Goal: Task Accomplishment & Management: Manage account settings

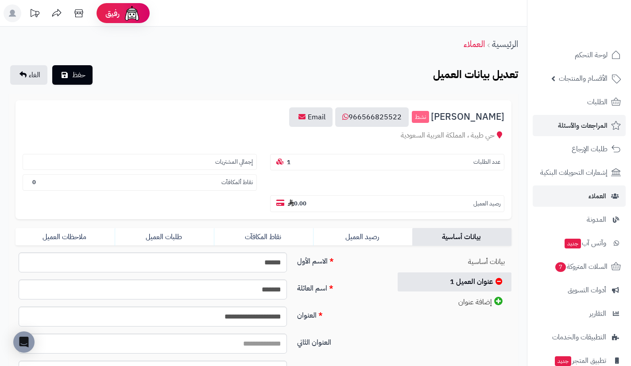
scroll to position [173, 0]
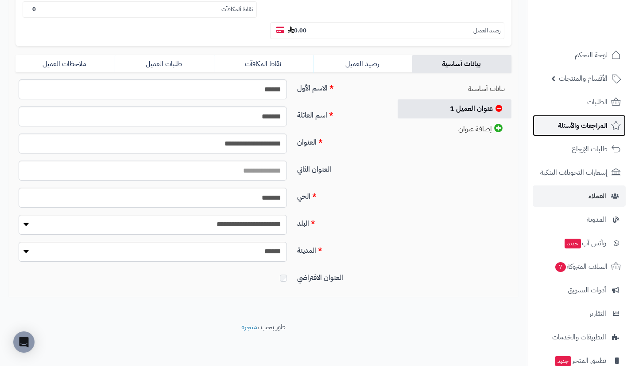
click at [588, 127] on span "المراجعات والأسئلة" at bounding box center [583, 125] width 50 height 12
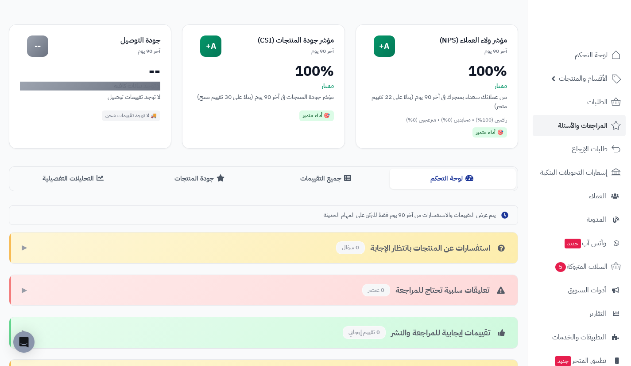
scroll to position [108, 0]
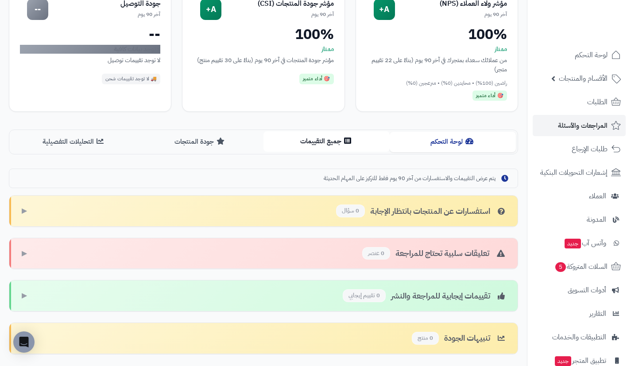
click at [346, 141] on icon at bounding box center [347, 140] width 7 height 7
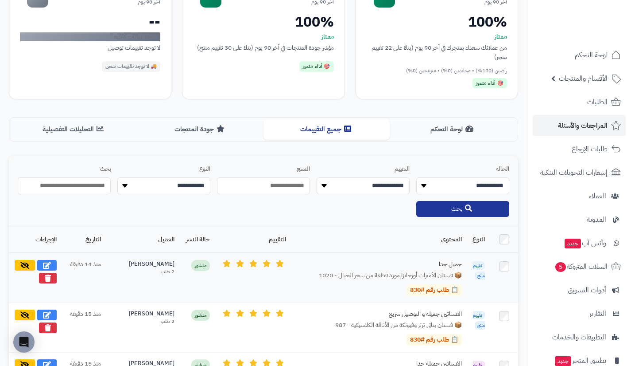
scroll to position [120, 0]
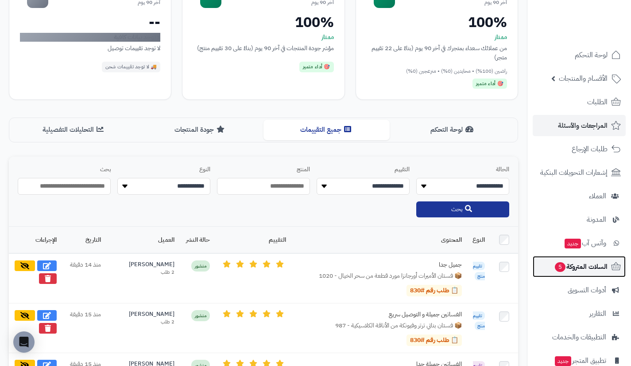
click at [562, 261] on span "السلات المتروكة 5" at bounding box center [581, 266] width 54 height 12
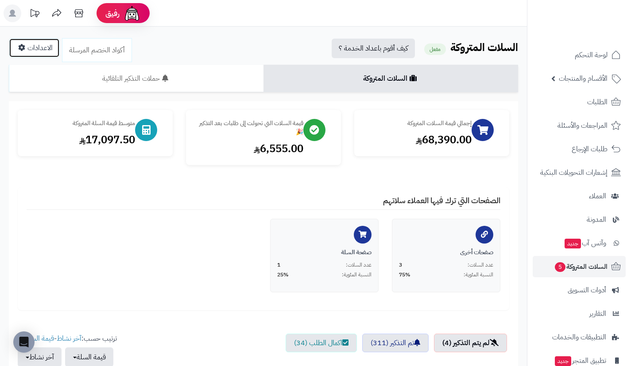
click at [41, 40] on link "الاعدادات" at bounding box center [34, 47] width 51 height 19
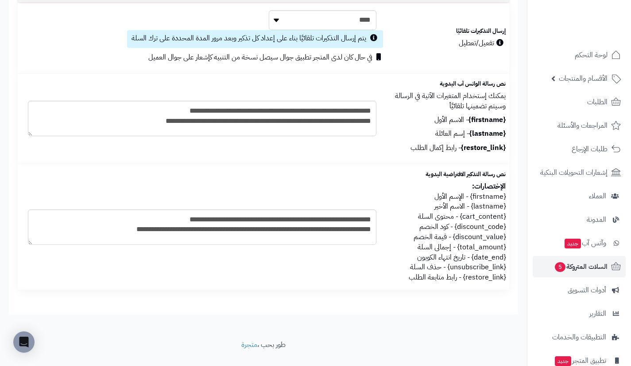
scroll to position [197, 0]
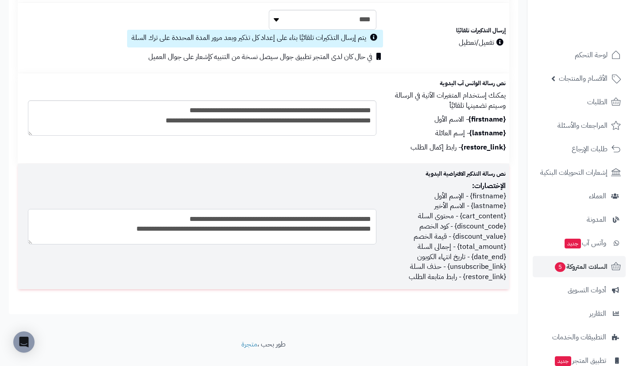
click at [295, 225] on textarea "**********" at bounding box center [202, 226] width 349 height 35
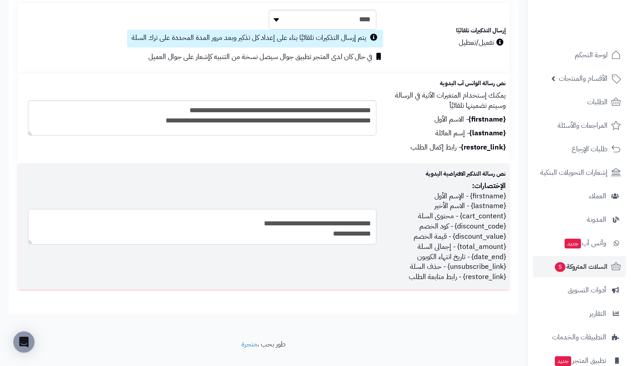
scroll to position [0, 0]
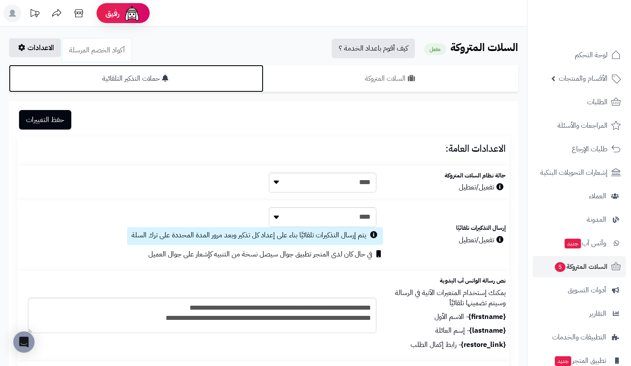
click at [206, 74] on link "حملات التذكير التلقائية" at bounding box center [136, 78] width 255 height 27
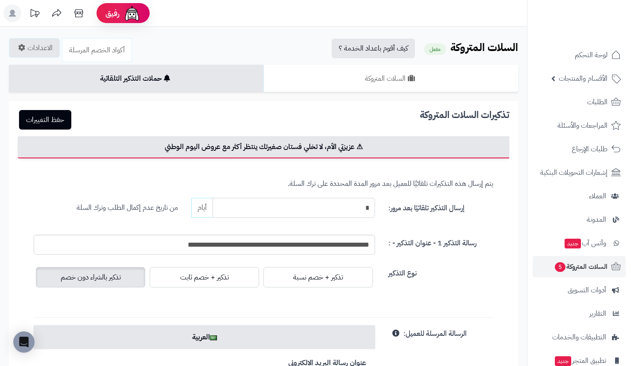
click at [226, 213] on input "*" at bounding box center [294, 208] width 163 height 20
type input "*"
click at [58, 109] on button "حفظ التغييرات" at bounding box center [45, 118] width 52 height 19
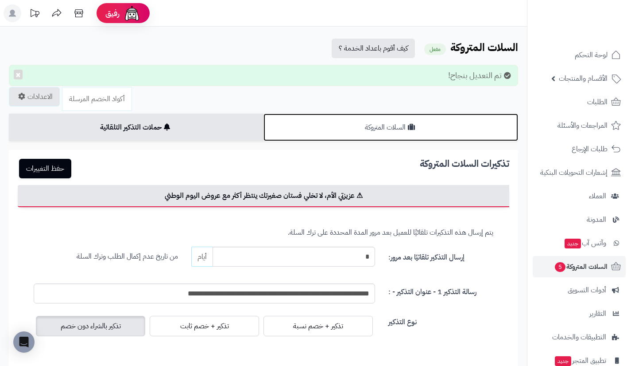
click at [336, 124] on link "السلات المتروكة" at bounding box center [391, 126] width 255 height 27
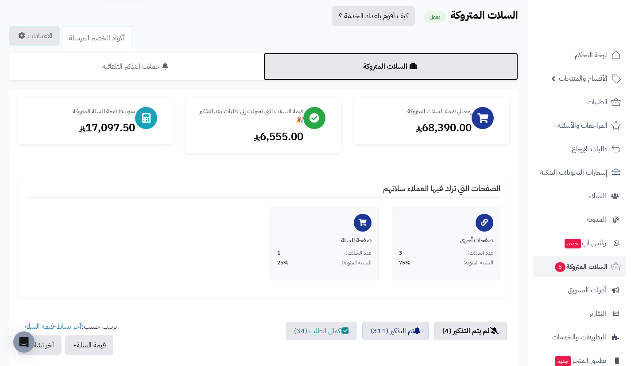
scroll to position [6, 0]
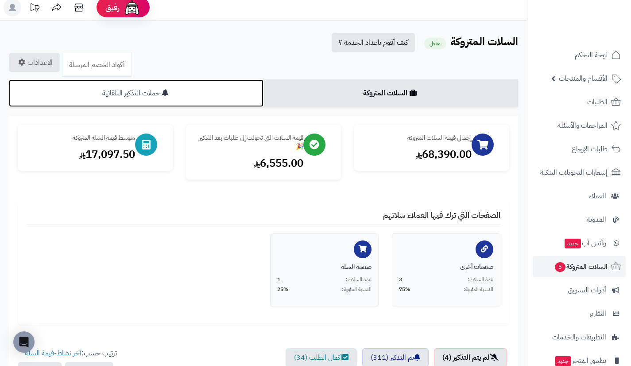
click at [190, 89] on link "حملات التذكير التلقائية" at bounding box center [136, 92] width 255 height 27
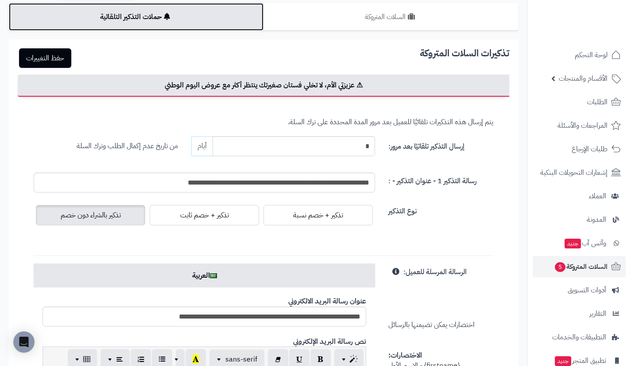
scroll to position [78, 0]
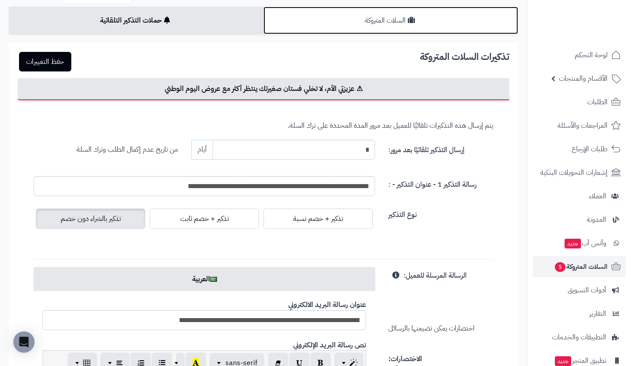
click at [422, 16] on link "السلات المتروكة" at bounding box center [391, 20] width 255 height 27
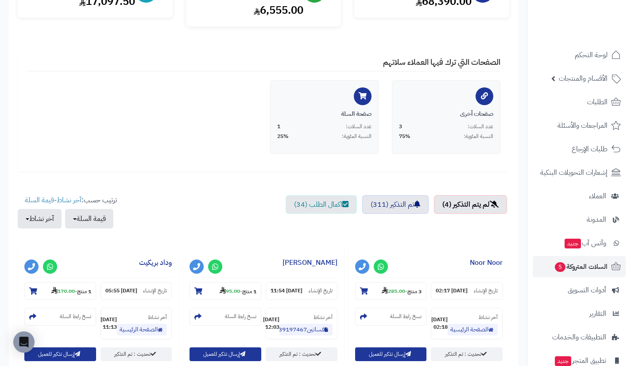
scroll to position [174, 0]
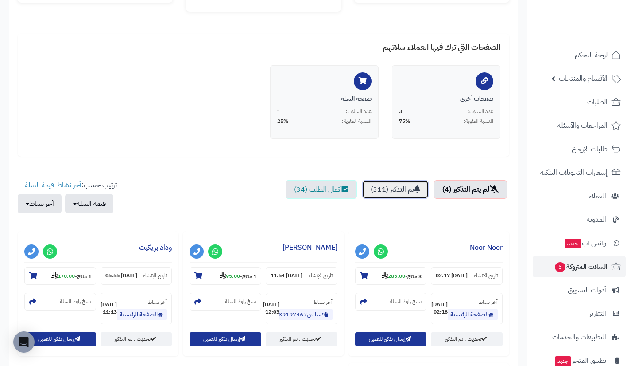
click at [385, 188] on link "تم التذكير (311)" at bounding box center [395, 189] width 66 height 19
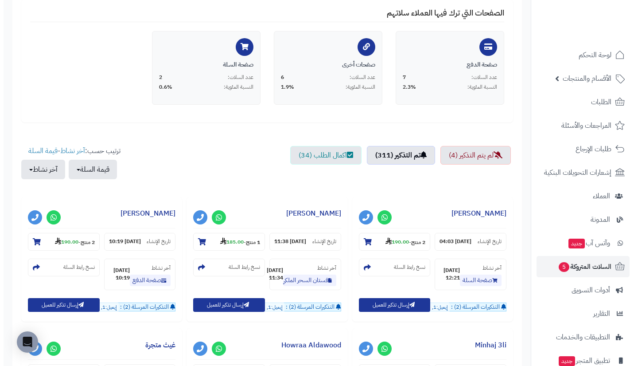
scroll to position [218, 0]
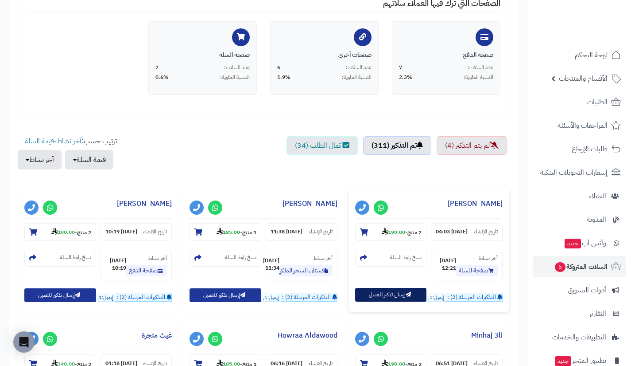
click at [393, 301] on button "إرسال تذكير للعميل" at bounding box center [391, 295] width 72 height 14
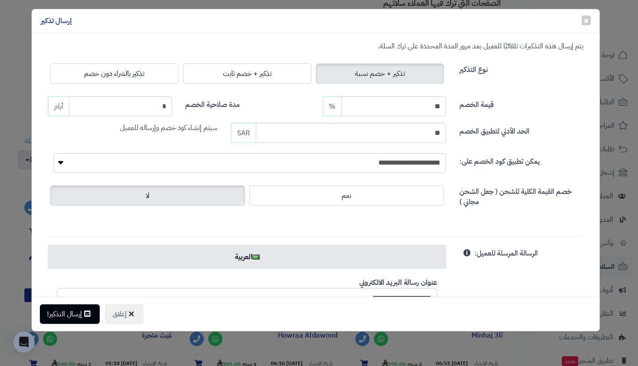
scroll to position [13, 0]
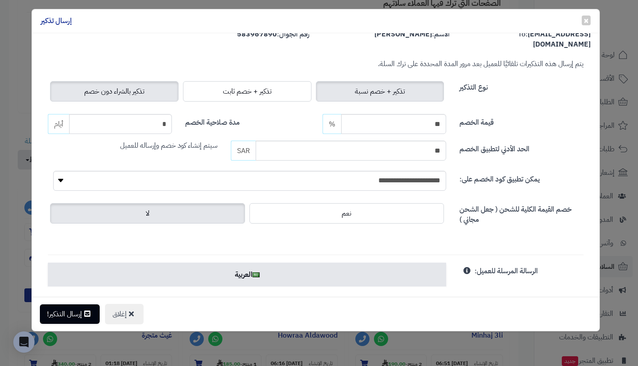
click at [123, 86] on span "تذكير بالشراء دون خصم" at bounding box center [114, 91] width 60 height 11
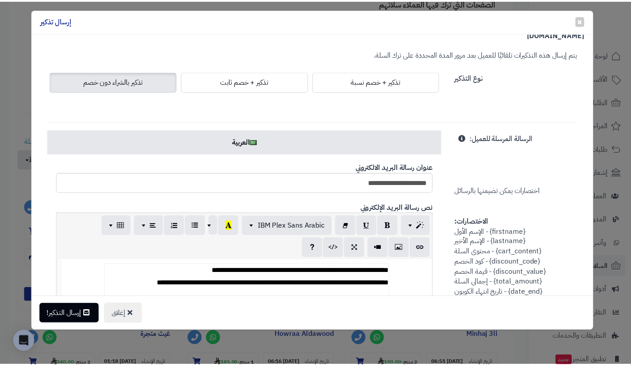
scroll to position [0, 0]
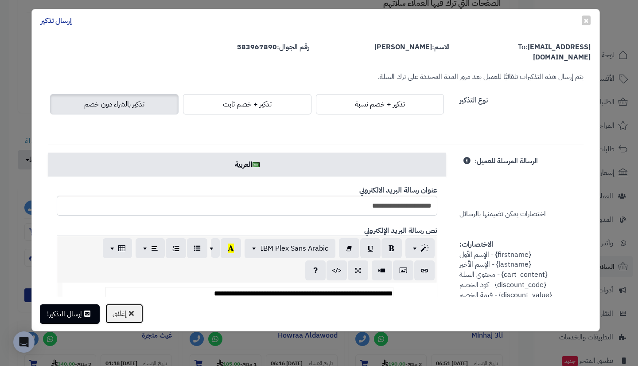
click at [138, 316] on button "إغلاق" at bounding box center [124, 313] width 39 height 20
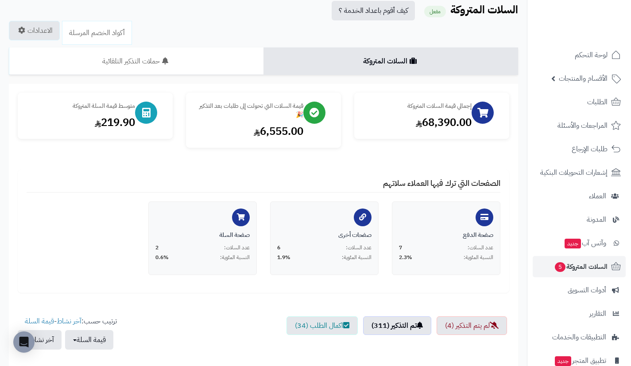
scroll to position [27, 0]
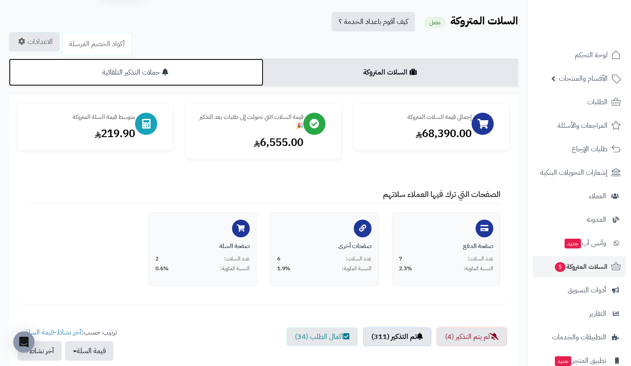
click at [122, 68] on link "حملات التذكير التلقائية" at bounding box center [136, 71] width 255 height 27
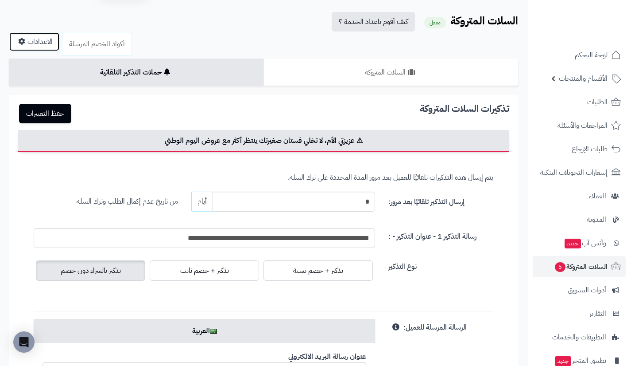
click at [43, 39] on link "الاعدادات" at bounding box center [34, 41] width 51 height 19
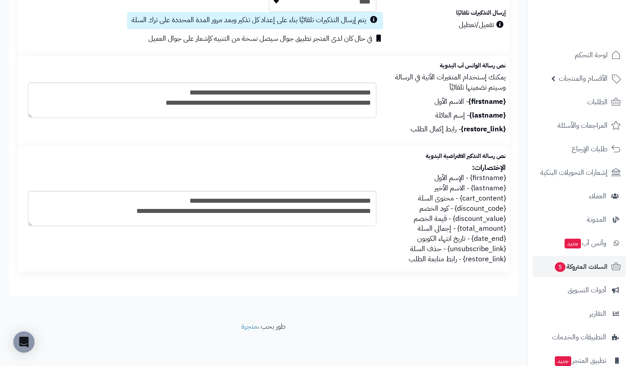
scroll to position [237, 0]
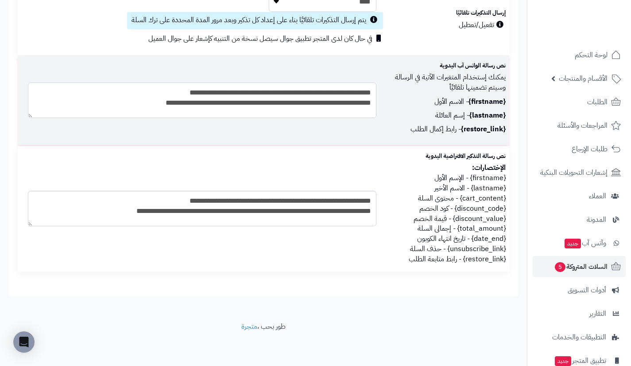
click at [319, 105] on textarea "**********" at bounding box center [202, 99] width 349 height 35
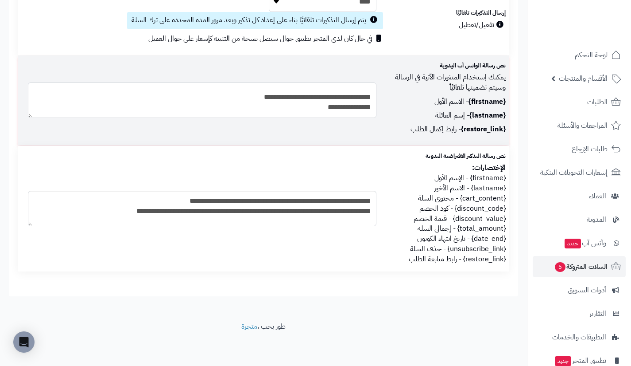
scroll to position [86, 0]
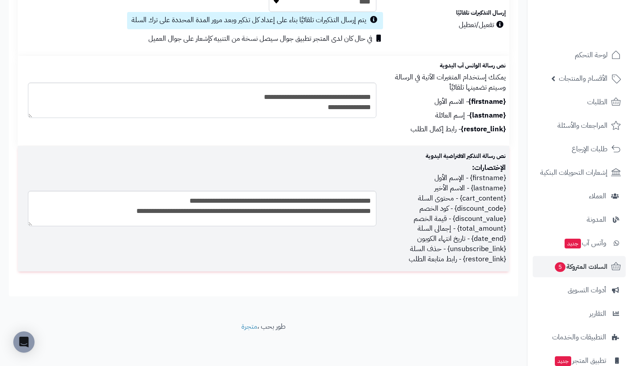
click at [347, 190] on td "**********" at bounding box center [202, 208] width 369 height 125
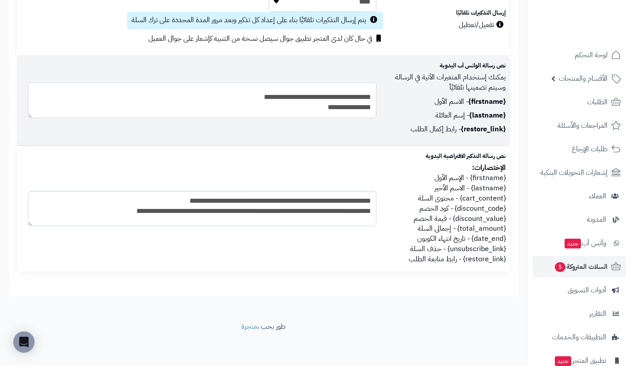
click at [341, 96] on textarea "**********" at bounding box center [202, 99] width 349 height 35
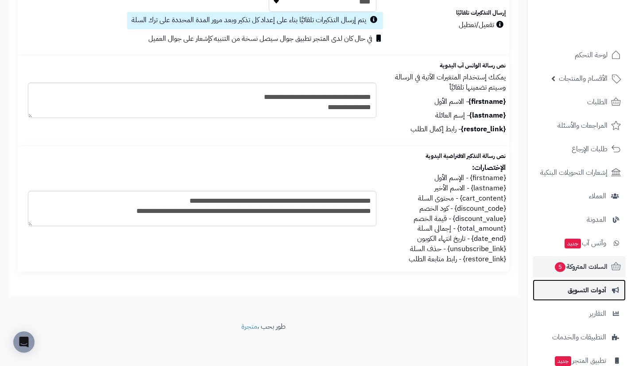
click at [565, 288] on link "أدوات التسويق" at bounding box center [579, 289] width 93 height 21
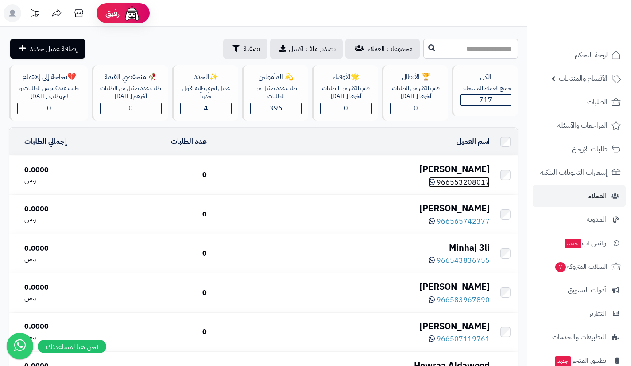
click at [434, 180] on icon at bounding box center [432, 181] width 6 height 7
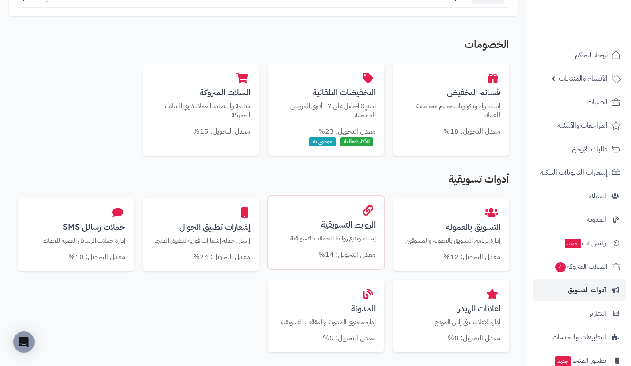
scroll to position [167, 0]
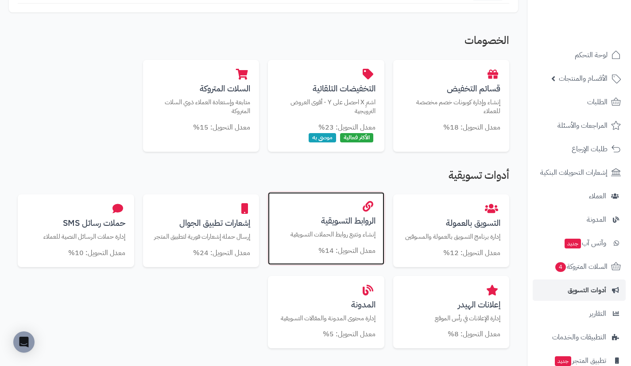
click at [349, 227] on div "الروابط التسويقية إنشاء وتتبع روابط الحملات التسويقية معدل التحويل: 14%" at bounding box center [326, 228] width 117 height 73
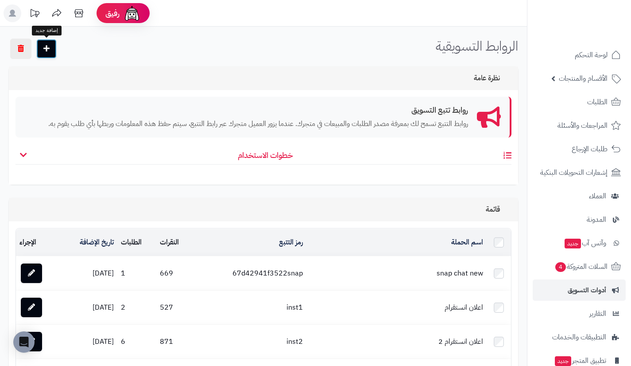
drag, startPoint x: 54, startPoint y: 48, endPoint x: 43, endPoint y: 44, distance: 11.8
click at [43, 44] on link at bounding box center [46, 48] width 20 height 19
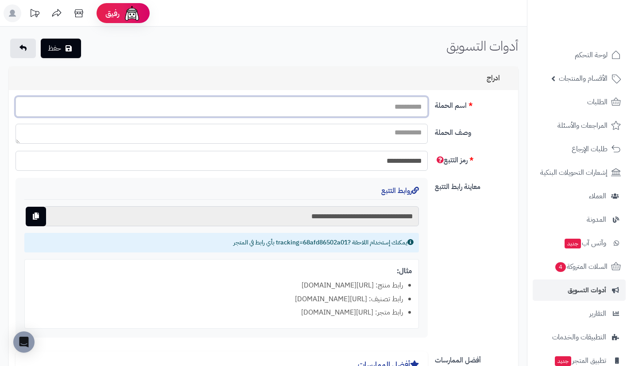
click at [341, 107] on input "اسم الحملة" at bounding box center [222, 107] width 412 height 20
type input "**********"
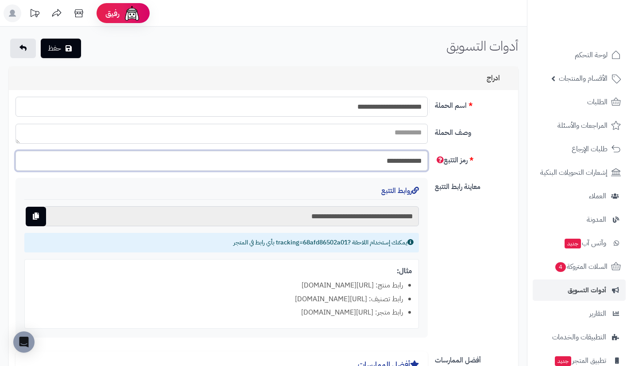
click at [379, 164] on input "**********" at bounding box center [222, 161] width 412 height 20
type input "**"
type input "**********"
type input "***"
type input "**********"
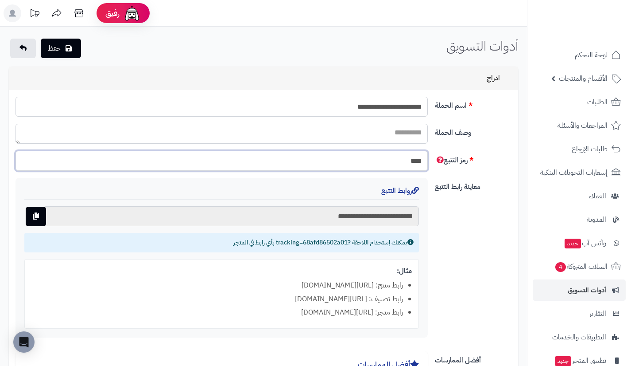
type input "*****"
type input "**********"
type input "*****"
type input "**********"
type input "********"
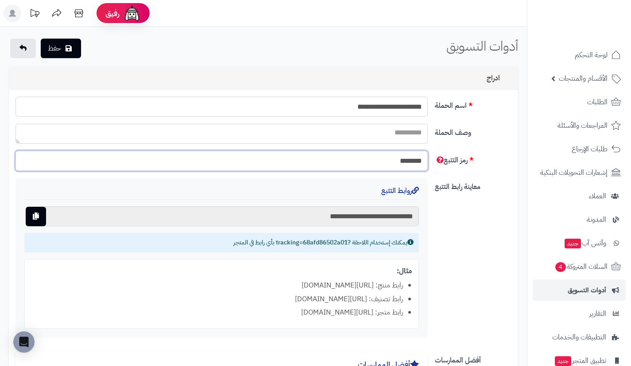
type input "**********"
type input "*********"
type input "**********"
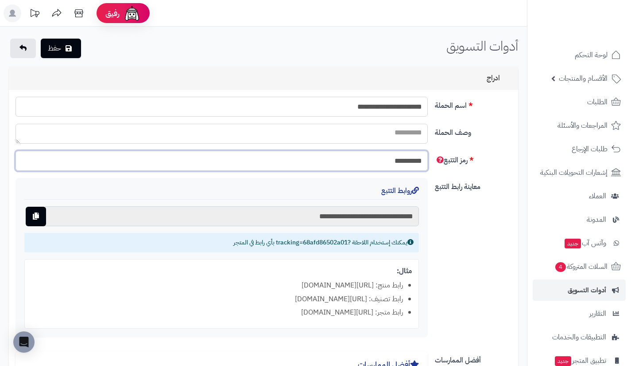
type input "**********"
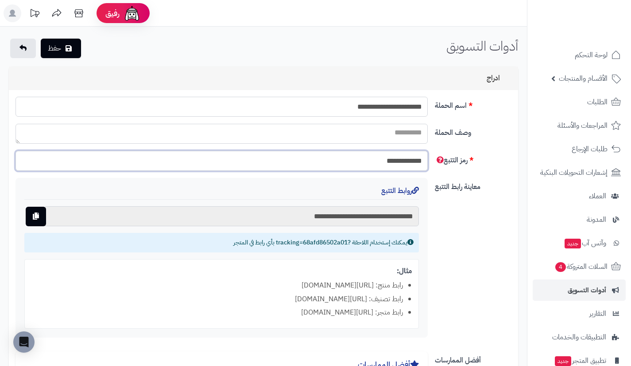
type input "**********"
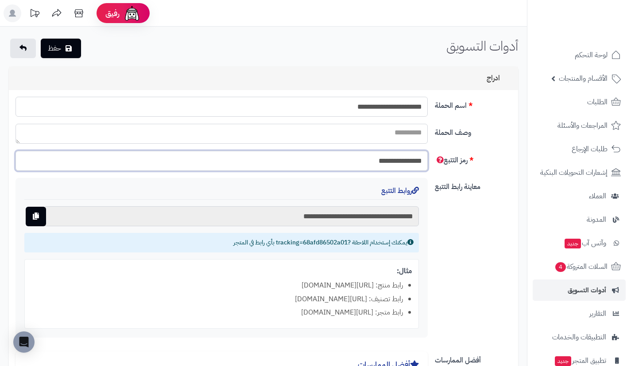
type input "**********"
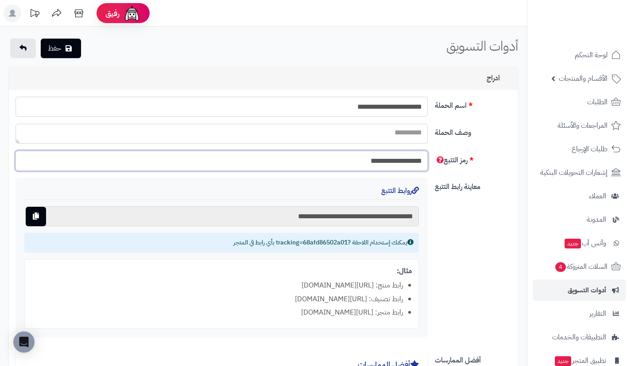
type input "**********"
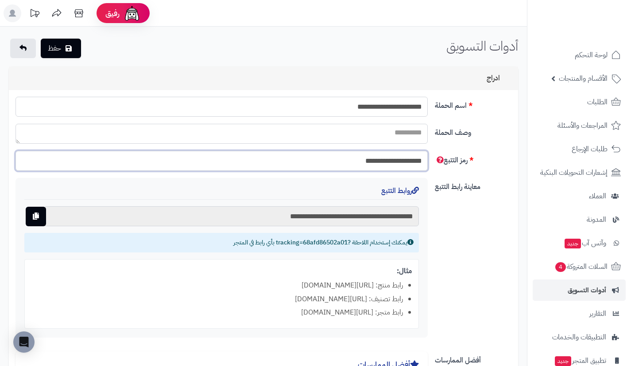
type input "**********"
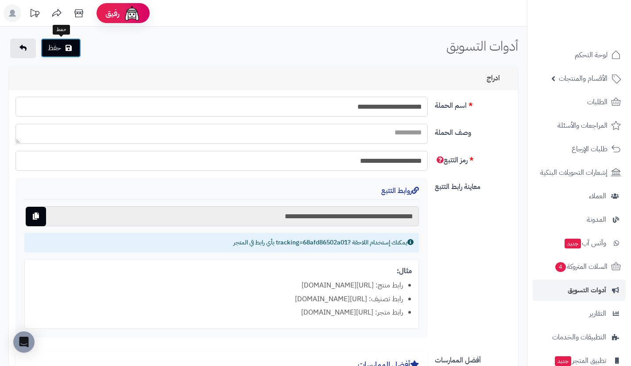
click at [65, 52] on button "حفظ" at bounding box center [61, 47] width 40 height 19
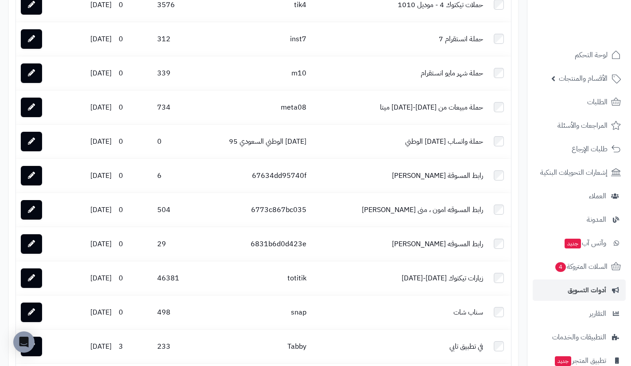
scroll to position [1049, 0]
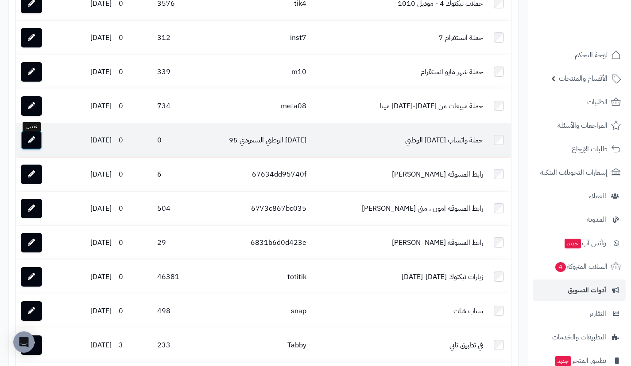
click at [35, 137] on link at bounding box center [31, 139] width 21 height 19
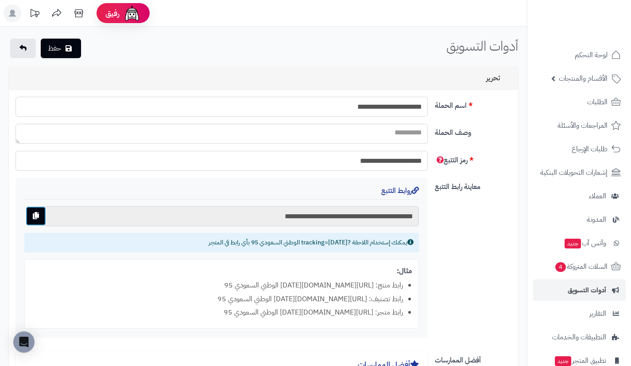
click at [38, 219] on button "button" at bounding box center [36, 215] width 20 height 19
click at [19, 43] on link at bounding box center [23, 48] width 26 height 19
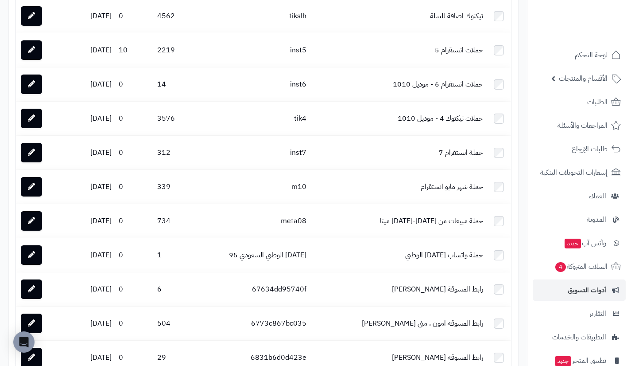
scroll to position [906, 0]
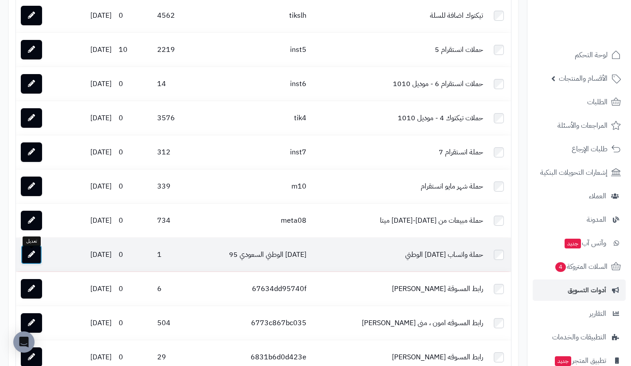
click at [28, 257] on icon at bounding box center [31, 253] width 7 height 7
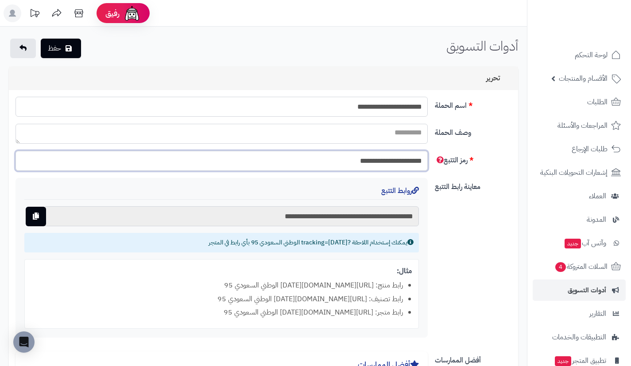
click at [407, 161] on input "**********" at bounding box center [222, 161] width 412 height 20
type input "**********"
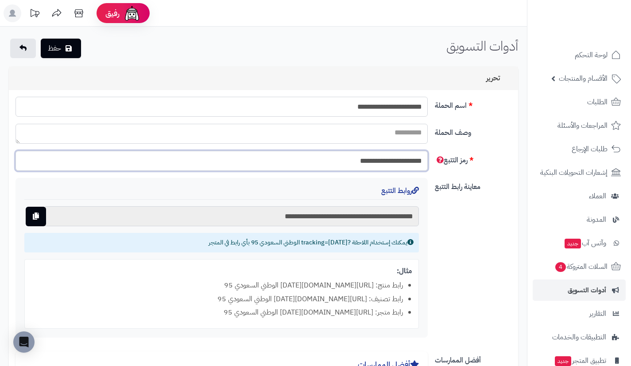
click at [385, 163] on input "**********" at bounding box center [222, 161] width 412 height 20
type input "**********"
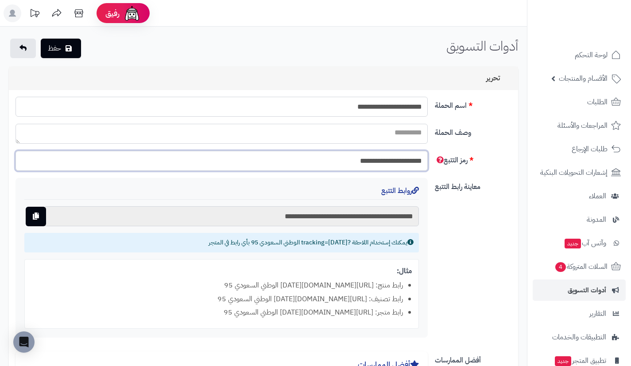
type input "**********"
click at [405, 162] on input "**********" at bounding box center [222, 161] width 412 height 20
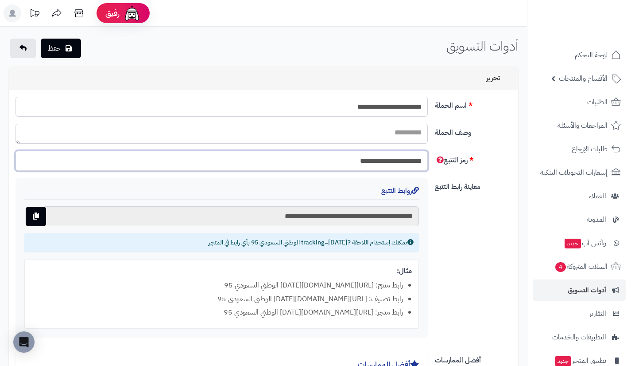
click at [385, 163] on input "**********" at bounding box center [222, 161] width 412 height 20
type input "**********"
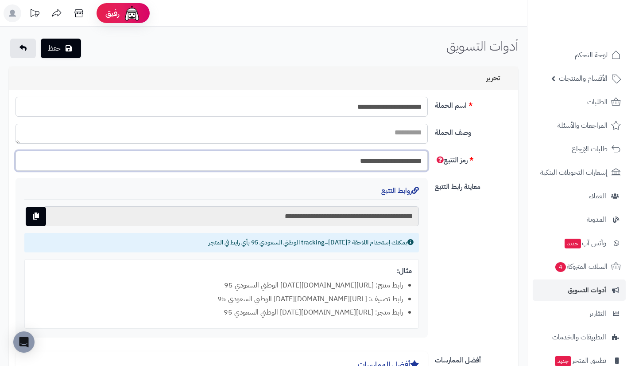
click at [356, 161] on input "**********" at bounding box center [222, 161] width 412 height 20
type input "**********"
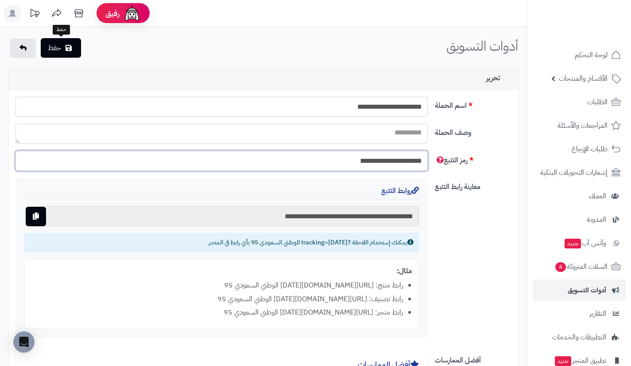
type input "**********"
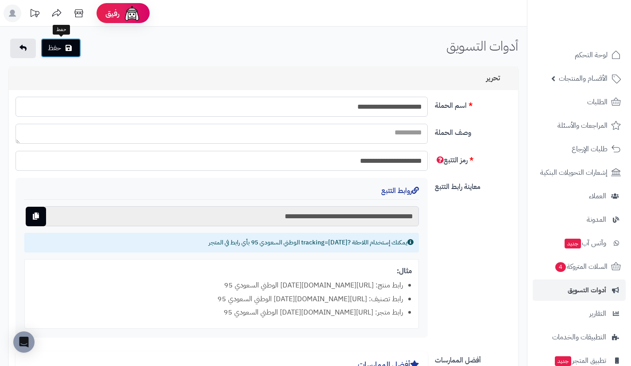
click at [66, 43] on button "حفظ" at bounding box center [61, 47] width 40 height 19
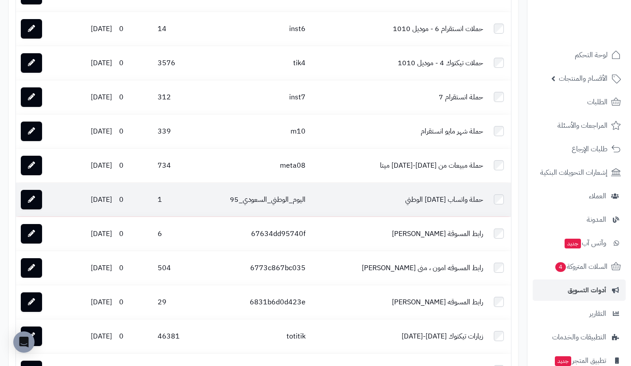
scroll to position [990, 0]
click at [31, 194] on link at bounding box center [31, 198] width 21 height 19
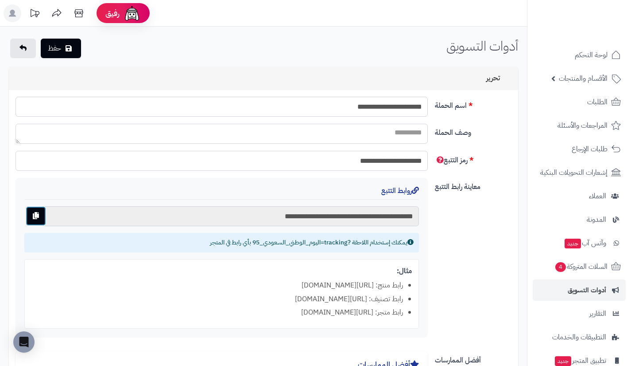
click at [33, 223] on button "button" at bounding box center [36, 215] width 20 height 19
click at [15, 46] on link at bounding box center [23, 48] width 26 height 19
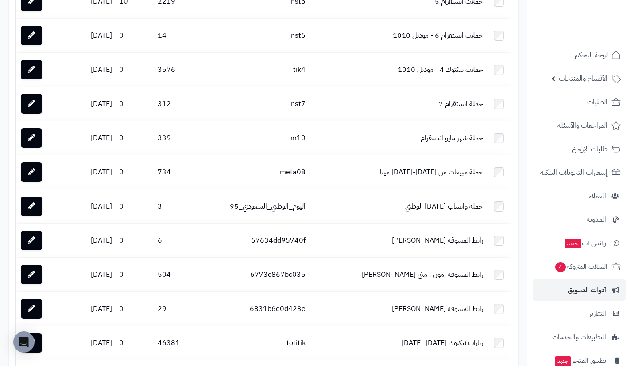
scroll to position [961, 0]
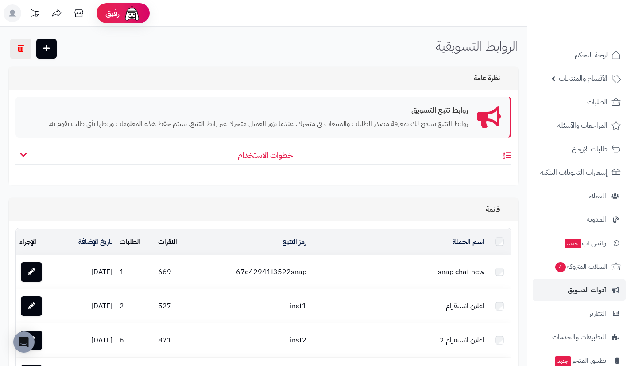
scroll to position [961, 0]
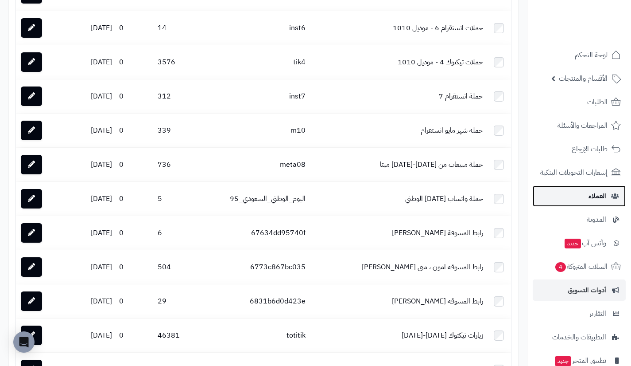
click at [575, 191] on link "العملاء" at bounding box center [579, 195] width 93 height 21
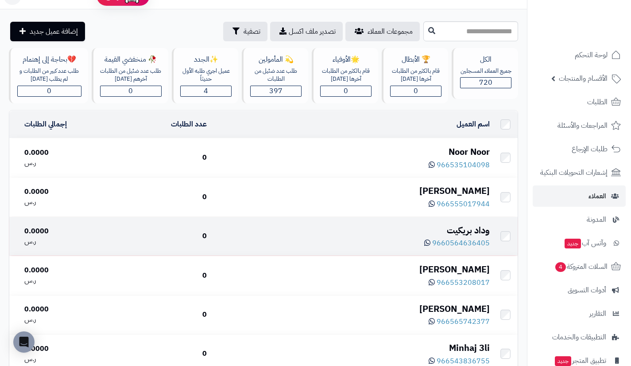
scroll to position [18, 0]
click at [460, 227] on div "وداد بريكيت" at bounding box center [352, 229] width 276 height 13
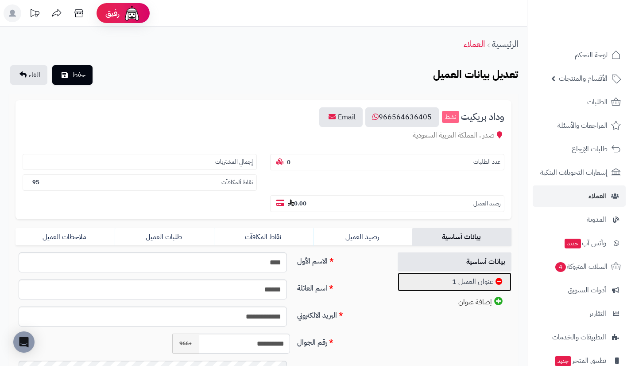
click at [462, 286] on link "عنوان العميل 1" at bounding box center [455, 281] width 114 height 19
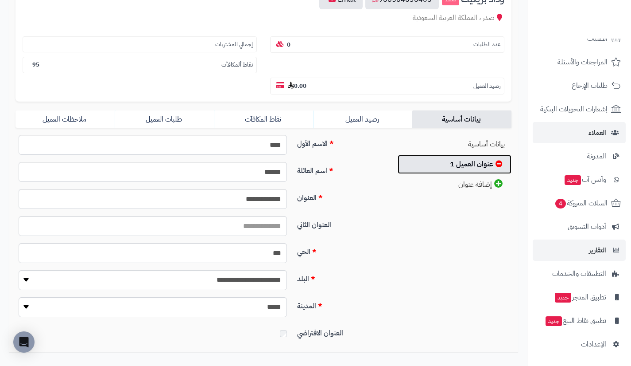
scroll to position [173, 0]
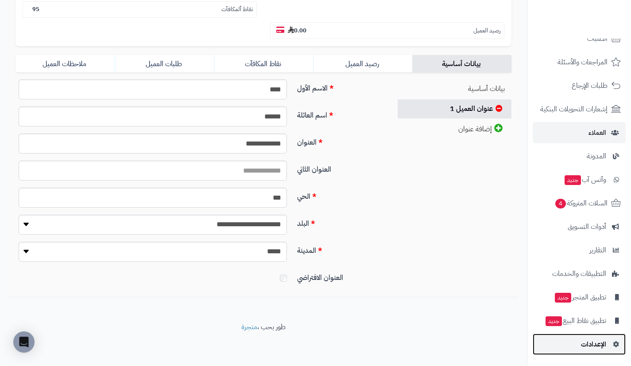
click at [565, 340] on link "الإعدادات" at bounding box center [579, 343] width 93 height 21
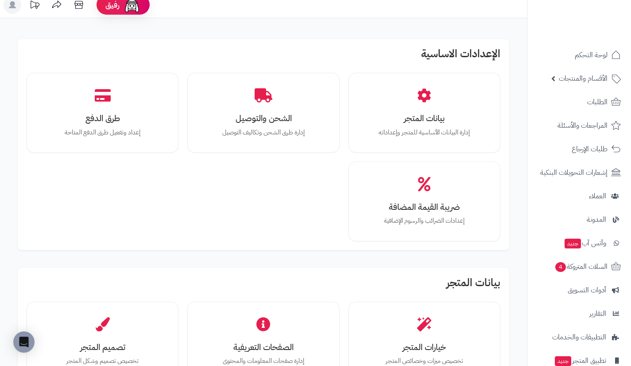
scroll to position [9, 0]
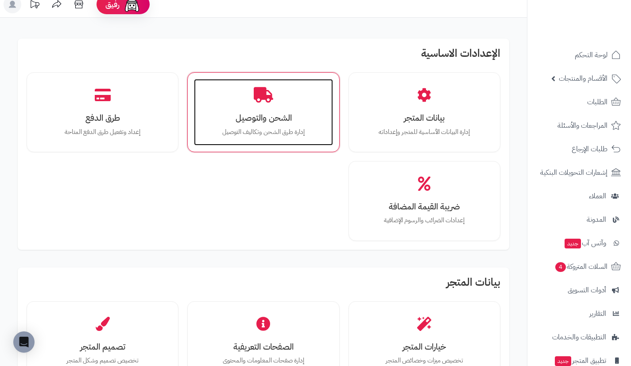
click at [285, 135] on p "إدارة طرق الشحن وتكاليف التوصيل" at bounding box center [263, 132] width 121 height 10
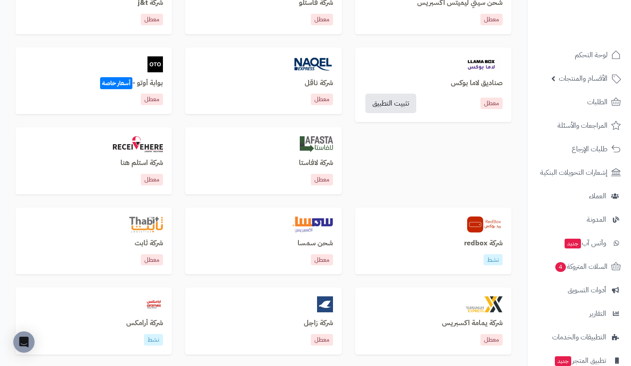
scroll to position [497, 0]
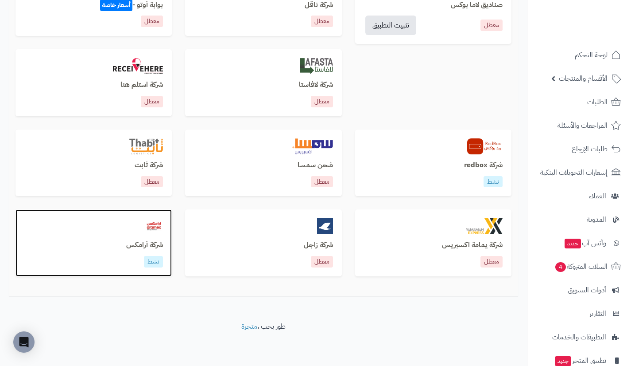
click at [152, 245] on h3 "شركة أرامكس" at bounding box center [93, 245] width 139 height 8
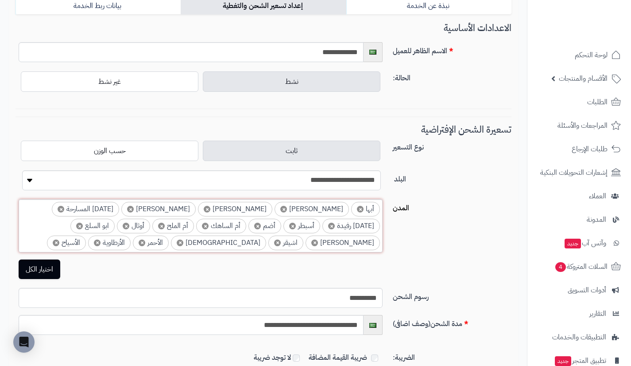
scroll to position [638, 0]
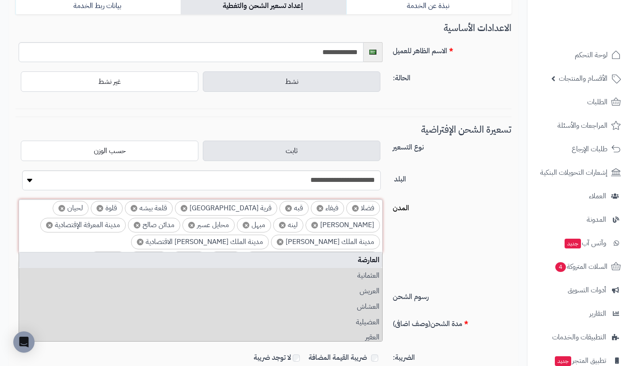
scroll to position [0, 0]
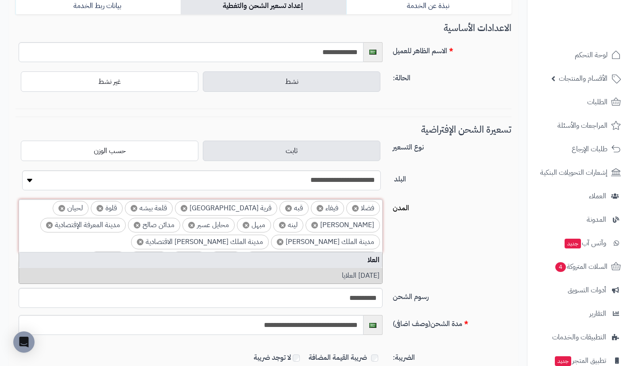
type input "*****"
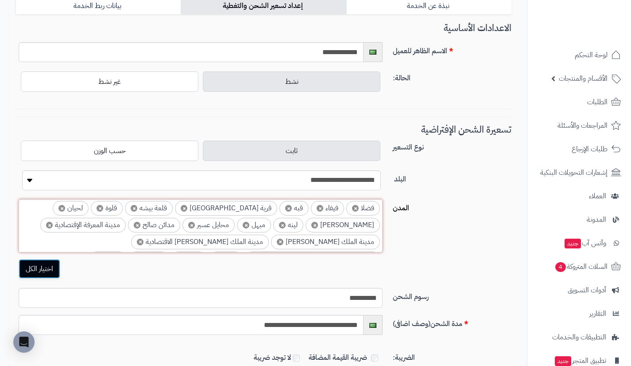
click at [49, 266] on button "اختيار الكل" at bounding box center [40, 268] width 42 height 19
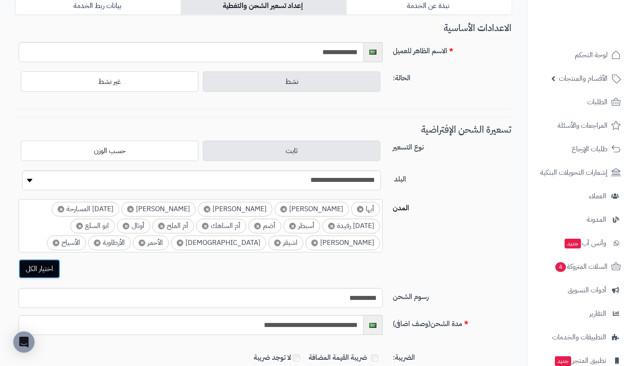
click at [49, 266] on button "اختيار الكل" at bounding box center [40, 268] width 42 height 19
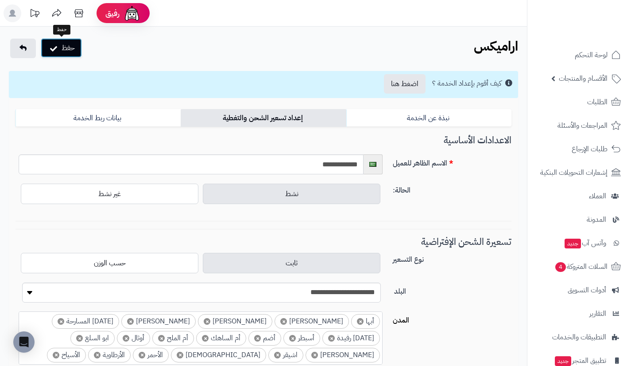
click at [70, 51] on button "حفظ" at bounding box center [61, 47] width 41 height 19
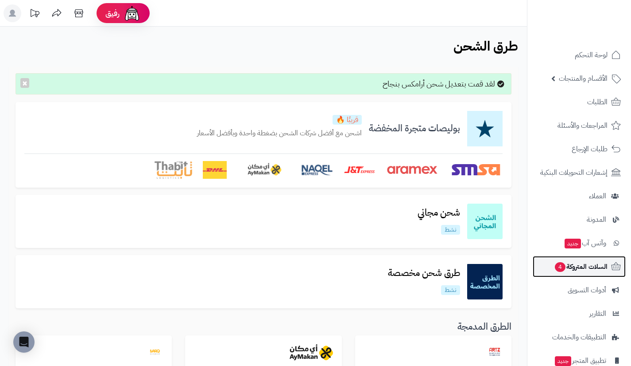
click at [572, 268] on span "السلات المتروكة 4" at bounding box center [581, 266] width 54 height 12
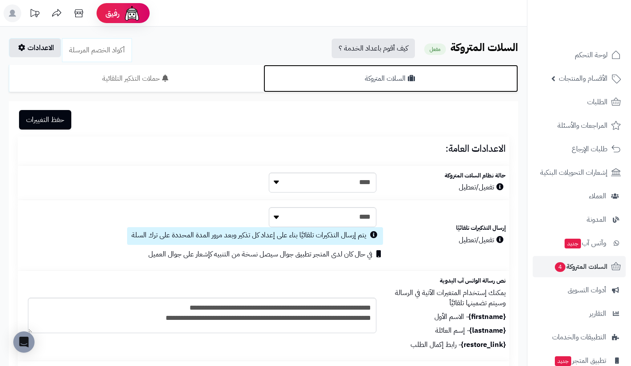
click at [391, 74] on link "السلات المتروكة" at bounding box center [391, 78] width 255 height 27
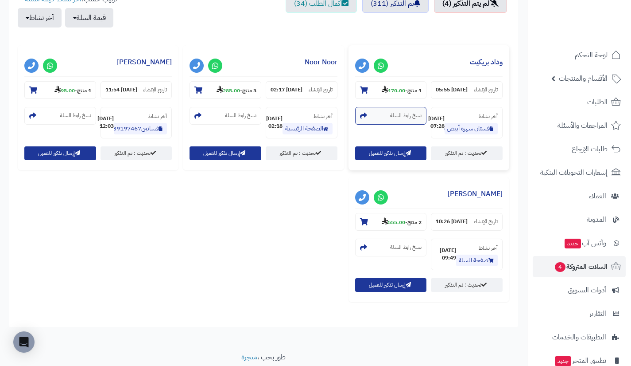
scroll to position [339, 0]
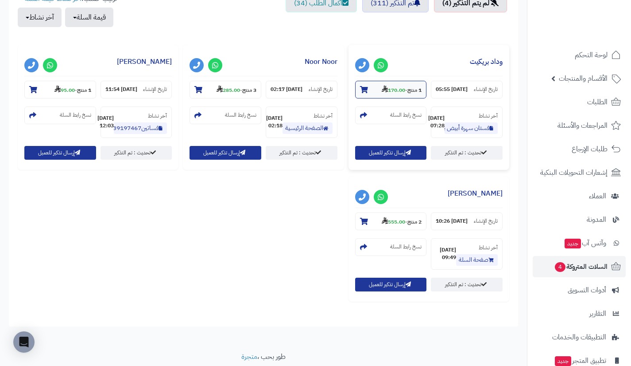
click at [396, 94] on section "1 منتج - 170.00" at bounding box center [391, 90] width 72 height 18
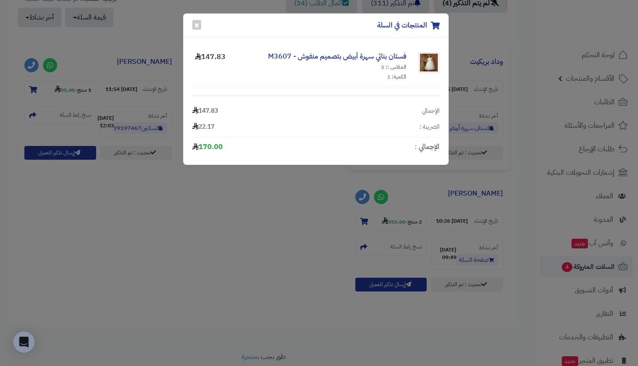
click at [512, 98] on div "المنتجات في السلة × فستان بناتي سهرة أبيض بتصميم منفوش - M3607 المقاس :: 3 الكم…" at bounding box center [319, 183] width 638 height 366
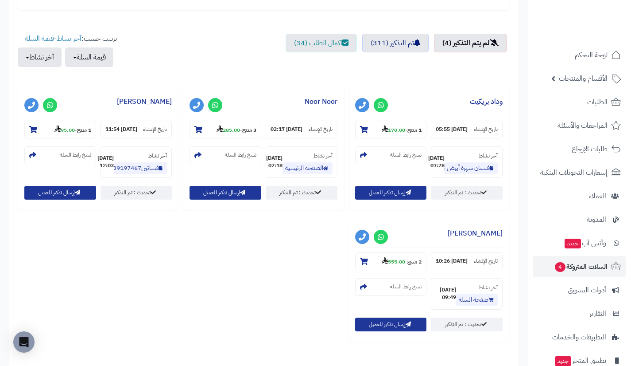
scroll to position [298, 0]
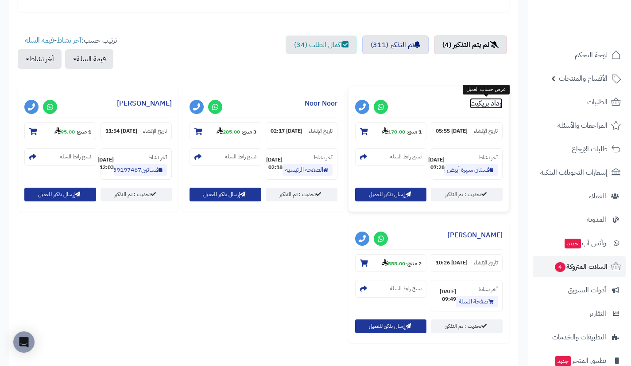
click at [493, 105] on link "وداد بريكيت" at bounding box center [486, 103] width 33 height 11
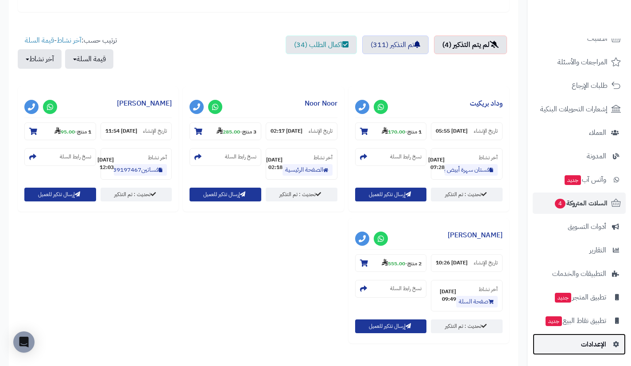
click at [566, 345] on link "الإعدادات" at bounding box center [579, 343] width 93 height 21
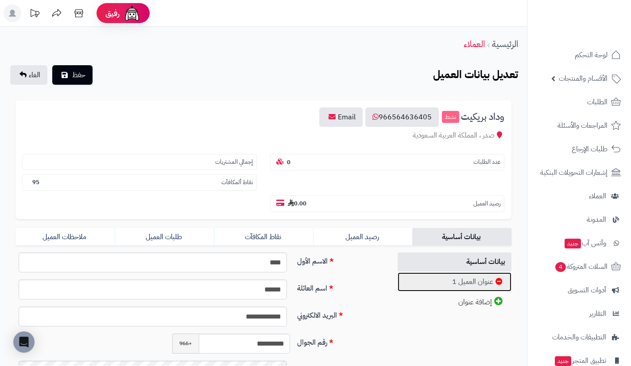
click at [428, 277] on link "عنوان العميل 1" at bounding box center [455, 281] width 114 height 19
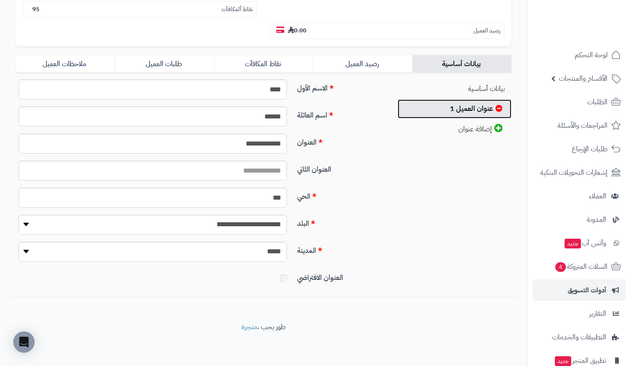
scroll to position [63, 0]
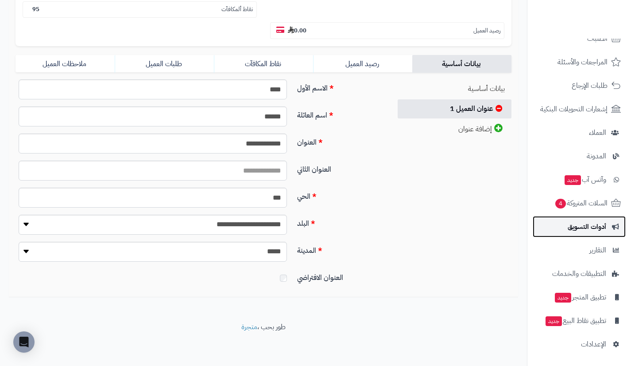
click at [580, 225] on span "أدوات التسويق" at bounding box center [587, 226] width 39 height 12
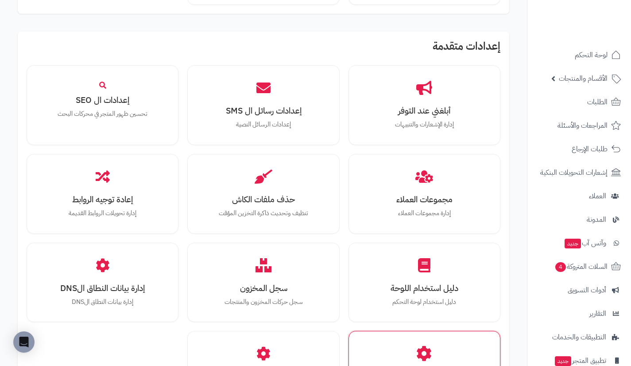
scroll to position [875, 0]
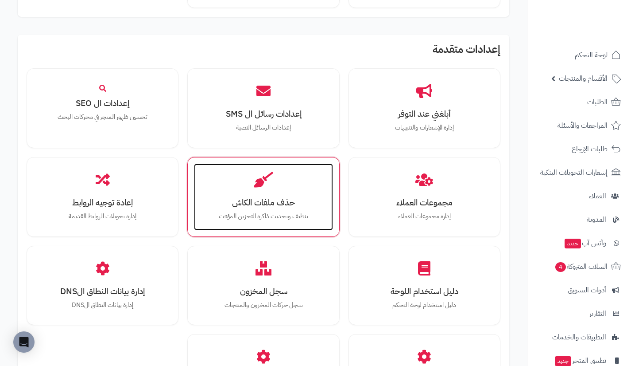
click at [295, 195] on div "حذف ملفات الكاش تنظيف وتحديث ذاكرة التخزين المؤقت" at bounding box center [263, 196] width 139 height 66
click at [272, 192] on div "حذف ملفات الكاش تنظيف وتحديث ذاكرة التخزين المؤقت" at bounding box center [263, 196] width 139 height 66
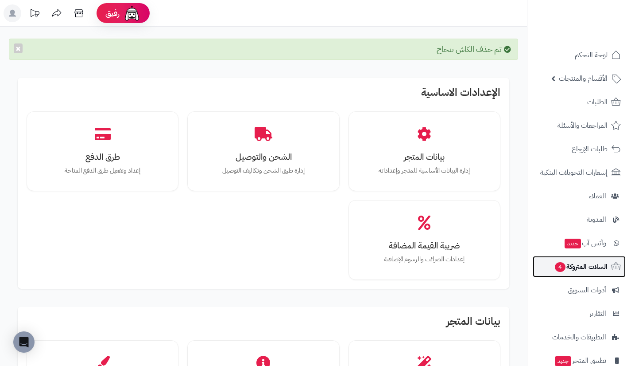
click at [548, 260] on link "السلات المتروكة 4" at bounding box center [579, 266] width 93 height 21
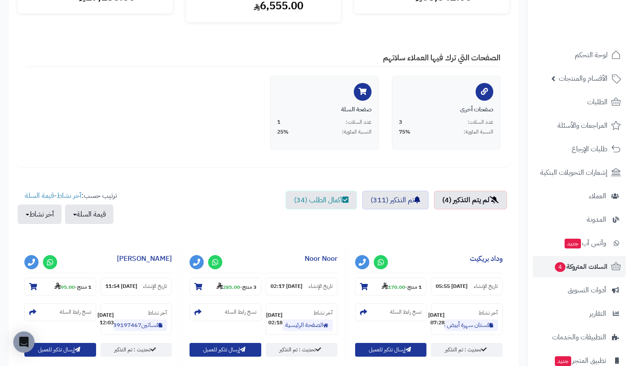
scroll to position [143, 0]
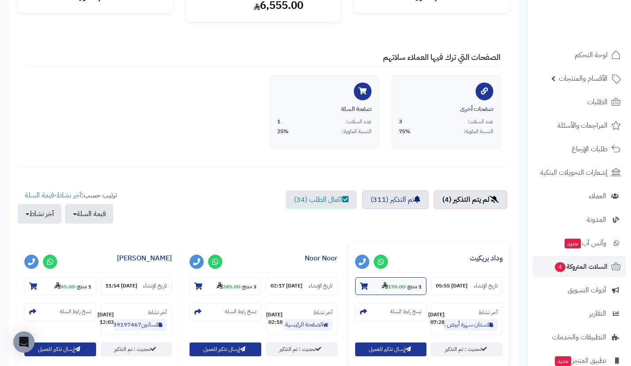
click at [385, 282] on strong "170.00" at bounding box center [393, 286] width 23 height 8
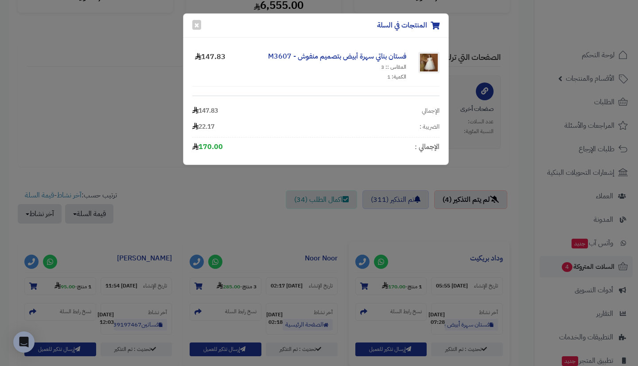
click at [522, 224] on div "المنتجات في السلة × فستان بناتي سهرة أبيض بتصميم منفوش - M3607 المقاس :: 3 الكم…" at bounding box center [319, 183] width 638 height 366
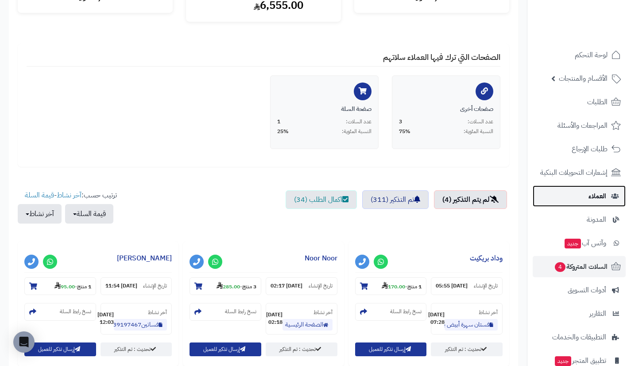
click at [568, 193] on link "العملاء" at bounding box center [579, 195] width 93 height 21
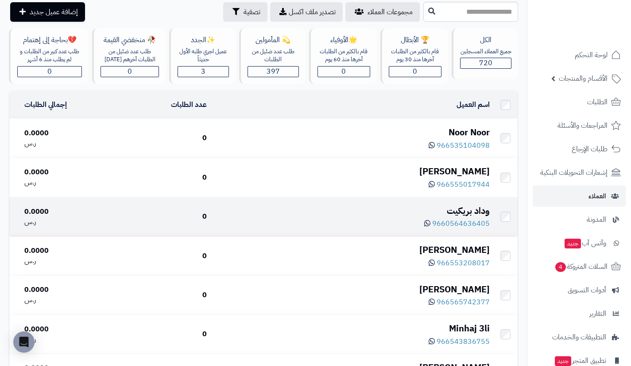
scroll to position [40, 0]
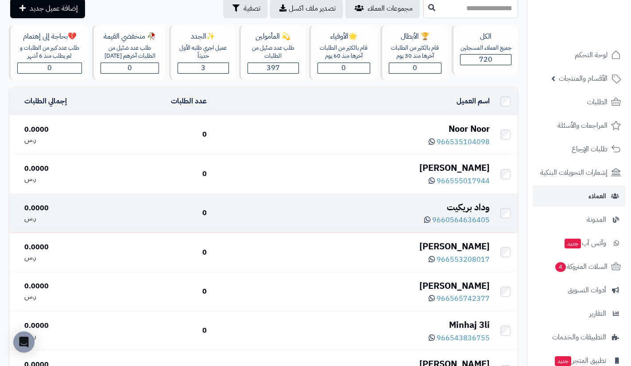
click at [467, 202] on div "وداد بريكيت" at bounding box center [352, 207] width 276 height 13
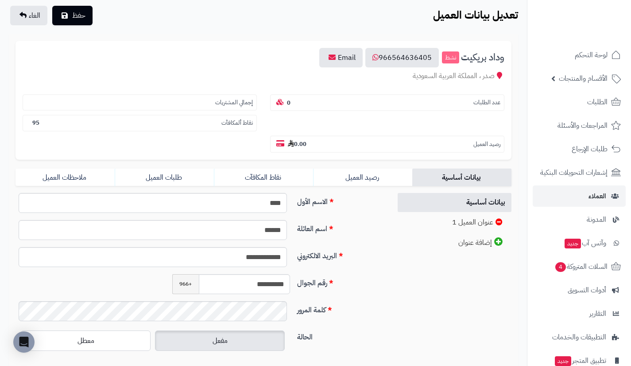
scroll to position [129, 0]
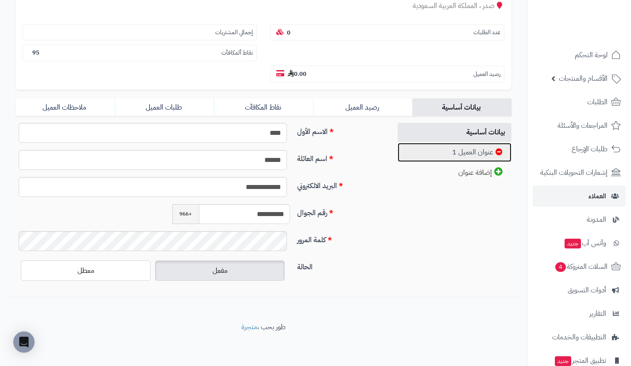
click at [446, 157] on link "عنوان العميل 1" at bounding box center [455, 152] width 114 height 19
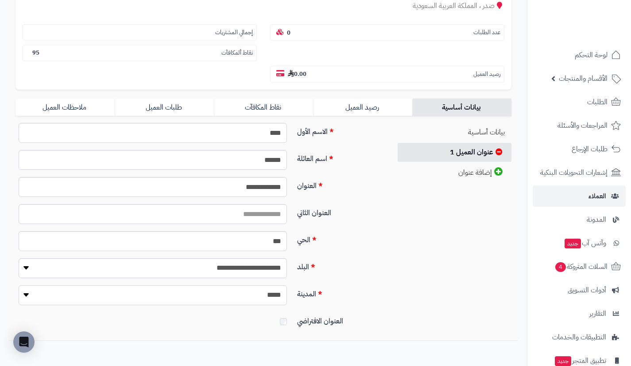
click at [264, 292] on select "**********" at bounding box center [153, 295] width 268 height 20
select select "***"
click at [19, 285] on select "**********" at bounding box center [153, 295] width 268 height 20
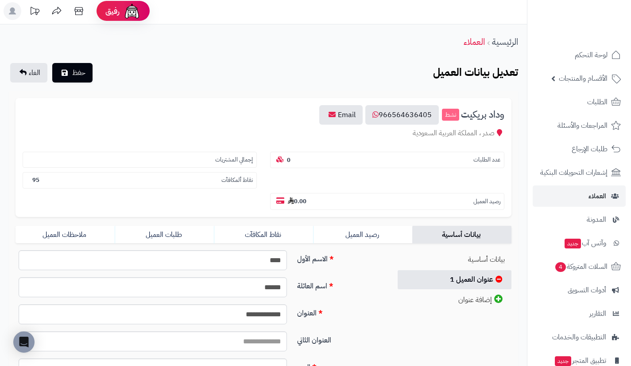
scroll to position [0, 0]
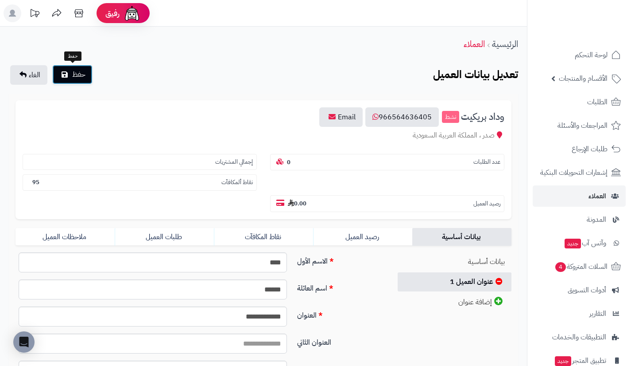
click at [84, 78] on span "حفظ" at bounding box center [78, 74] width 13 height 11
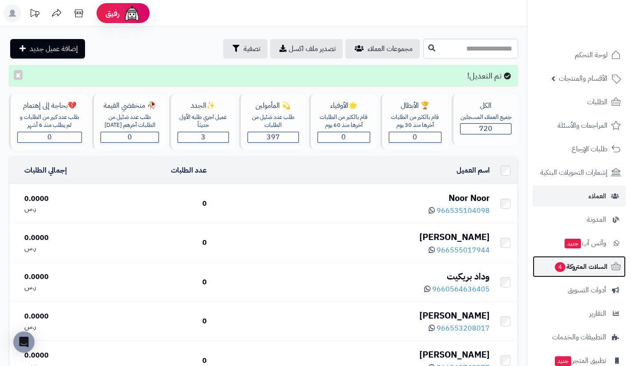
click at [572, 264] on span "السلات المتروكة 4" at bounding box center [581, 266] width 54 height 12
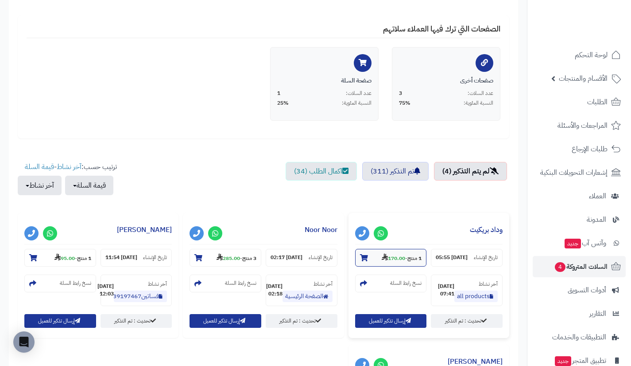
scroll to position [172, 0]
click at [398, 259] on strong "170.00" at bounding box center [393, 257] width 23 height 8
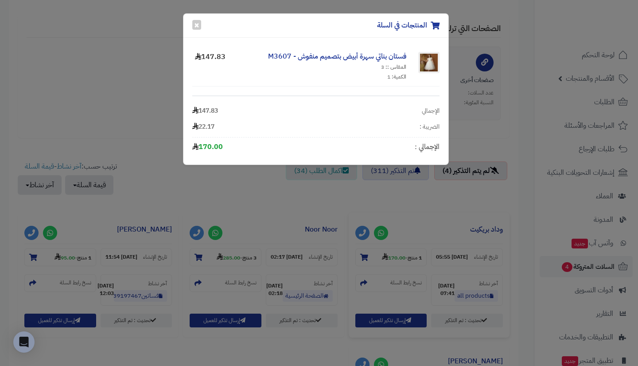
click at [458, 115] on div "المنتجات في السلة × فستان بناتي سهرة أبيض بتصميم منفوش - M3607 المقاس :: 3 الكم…" at bounding box center [319, 183] width 638 height 366
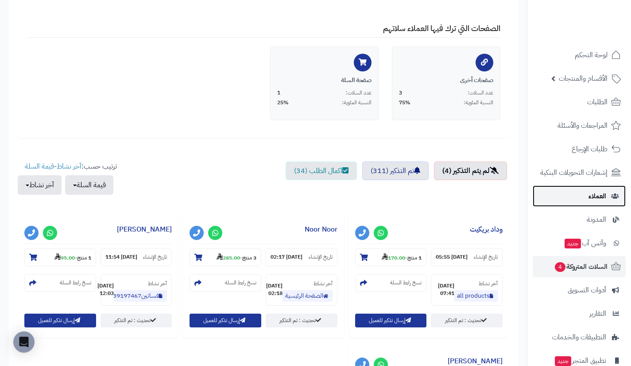
click at [581, 197] on link "العملاء" at bounding box center [579, 195] width 93 height 21
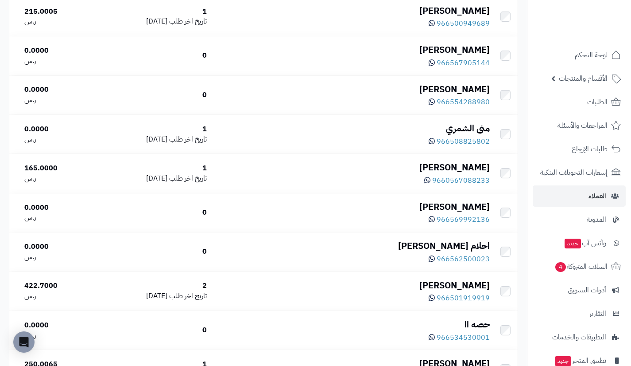
scroll to position [3825, 0]
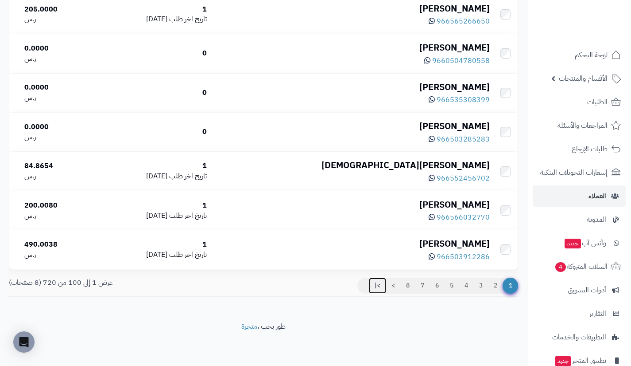
click at [374, 282] on link ">|" at bounding box center [377, 285] width 17 height 16
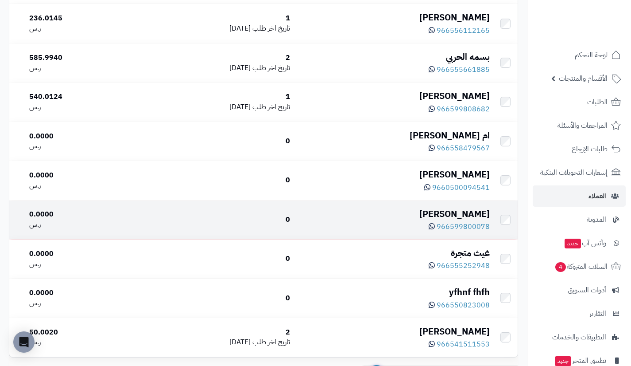
scroll to position [582, 0]
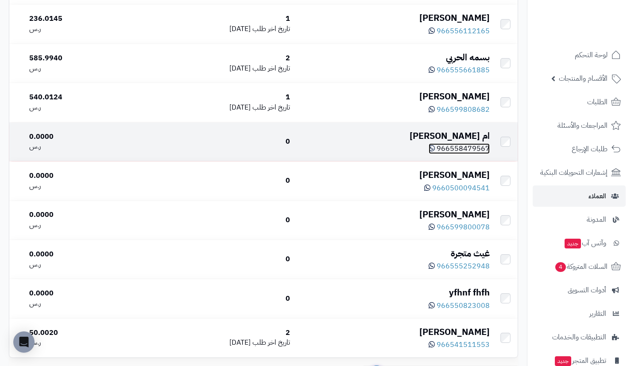
click at [435, 149] on icon at bounding box center [432, 147] width 6 height 7
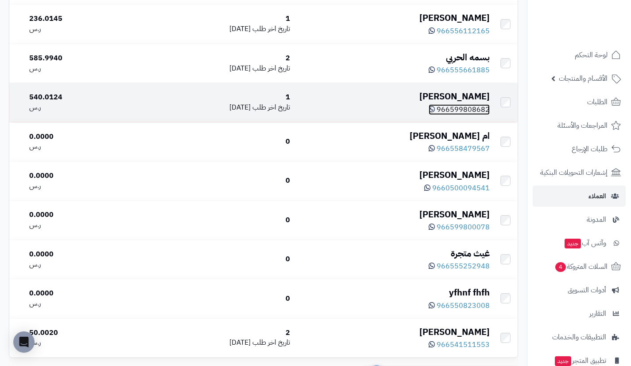
click at [435, 109] on icon at bounding box center [432, 108] width 6 height 7
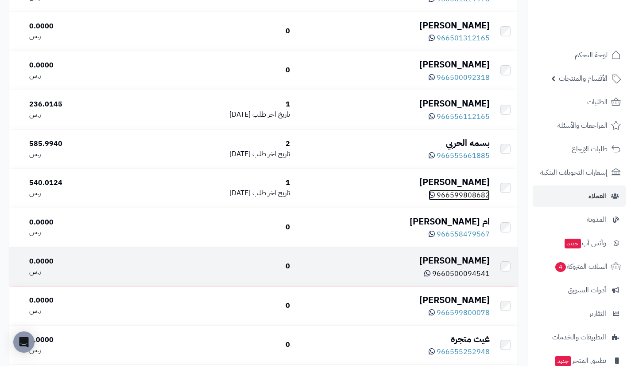
scroll to position [496, 0]
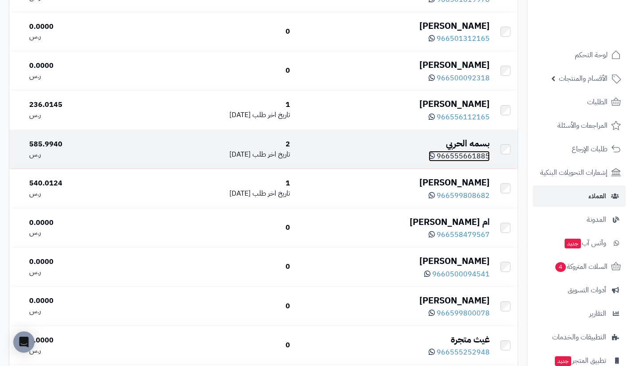
click at [435, 157] on icon at bounding box center [432, 155] width 6 height 7
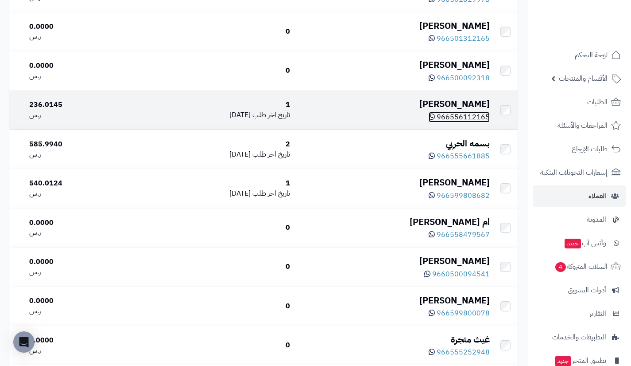
click at [435, 119] on icon at bounding box center [432, 116] width 6 height 7
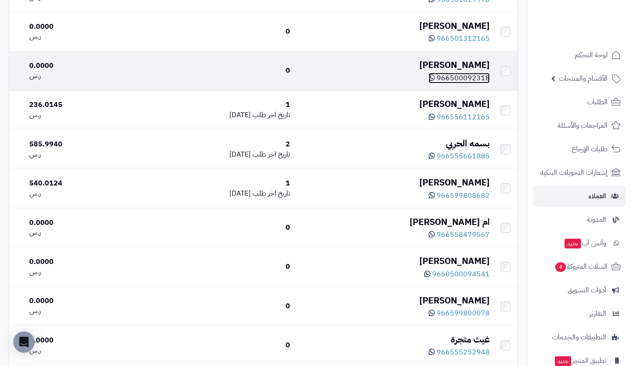
click at [434, 79] on icon at bounding box center [432, 77] width 6 height 7
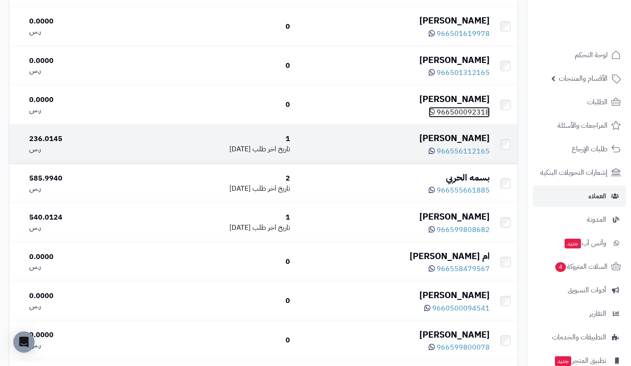
scroll to position [461, 0]
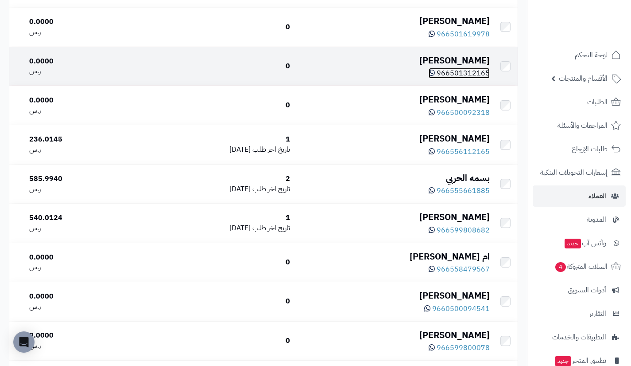
click at [435, 75] on icon at bounding box center [432, 72] width 6 height 7
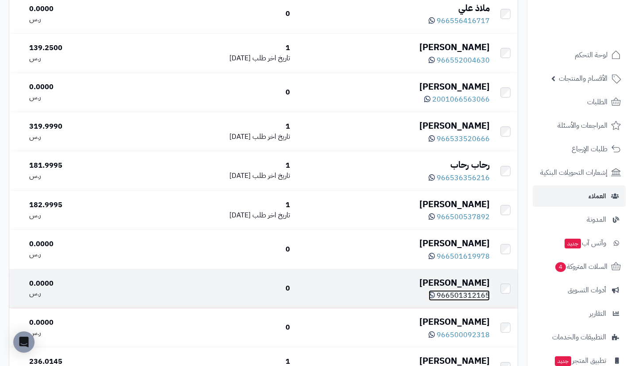
scroll to position [239, 0]
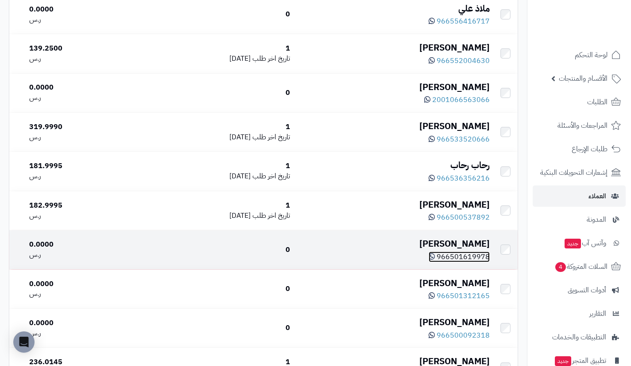
click at [435, 258] on icon at bounding box center [432, 256] width 6 height 7
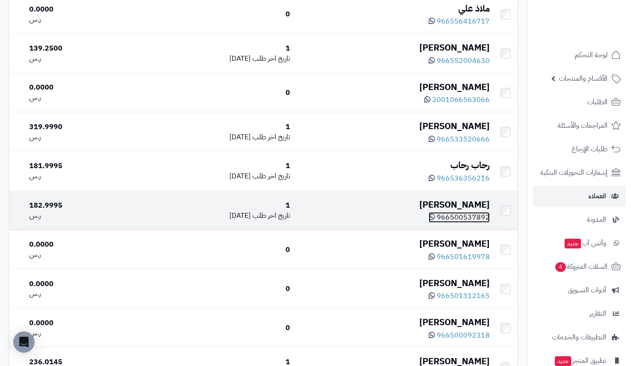
click at [435, 217] on icon at bounding box center [432, 216] width 6 height 7
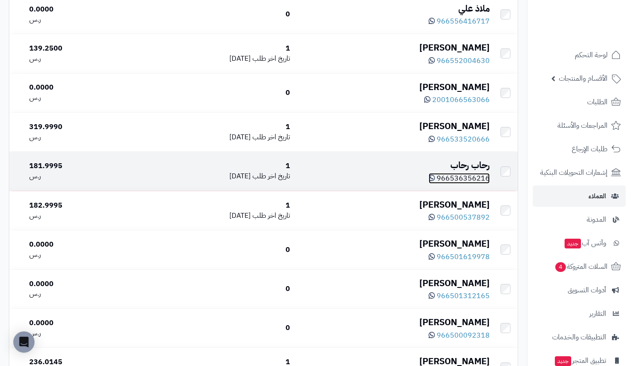
click at [435, 177] on icon at bounding box center [432, 177] width 6 height 7
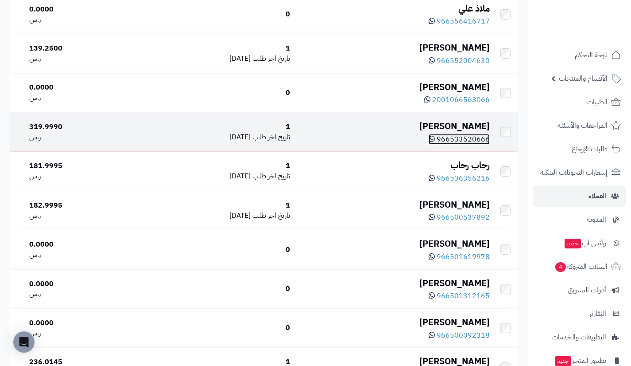
click at [435, 140] on icon at bounding box center [432, 138] width 6 height 7
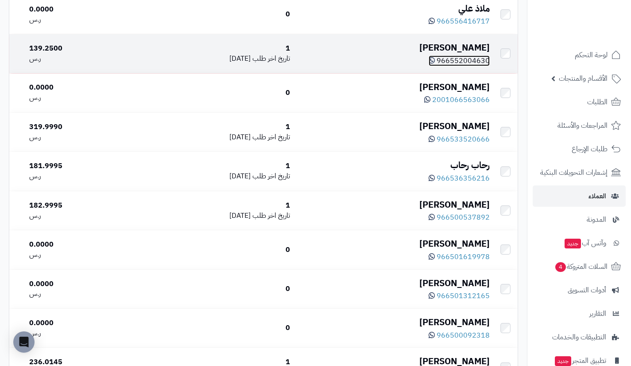
click at [435, 61] on icon at bounding box center [432, 60] width 6 height 7
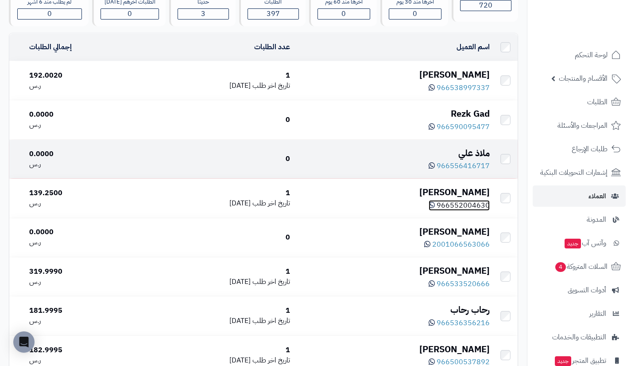
scroll to position [93, 0]
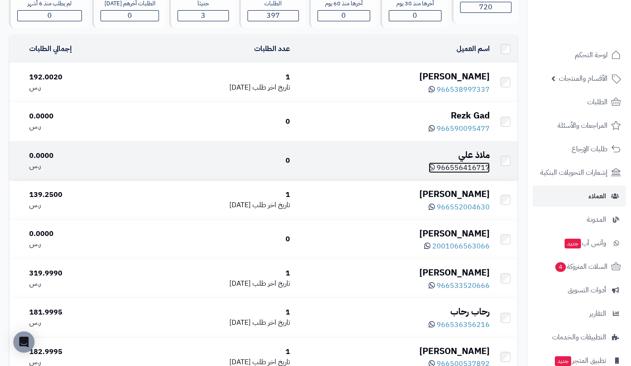
click at [434, 165] on icon at bounding box center [432, 166] width 6 height 7
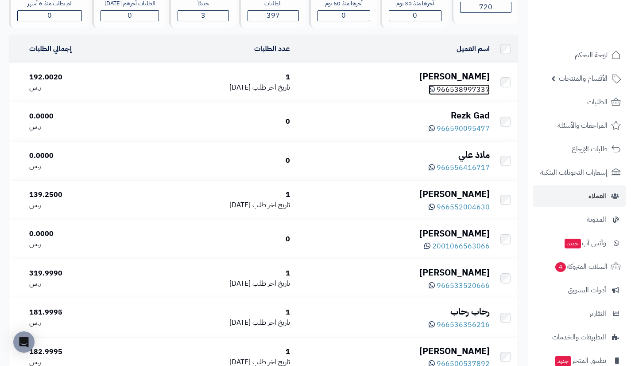
click at [434, 86] on icon at bounding box center [432, 89] width 6 height 7
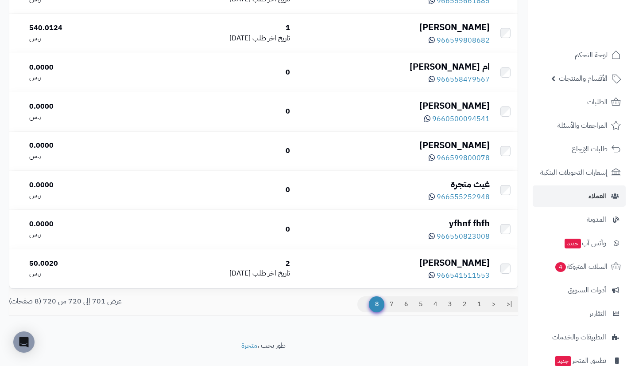
scroll to position [673, 0]
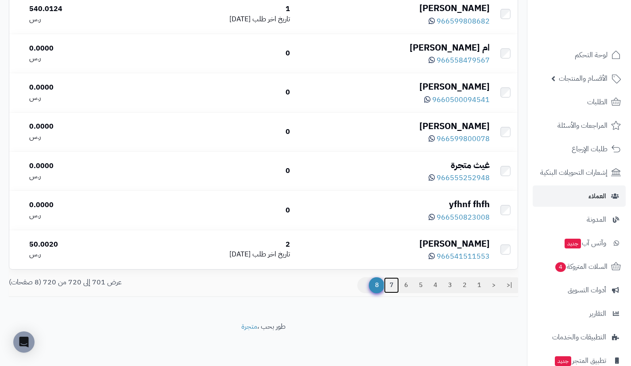
click at [390, 285] on link "7" at bounding box center [391, 285] width 15 height 16
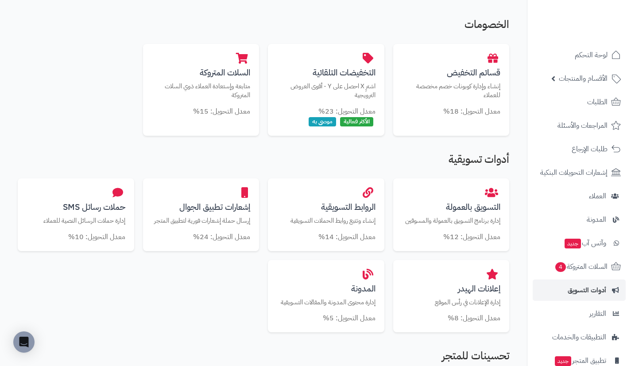
scroll to position [181, 0]
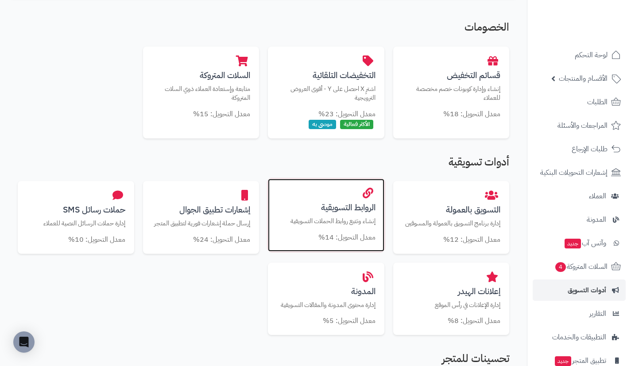
click at [354, 223] on p "إنشاء وتتبع روابط الحملات التسويقية" at bounding box center [326, 220] width 99 height 9
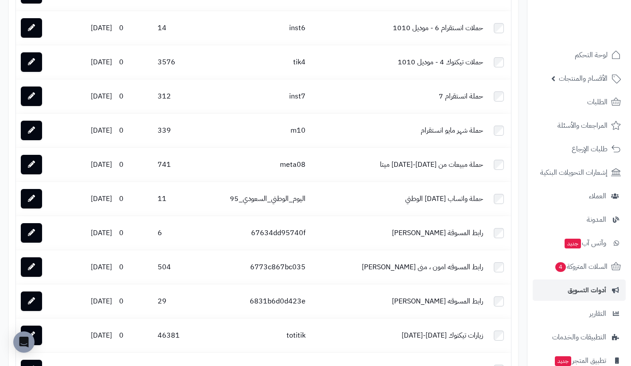
scroll to position [963, 0]
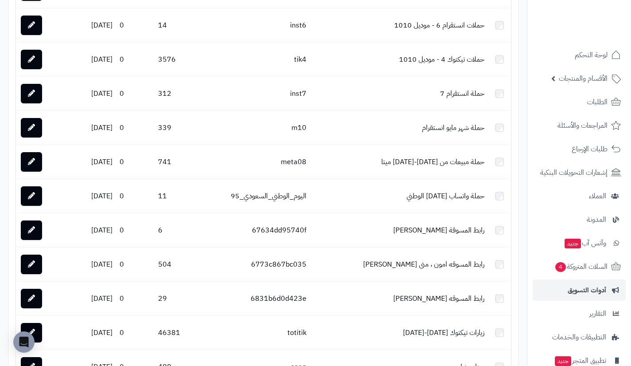
scroll to position [963, 0]
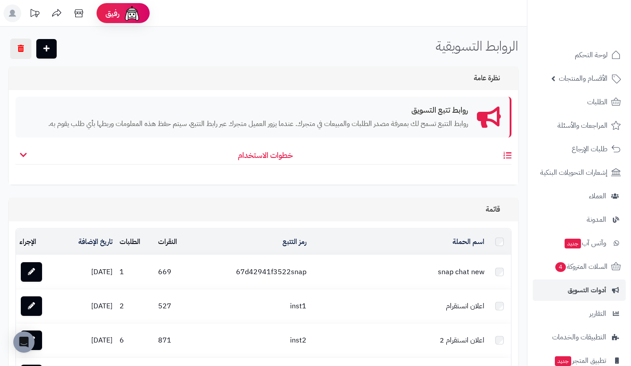
scroll to position [963, 0]
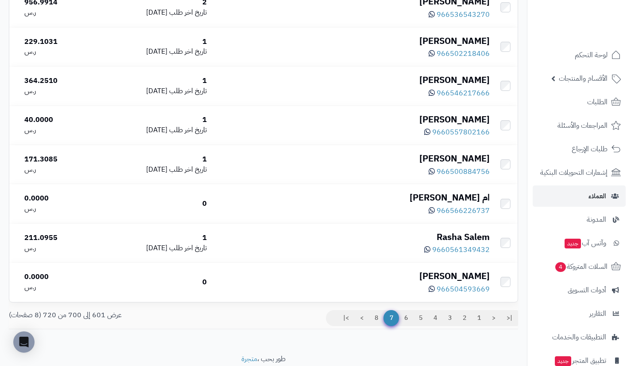
scroll to position [3825, 0]
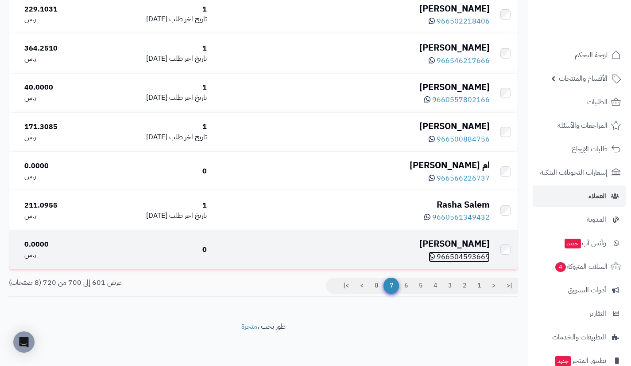
click at [434, 257] on icon at bounding box center [432, 256] width 6 height 7
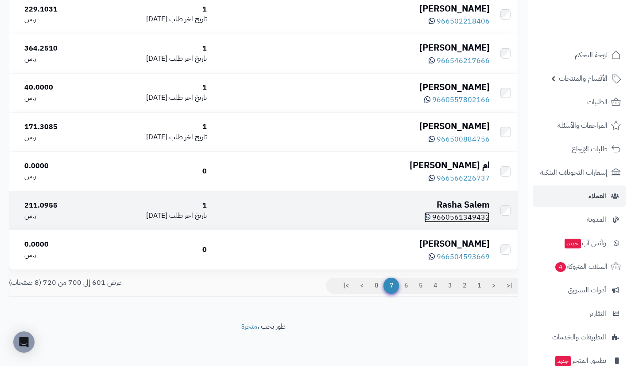
click at [431, 214] on icon at bounding box center [427, 216] width 6 height 7
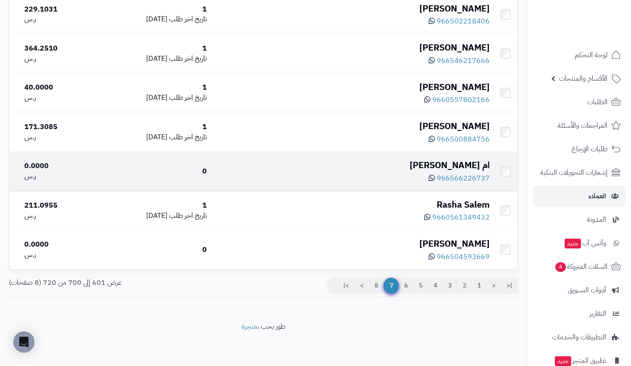
click at [432, 177] on div "966566226737" at bounding box center [352, 177] width 276 height 12
click at [434, 176] on icon at bounding box center [432, 177] width 6 height 7
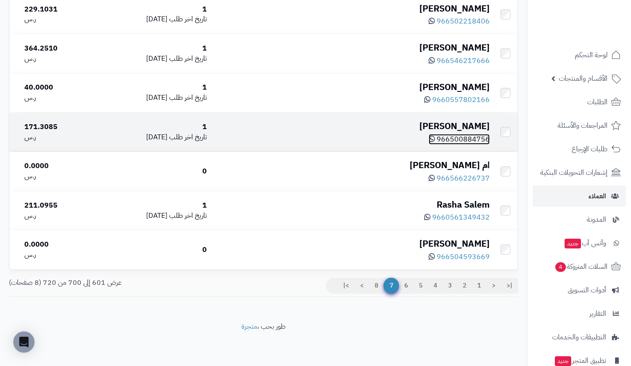
click at [435, 140] on icon at bounding box center [432, 138] width 6 height 7
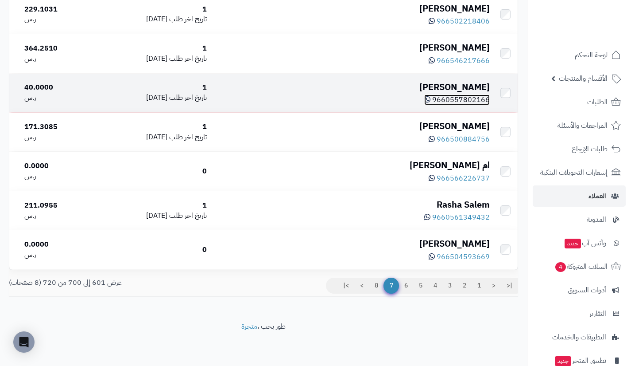
click at [431, 101] on icon at bounding box center [427, 99] width 6 height 7
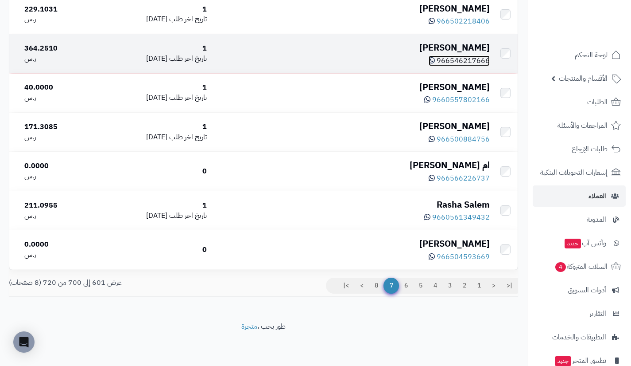
click at [435, 58] on icon at bounding box center [432, 60] width 6 height 7
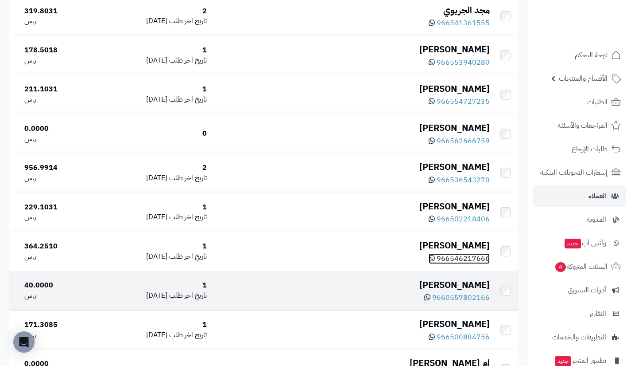
scroll to position [3605, 0]
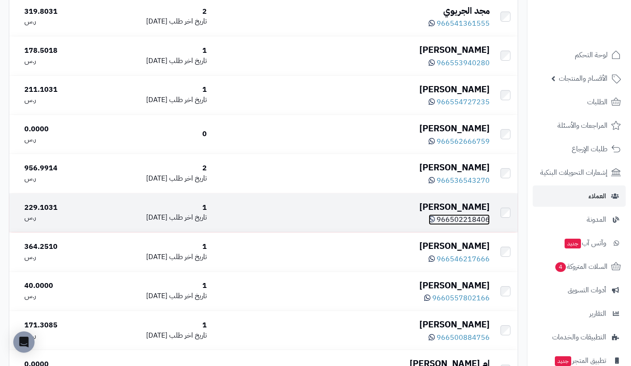
click at [435, 222] on icon at bounding box center [432, 218] width 6 height 7
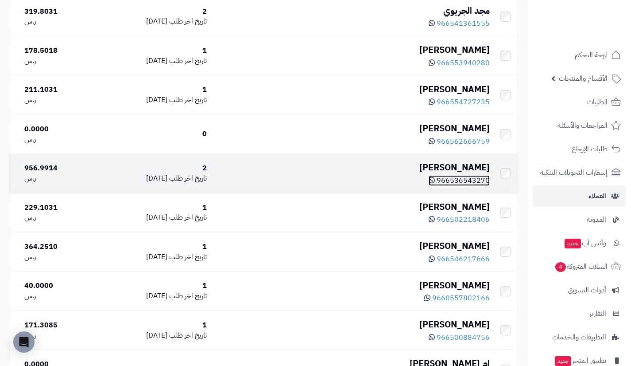
click at [435, 183] on icon at bounding box center [432, 179] width 6 height 7
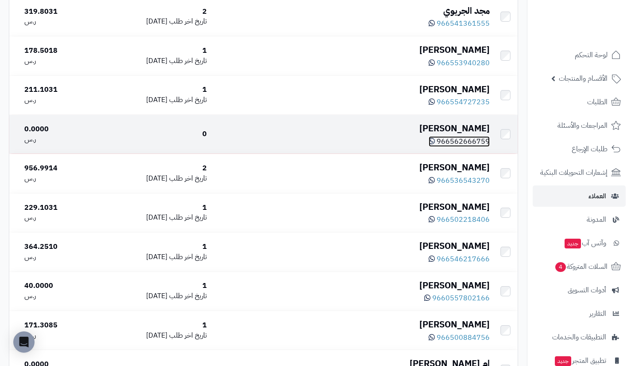
click at [435, 144] on icon at bounding box center [432, 140] width 6 height 7
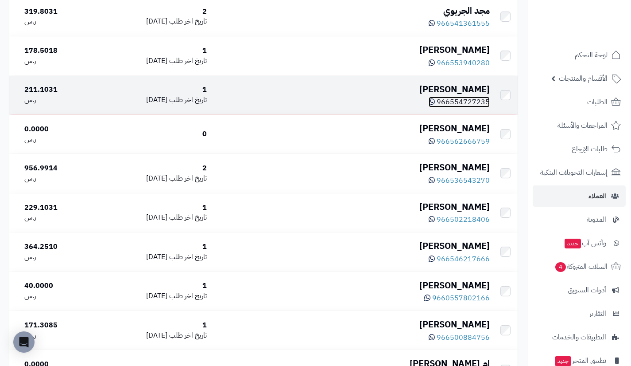
click at [435, 105] on icon at bounding box center [432, 101] width 6 height 7
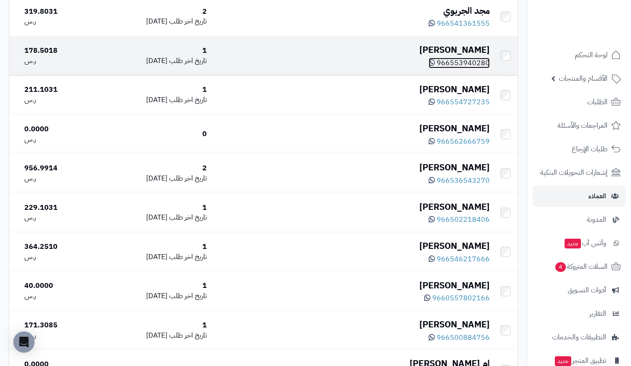
click at [434, 66] on icon at bounding box center [432, 62] width 6 height 7
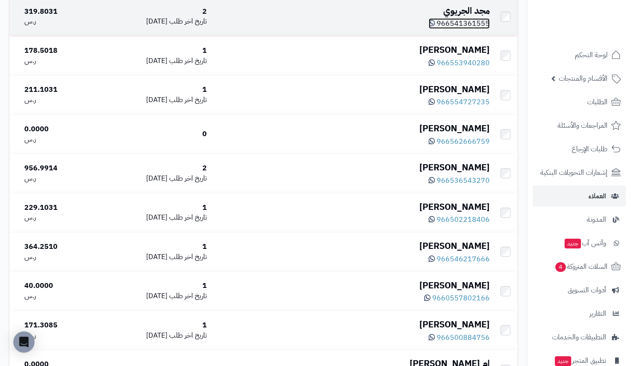
click at [434, 27] on icon at bounding box center [432, 22] width 6 height 7
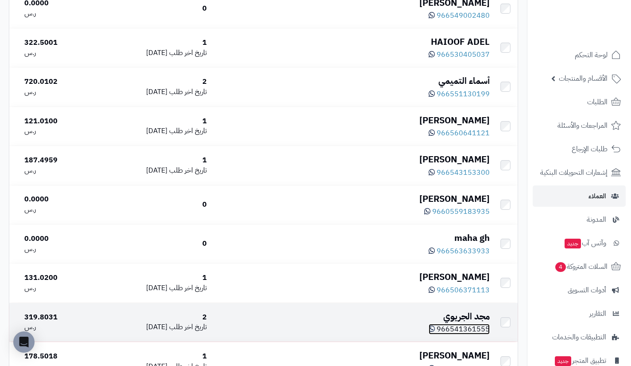
scroll to position [3299, 0]
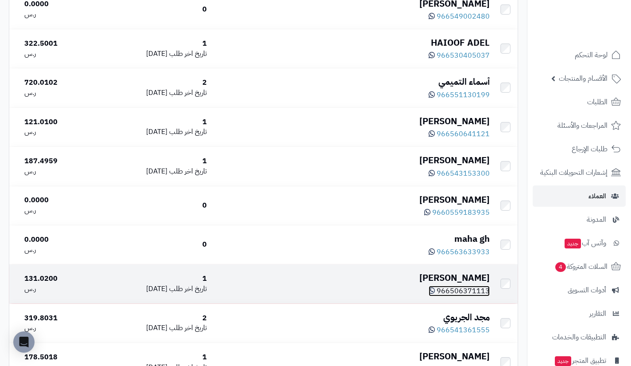
click at [435, 294] on icon at bounding box center [432, 290] width 6 height 7
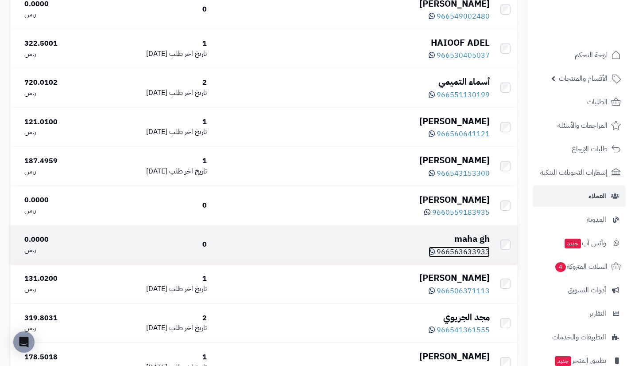
click at [435, 255] on icon at bounding box center [432, 251] width 6 height 7
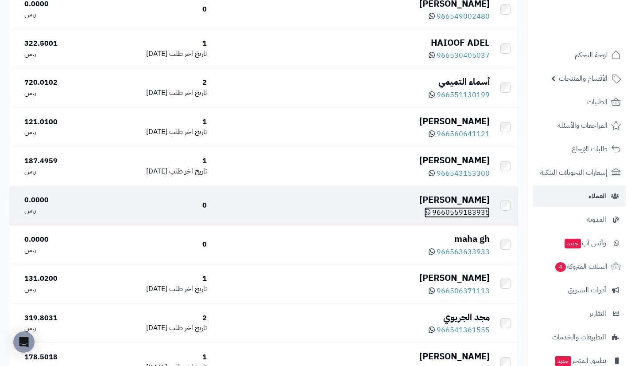
click at [429, 215] on icon at bounding box center [427, 211] width 6 height 7
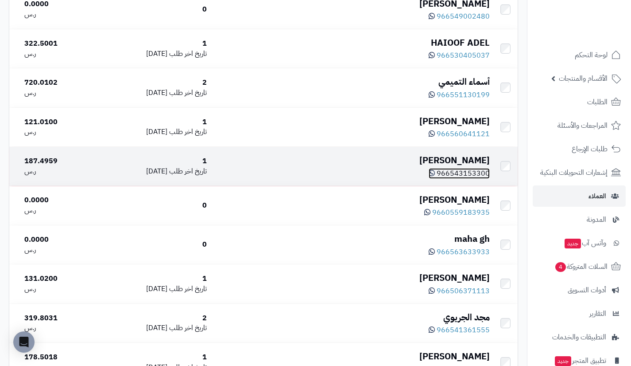
click at [435, 176] on icon at bounding box center [432, 172] width 6 height 7
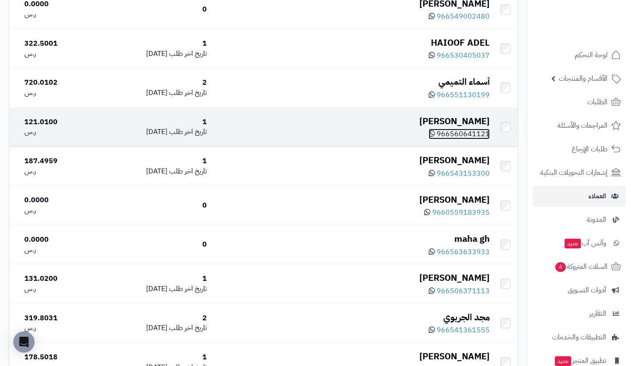
click at [434, 137] on icon at bounding box center [432, 133] width 6 height 7
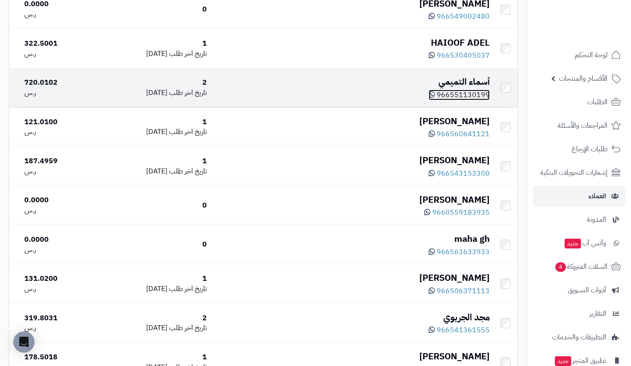
click at [433, 98] on icon at bounding box center [432, 94] width 6 height 7
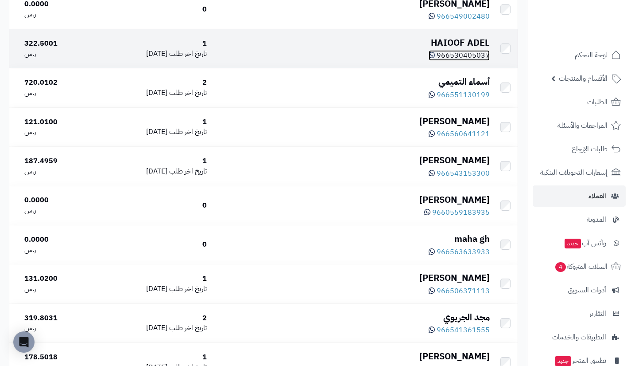
click at [433, 58] on icon at bounding box center [432, 54] width 6 height 7
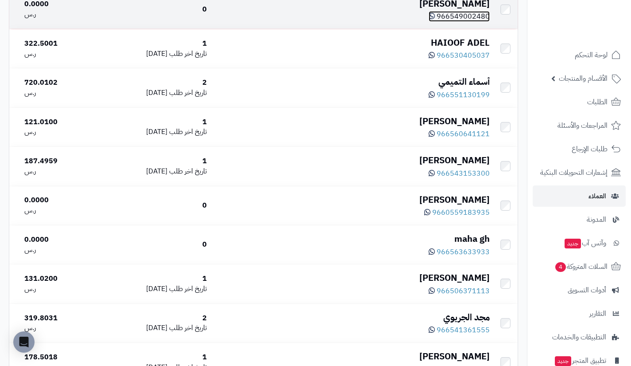
click at [435, 19] on icon at bounding box center [432, 15] width 6 height 7
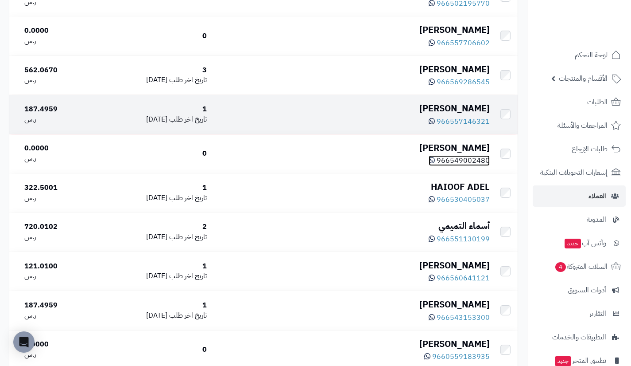
scroll to position [3154, 0]
click at [435, 125] on icon at bounding box center [432, 121] width 6 height 7
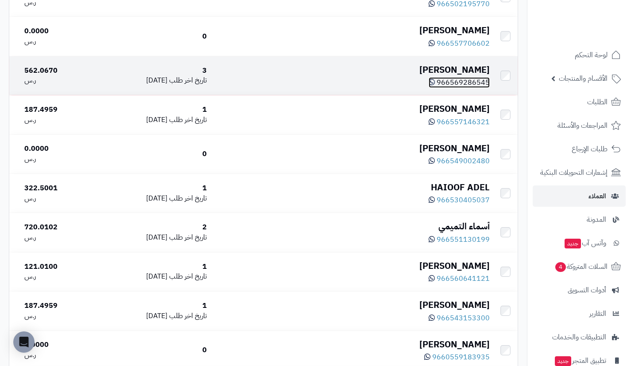
click at [435, 86] on icon at bounding box center [432, 81] width 6 height 7
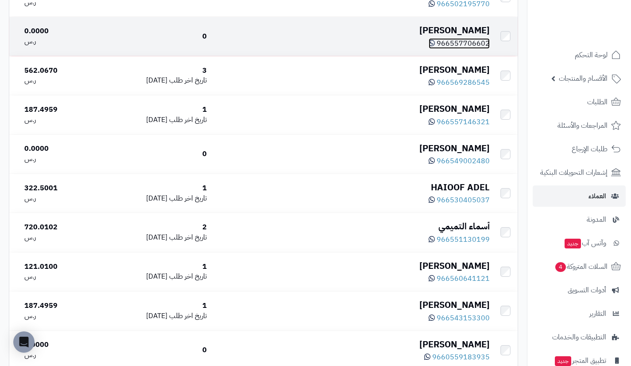
click at [435, 47] on icon at bounding box center [432, 42] width 6 height 7
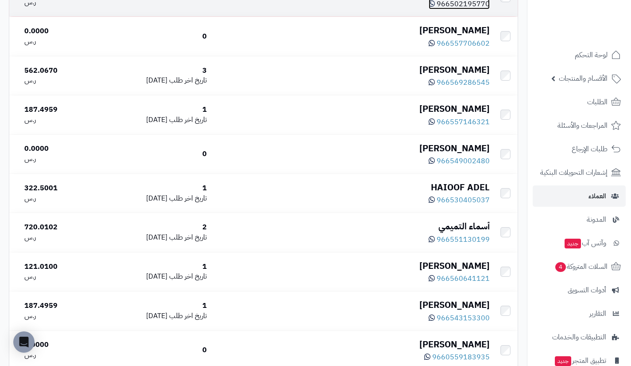
click at [435, 7] on icon at bounding box center [432, 3] width 6 height 7
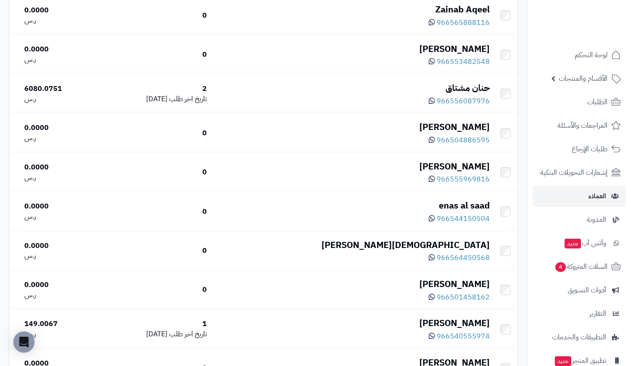
scroll to position [2783, 0]
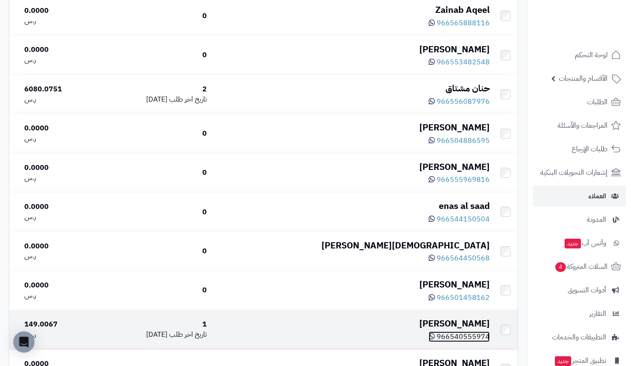
click at [435, 339] on icon at bounding box center [432, 335] width 6 height 7
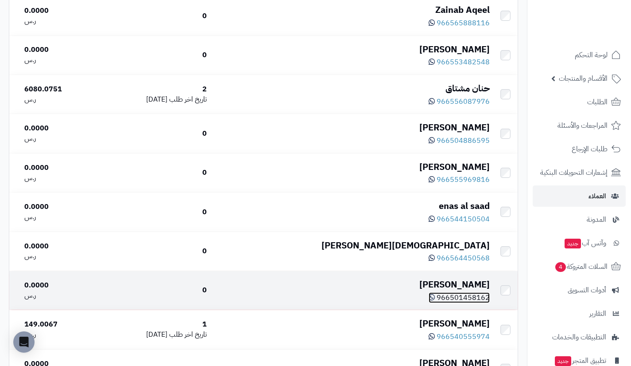
click at [434, 300] on icon at bounding box center [432, 296] width 6 height 7
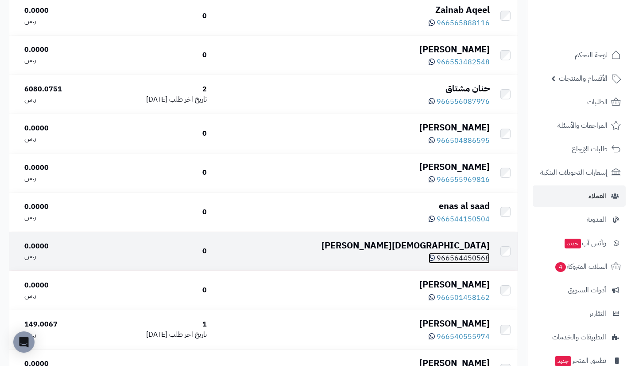
click at [435, 261] on icon at bounding box center [432, 257] width 6 height 7
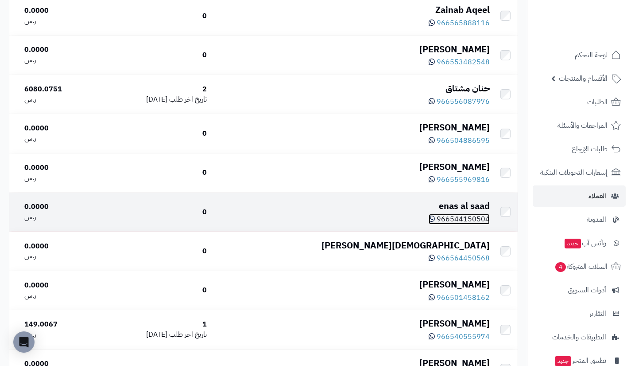
click at [433, 222] on icon at bounding box center [432, 218] width 6 height 7
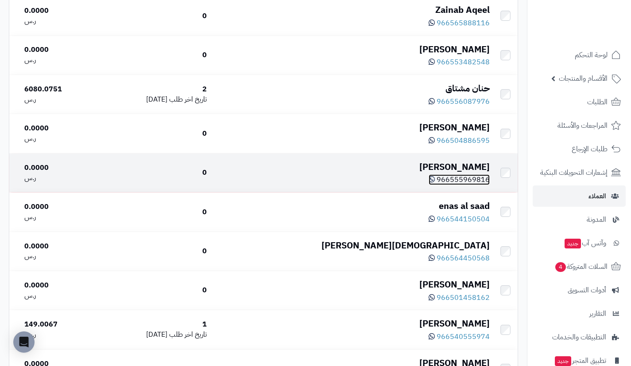
click at [433, 183] on icon at bounding box center [432, 178] width 6 height 7
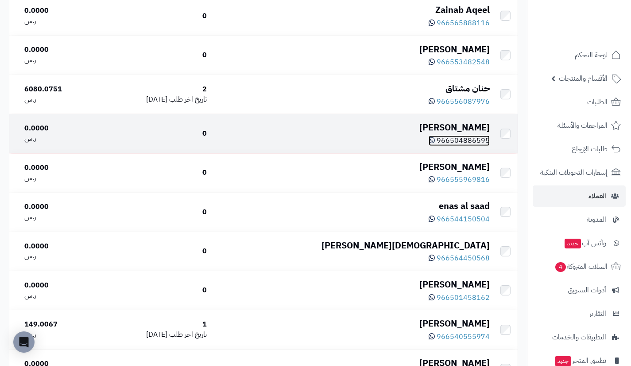
click at [435, 144] on icon at bounding box center [432, 139] width 6 height 7
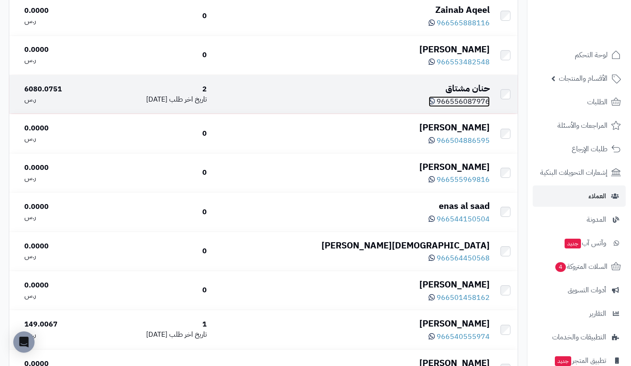
drag, startPoint x: 462, startPoint y: 101, endPoint x: 478, endPoint y: 116, distance: 21.3
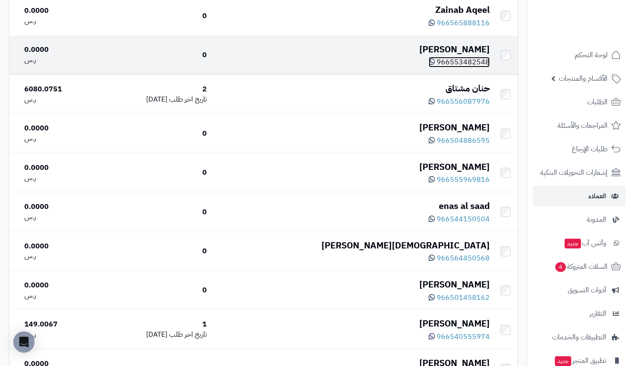
click at [435, 65] on icon at bounding box center [432, 61] width 6 height 7
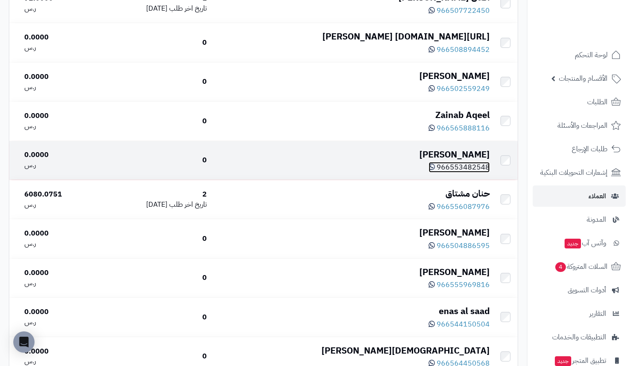
scroll to position [2677, 0]
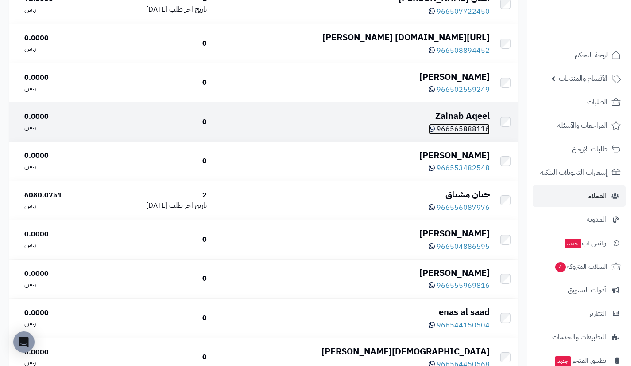
click at [435, 132] on icon at bounding box center [432, 128] width 6 height 7
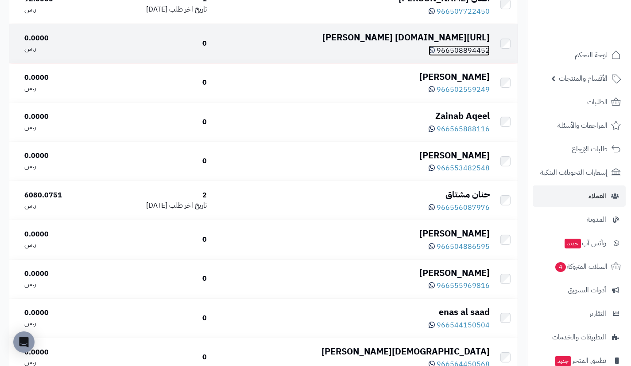
click at [435, 54] on icon at bounding box center [432, 50] width 6 height 7
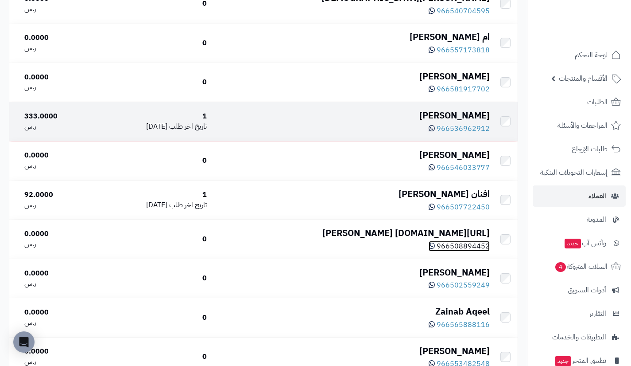
scroll to position [2481, 0]
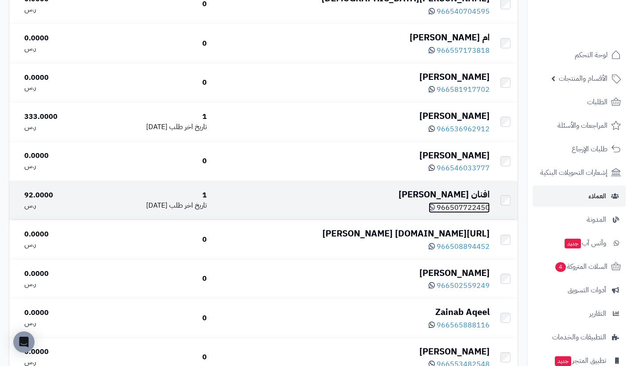
click at [435, 210] on icon at bounding box center [432, 206] width 6 height 7
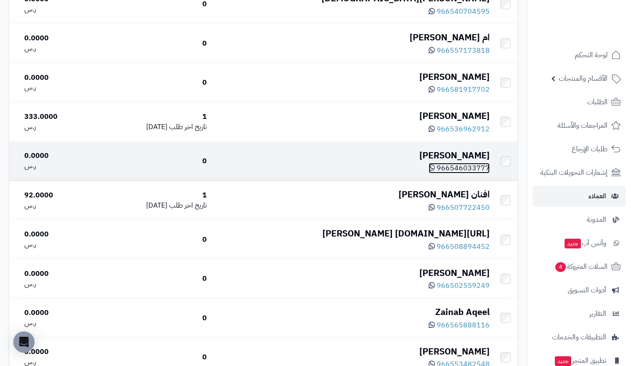
click at [435, 171] on icon at bounding box center [432, 167] width 6 height 7
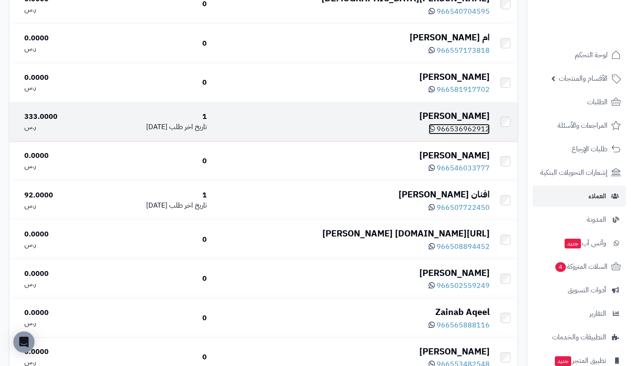
click at [432, 132] on icon at bounding box center [432, 128] width 6 height 7
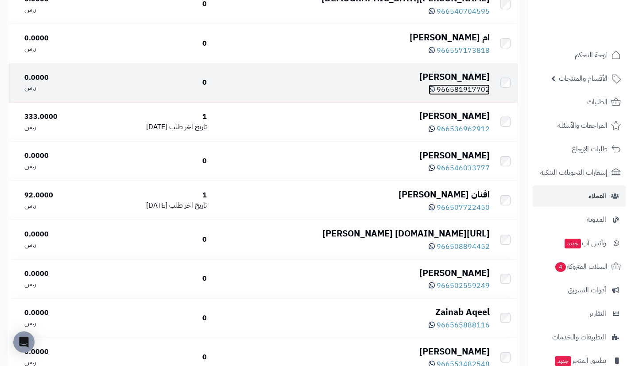
click at [435, 95] on link "966581917702" at bounding box center [459, 89] width 61 height 11
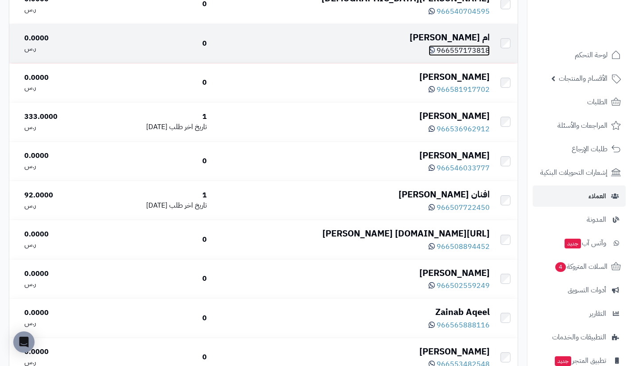
click at [435, 54] on icon at bounding box center [432, 50] width 6 height 7
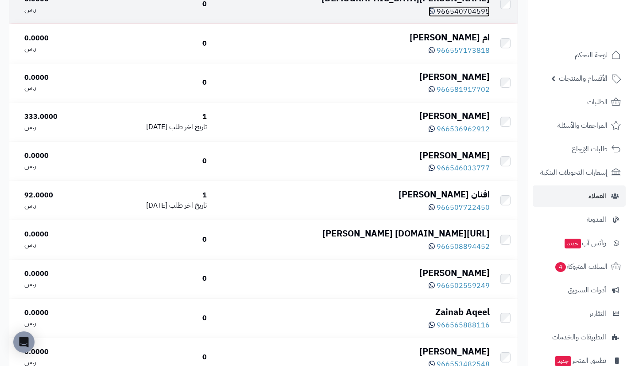
click at [434, 15] on icon at bounding box center [432, 11] width 6 height 7
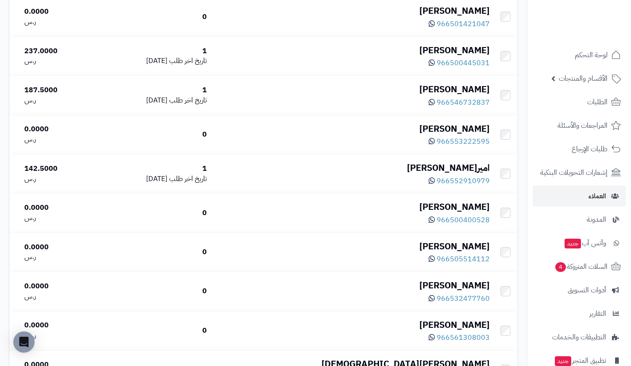
scroll to position [2116, 0]
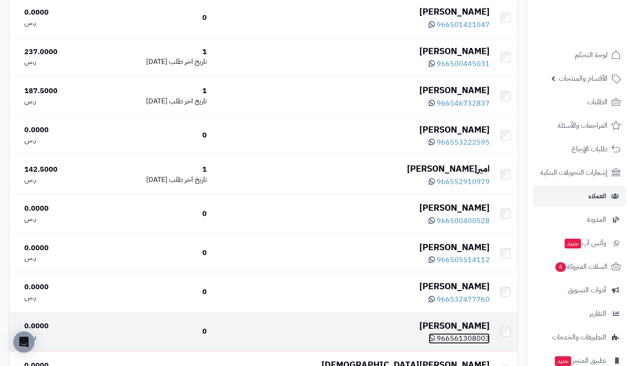
click at [434, 341] on icon at bounding box center [432, 337] width 6 height 7
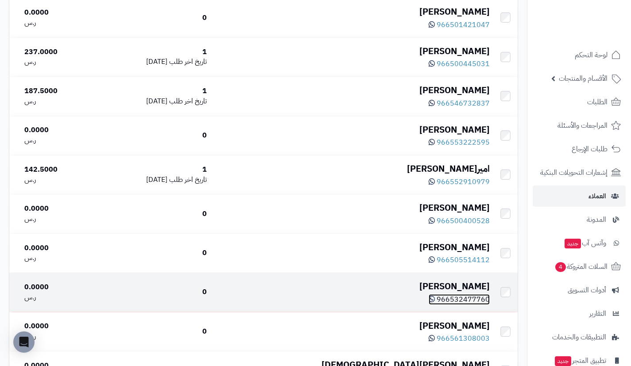
click at [435, 302] on icon at bounding box center [432, 298] width 6 height 7
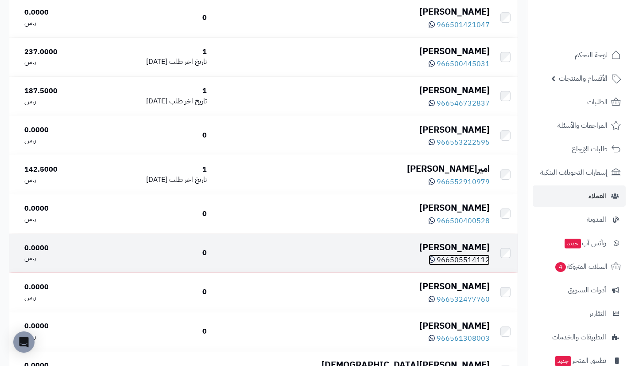
click at [434, 263] on icon at bounding box center [432, 259] width 6 height 7
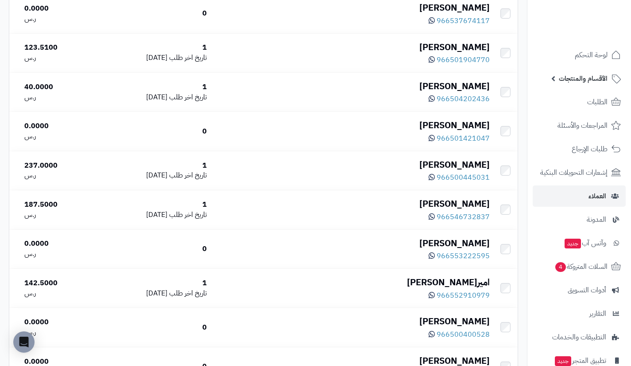
scroll to position [2002, 0]
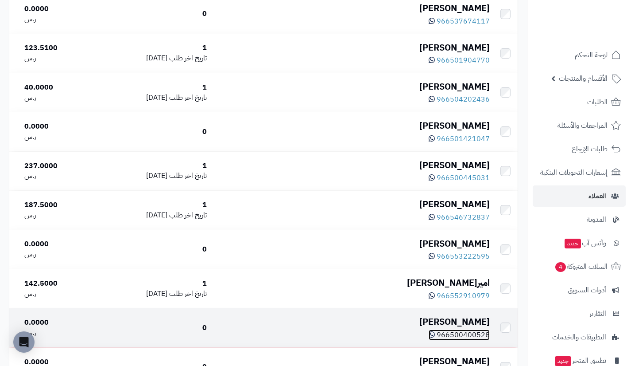
click at [434, 338] on icon at bounding box center [432, 334] width 6 height 7
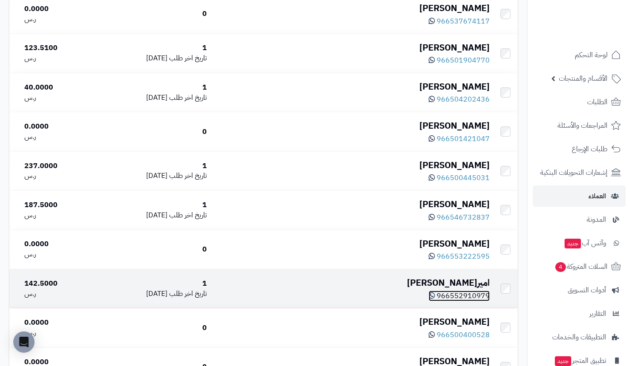
click at [435, 299] on icon at bounding box center [432, 295] width 6 height 7
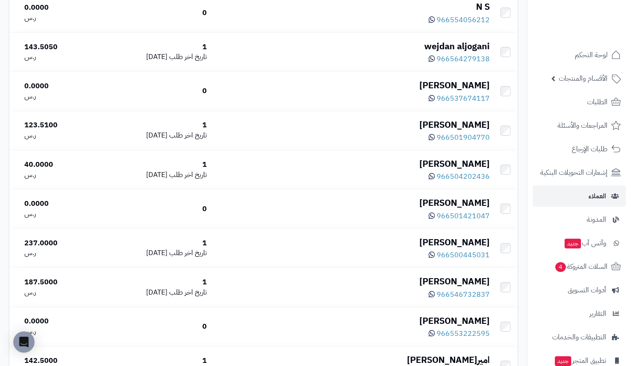
scroll to position [1915, 0]
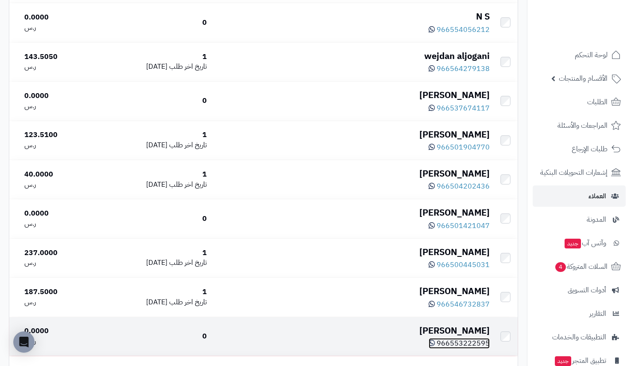
click at [433, 346] on icon at bounding box center [432, 342] width 6 height 7
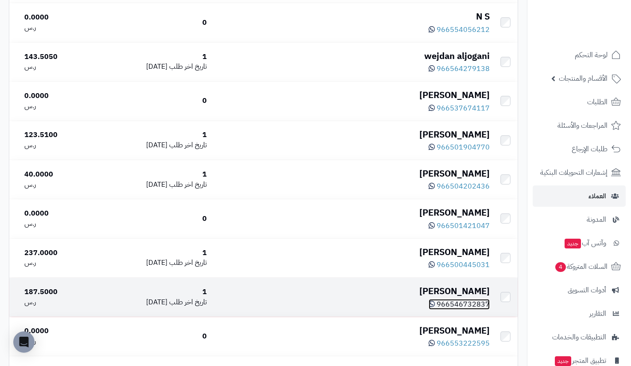
click at [435, 307] on icon at bounding box center [432, 303] width 6 height 7
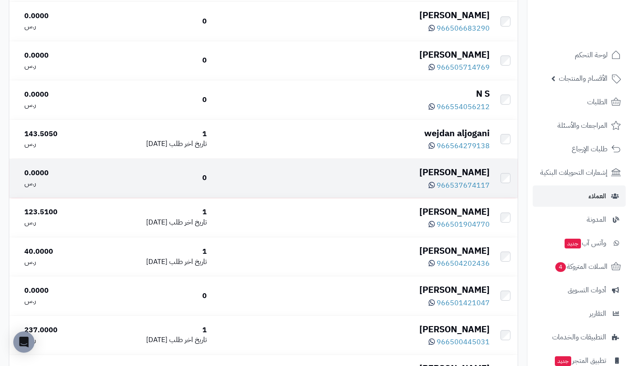
scroll to position [1837, 0]
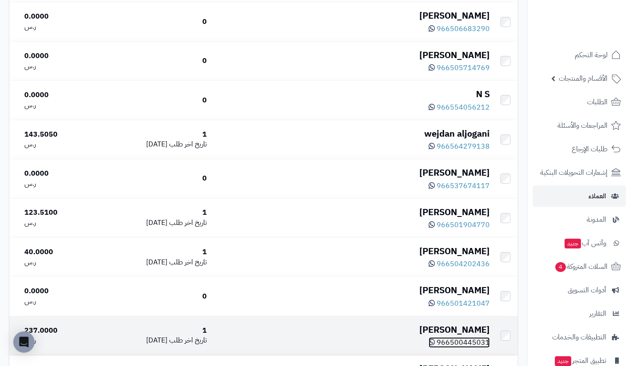
click at [435, 345] on icon at bounding box center [432, 341] width 6 height 7
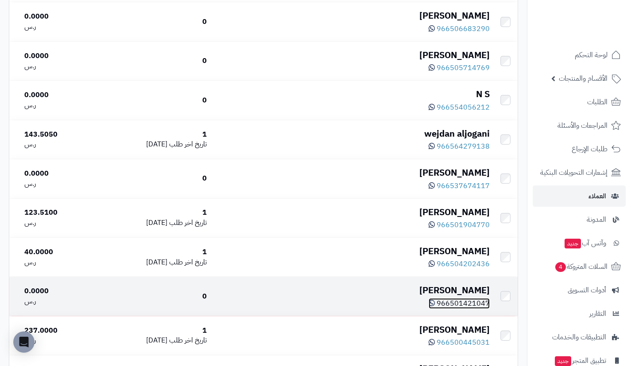
click at [434, 306] on icon at bounding box center [432, 302] width 6 height 7
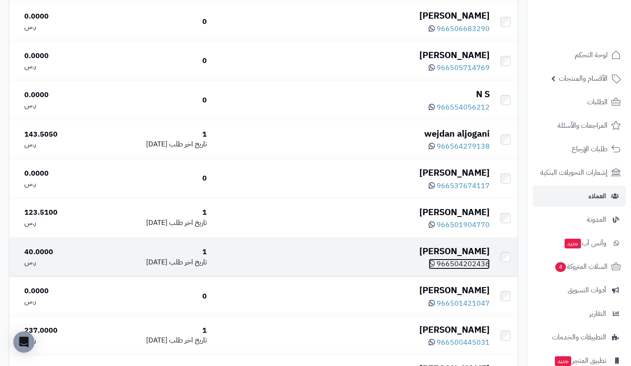
click at [435, 267] on icon at bounding box center [432, 263] width 6 height 7
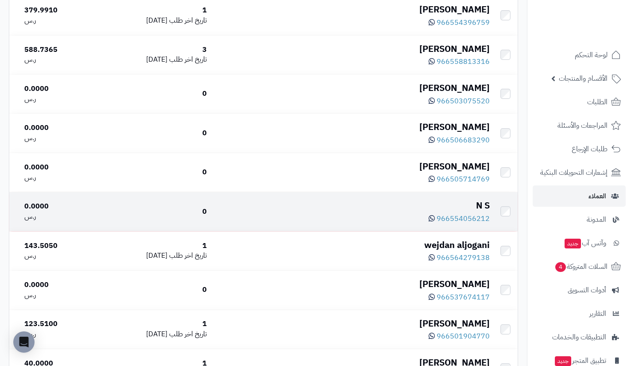
scroll to position [1726, 0]
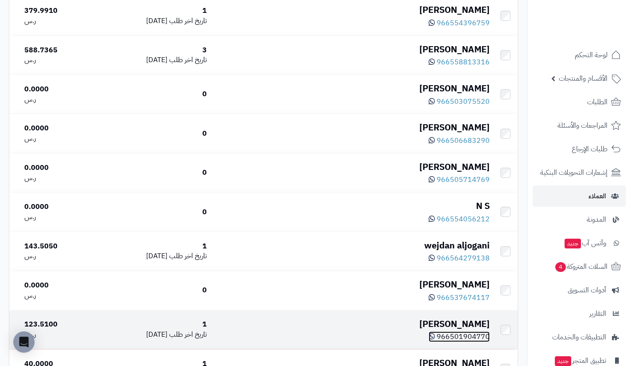
click at [433, 339] on icon at bounding box center [432, 335] width 6 height 7
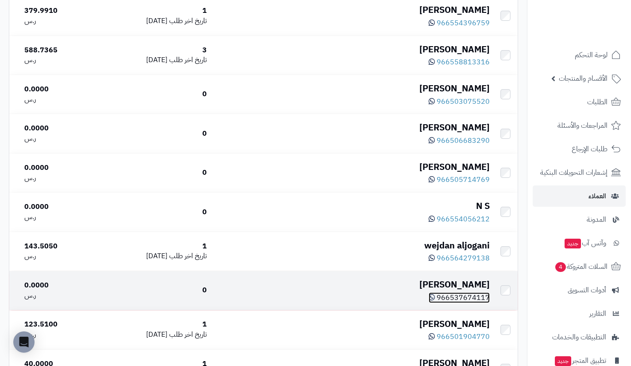
click at [435, 300] on icon at bounding box center [432, 296] width 6 height 7
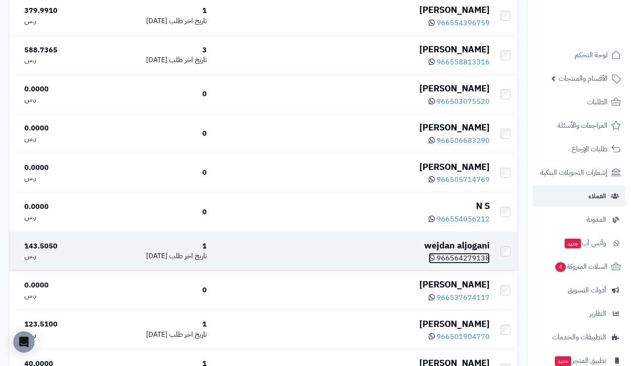
click at [435, 261] on icon at bounding box center [432, 257] width 6 height 7
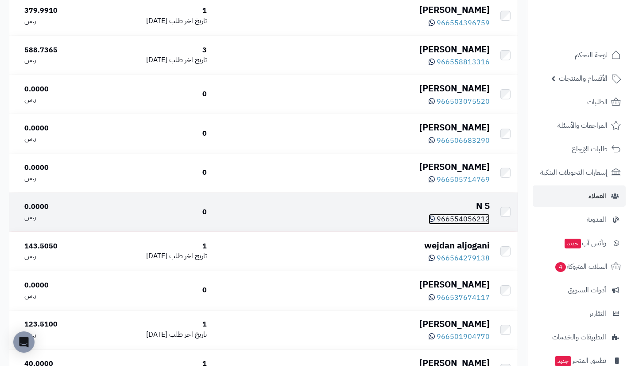
click at [435, 222] on icon at bounding box center [432, 218] width 6 height 7
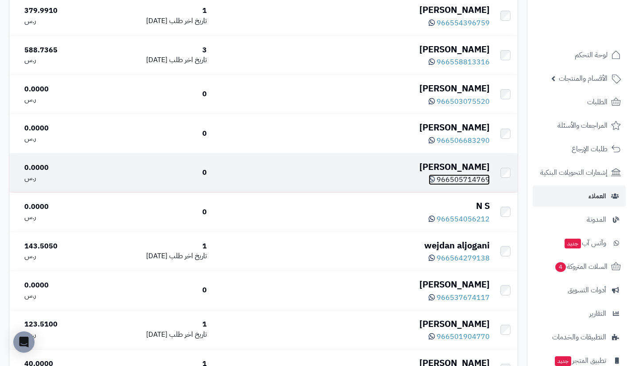
click at [435, 183] on icon at bounding box center [432, 178] width 6 height 7
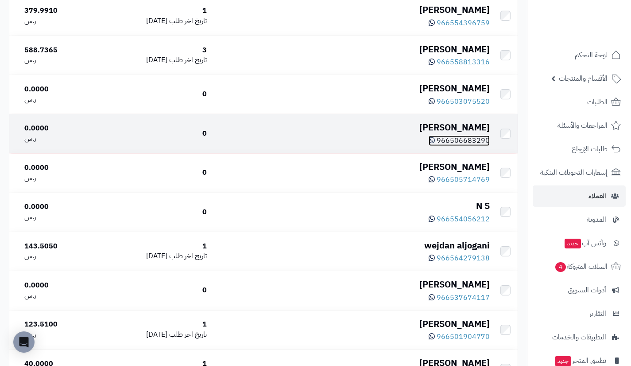
click at [432, 144] on icon at bounding box center [432, 139] width 6 height 7
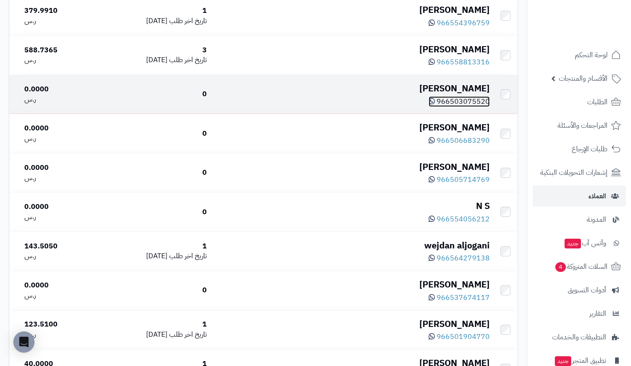
click at [435, 105] on icon at bounding box center [432, 100] width 6 height 7
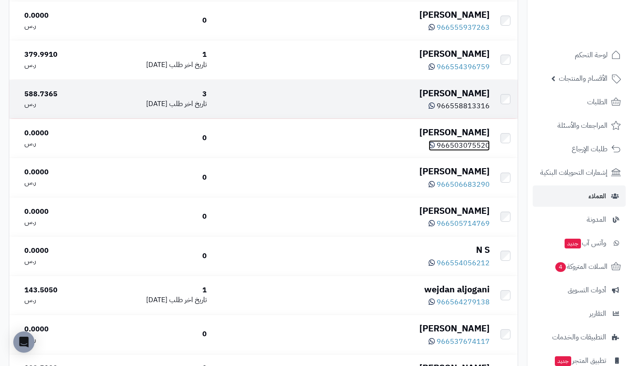
scroll to position [1676, 0]
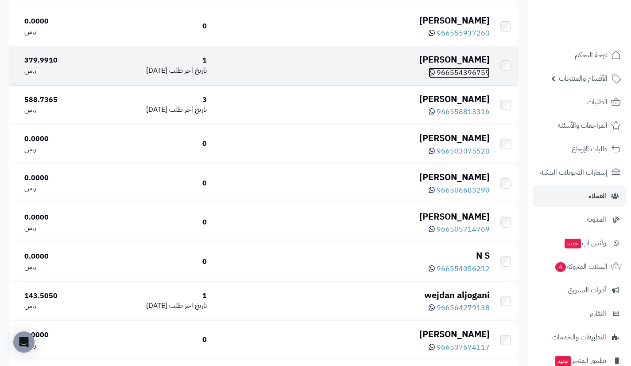
click at [433, 76] on icon at bounding box center [432, 72] width 6 height 7
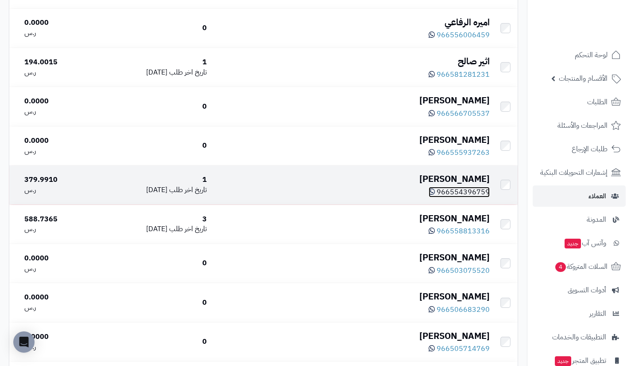
scroll to position [1556, 0]
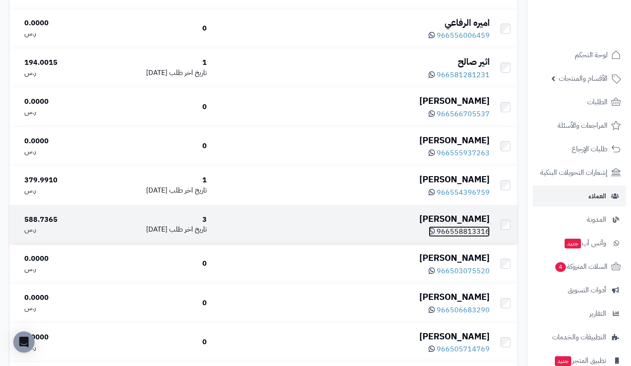
click at [434, 234] on icon at bounding box center [432, 230] width 6 height 7
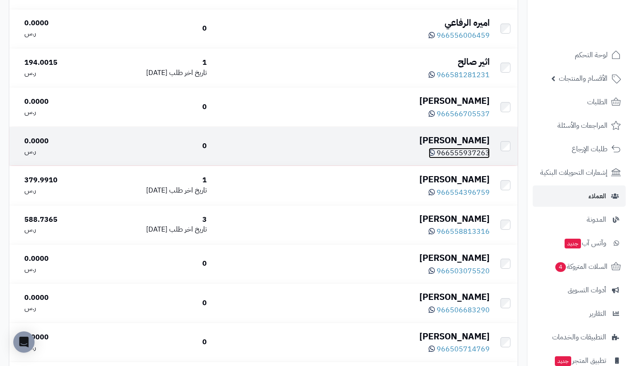
click at [433, 156] on icon at bounding box center [432, 152] width 6 height 7
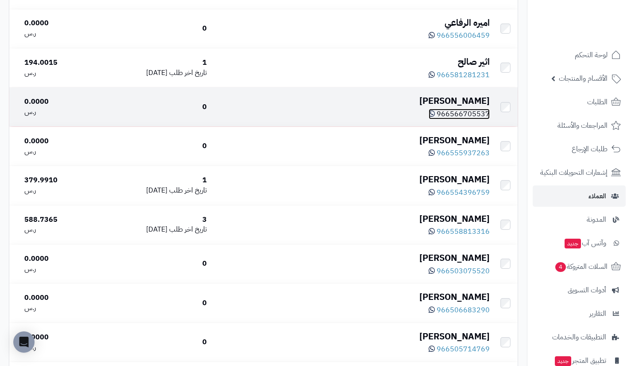
click at [435, 117] on icon at bounding box center [432, 113] width 6 height 7
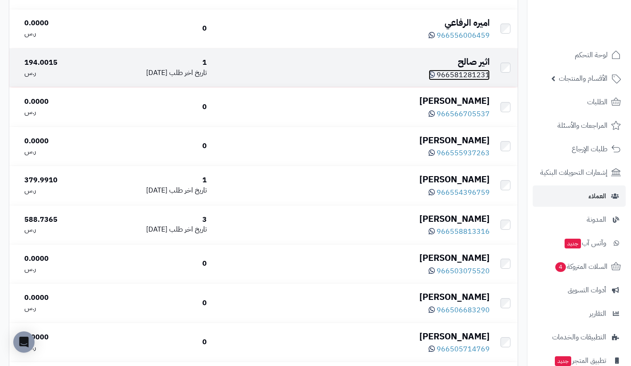
click at [435, 78] on icon at bounding box center [432, 74] width 6 height 7
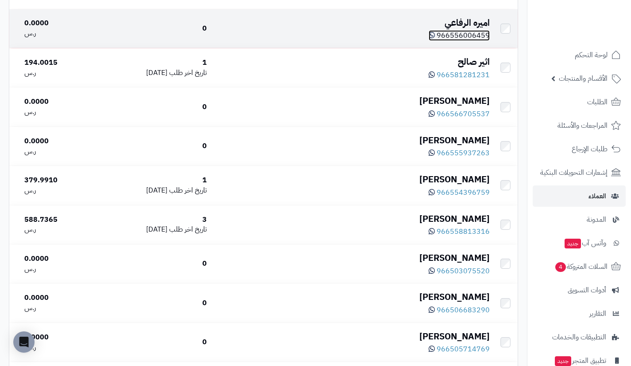
click at [435, 39] on icon at bounding box center [432, 34] width 6 height 7
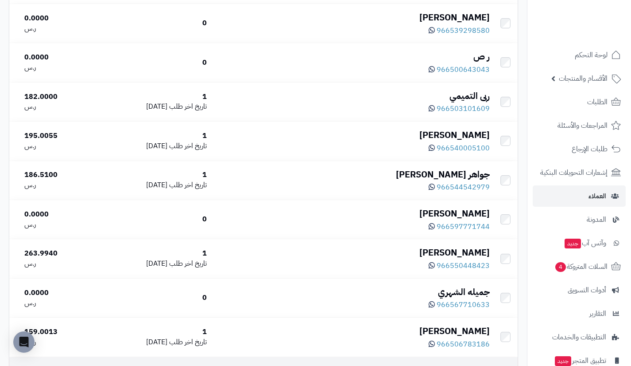
scroll to position [1209, 0]
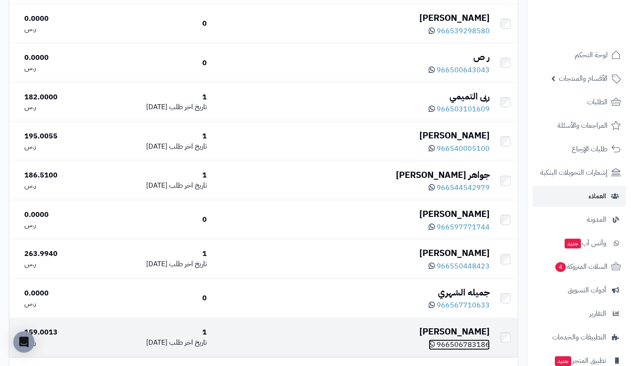
click at [435, 347] on icon at bounding box center [432, 343] width 6 height 7
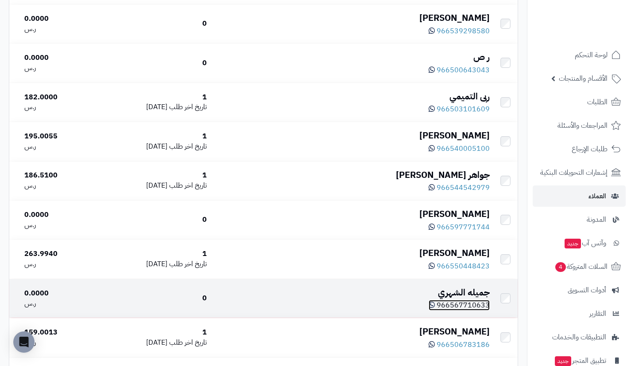
click at [434, 308] on icon at bounding box center [432, 304] width 6 height 7
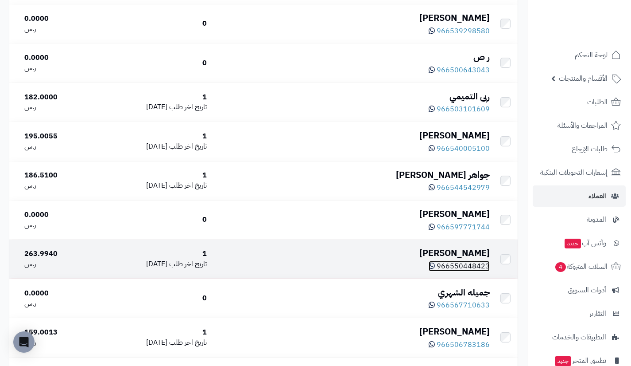
click at [433, 269] on icon at bounding box center [432, 265] width 6 height 7
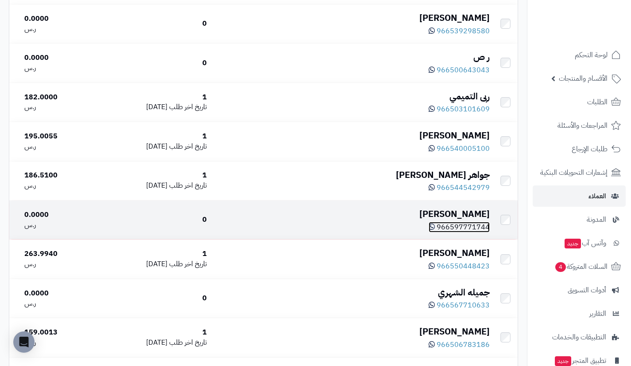
click at [435, 230] on icon at bounding box center [432, 226] width 6 height 7
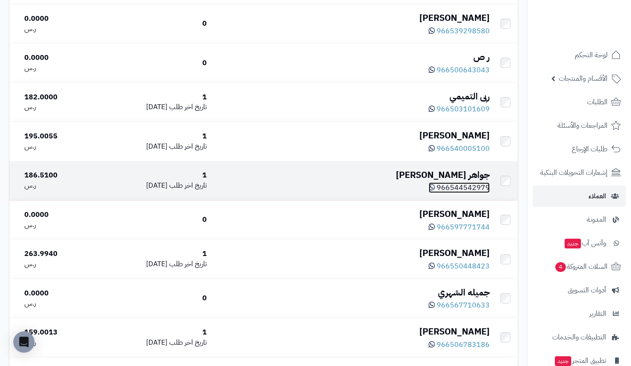
click at [433, 191] on icon at bounding box center [432, 186] width 6 height 7
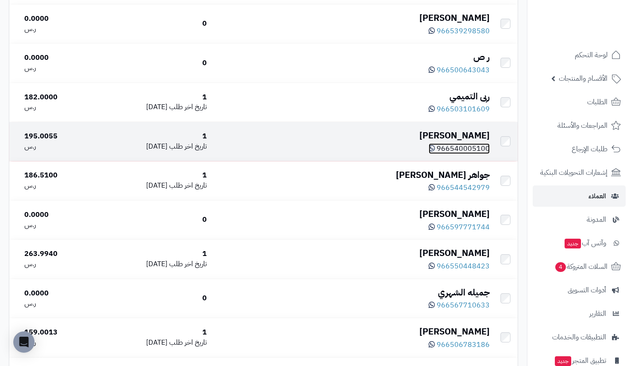
click at [435, 152] on icon at bounding box center [432, 147] width 6 height 7
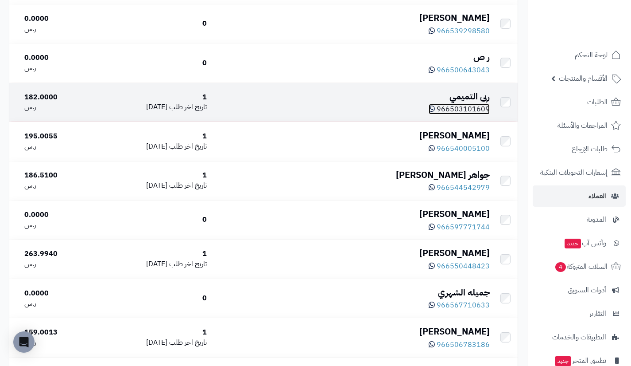
click at [435, 112] on icon at bounding box center [432, 108] width 6 height 7
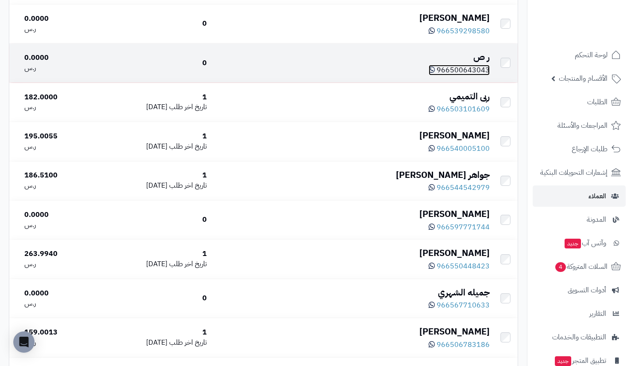
click at [433, 73] on icon at bounding box center [432, 69] width 6 height 7
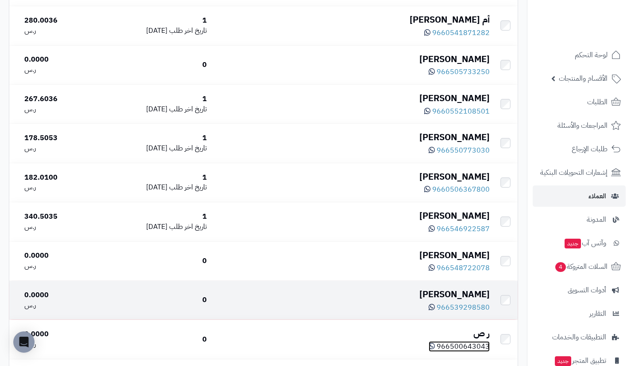
scroll to position [922, 0]
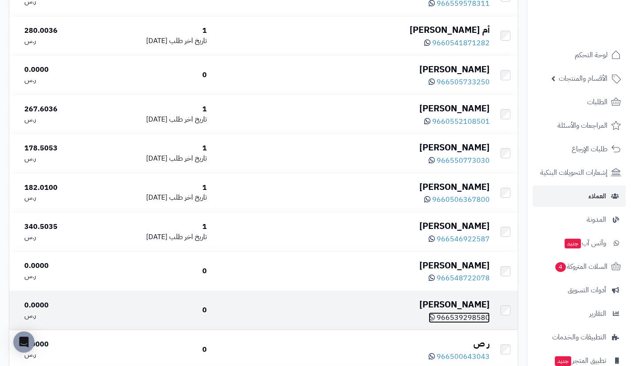
click at [435, 320] on icon at bounding box center [432, 316] width 6 height 7
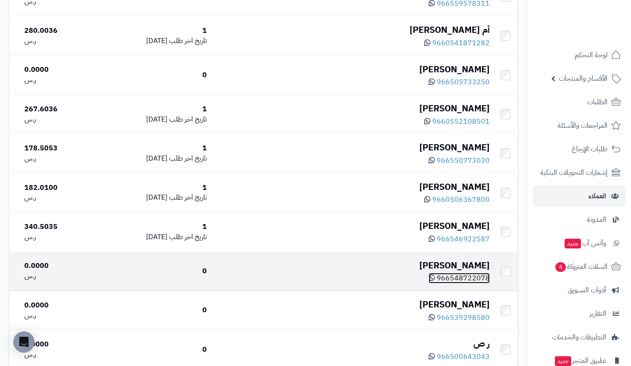
click at [435, 281] on icon at bounding box center [432, 277] width 6 height 7
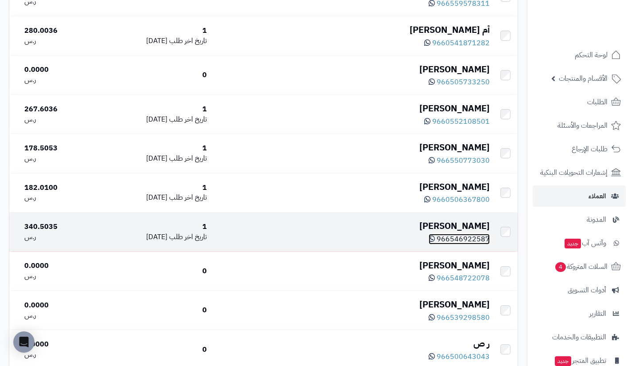
click at [434, 242] on icon at bounding box center [432, 238] width 6 height 7
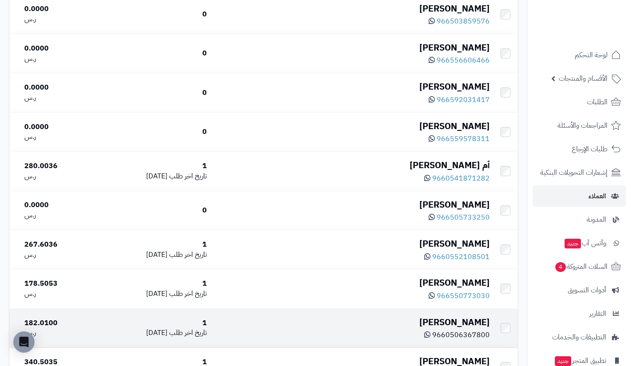
scroll to position [786, 0]
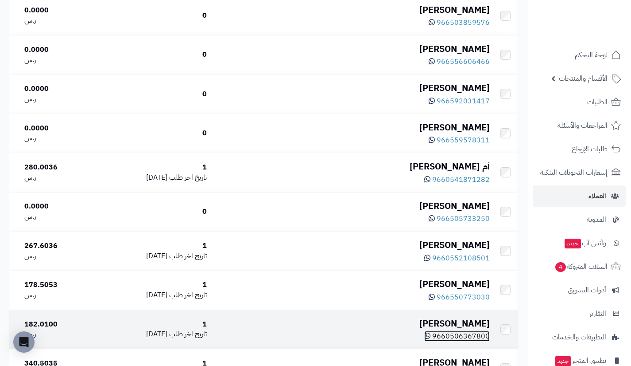
click at [431, 339] on icon at bounding box center [427, 335] width 6 height 7
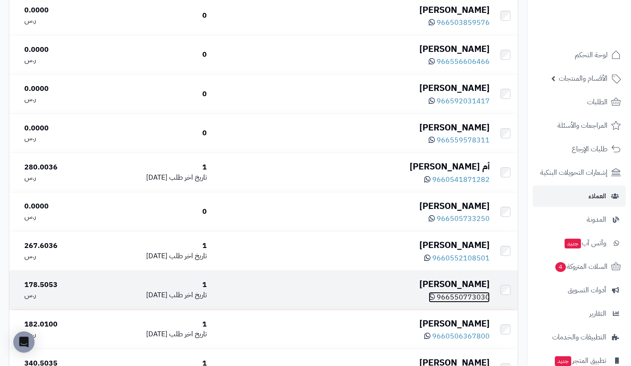
click at [433, 300] on icon at bounding box center [432, 296] width 6 height 7
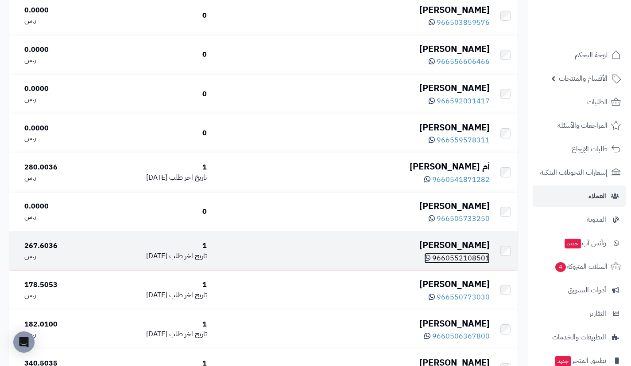
click at [431, 261] on icon at bounding box center [427, 257] width 6 height 7
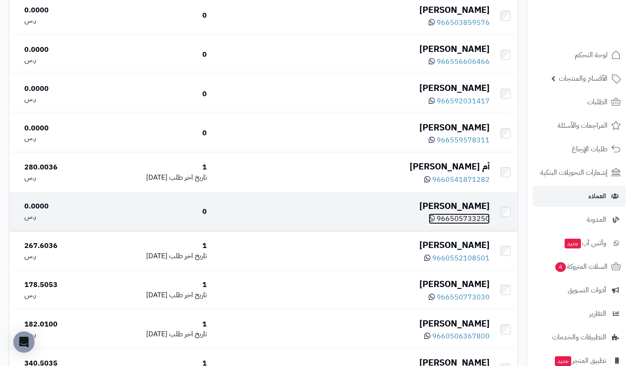
click at [434, 222] on icon at bounding box center [432, 217] width 6 height 7
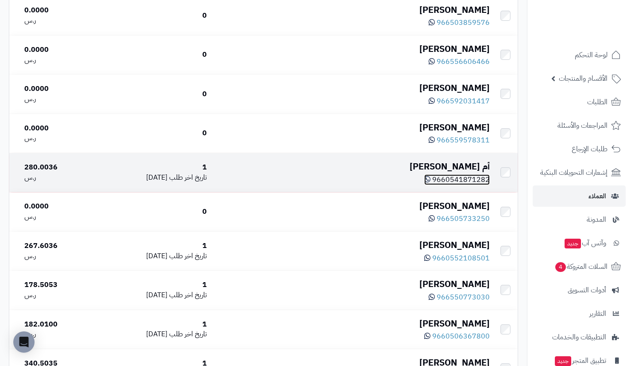
click at [431, 183] on icon at bounding box center [427, 178] width 6 height 7
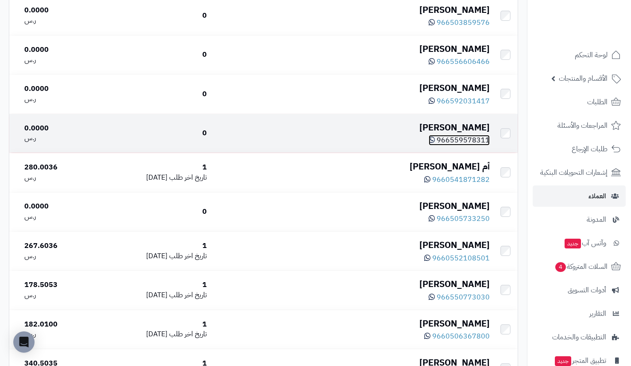
click at [434, 143] on icon at bounding box center [432, 139] width 6 height 7
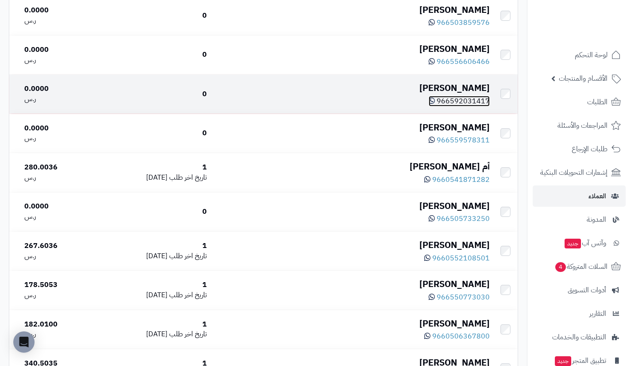
click at [435, 104] on icon at bounding box center [432, 100] width 6 height 7
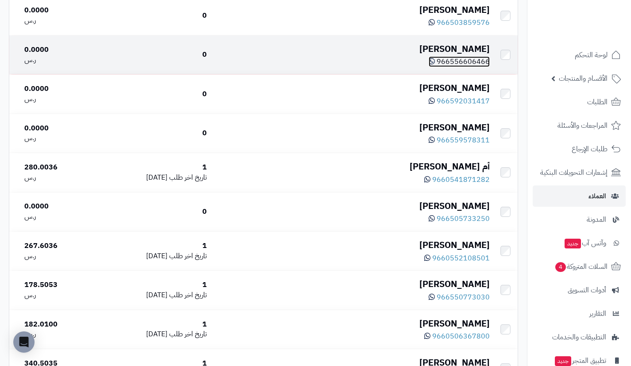
click at [435, 65] on icon at bounding box center [432, 61] width 6 height 7
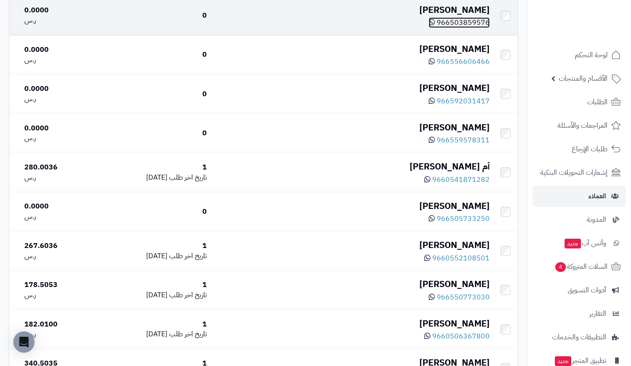
click at [434, 20] on link "966503859576" at bounding box center [459, 22] width 61 height 11
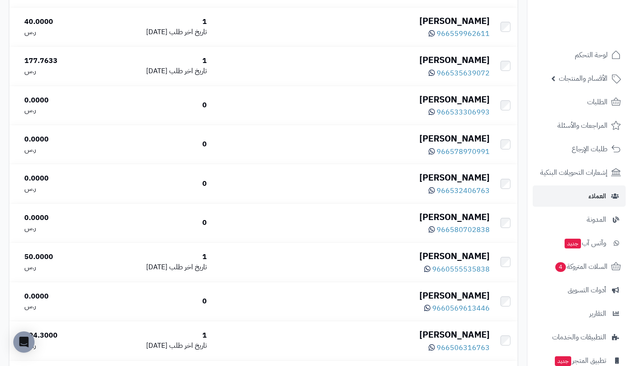
scroll to position [421, 0]
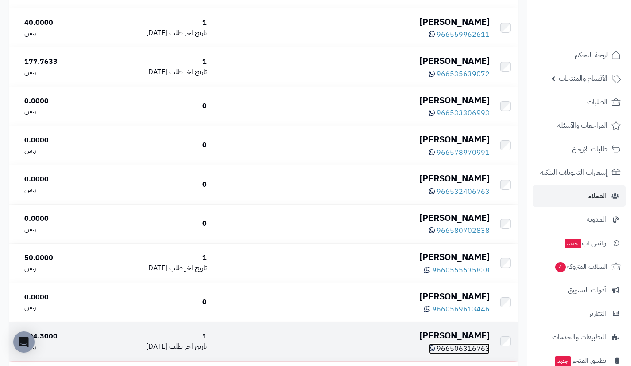
click at [433, 348] on icon at bounding box center [432, 347] width 6 height 7
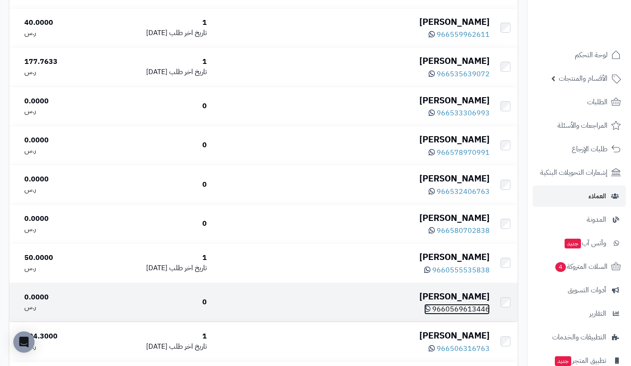
click at [429, 312] on icon at bounding box center [427, 308] width 6 height 7
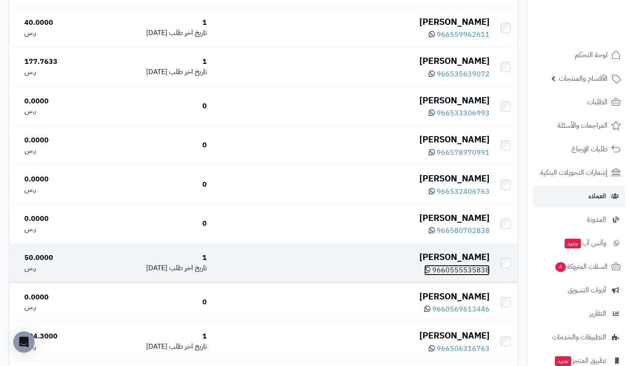
click at [431, 271] on icon at bounding box center [427, 269] width 6 height 7
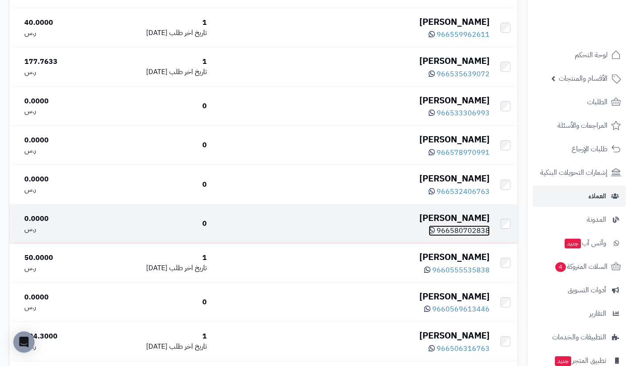
click at [435, 230] on icon at bounding box center [432, 229] width 6 height 7
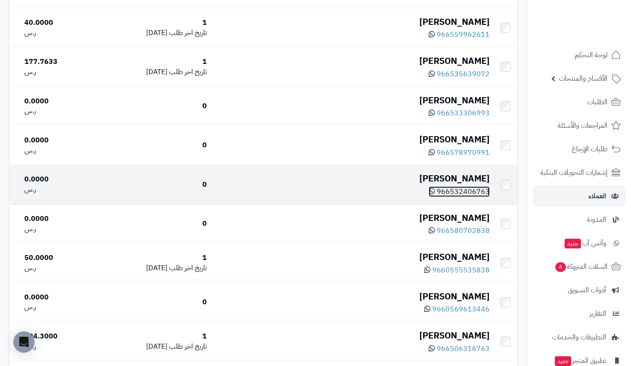
click at [435, 193] on icon at bounding box center [432, 190] width 6 height 7
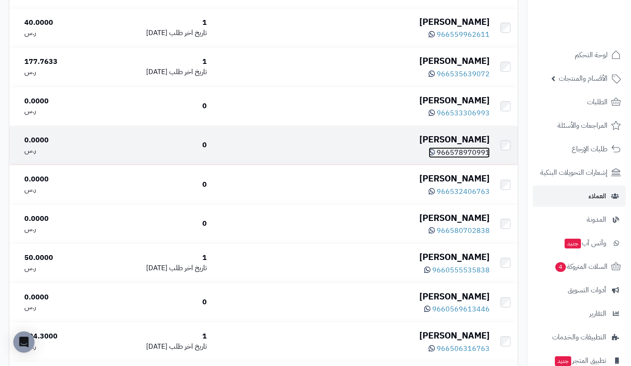
click at [433, 151] on icon at bounding box center [432, 151] width 6 height 7
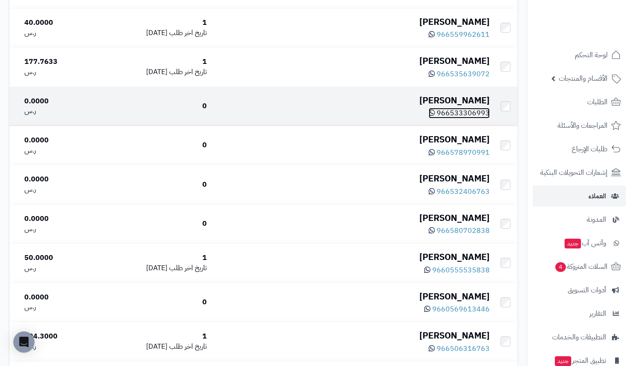
click at [435, 115] on icon at bounding box center [432, 112] width 6 height 7
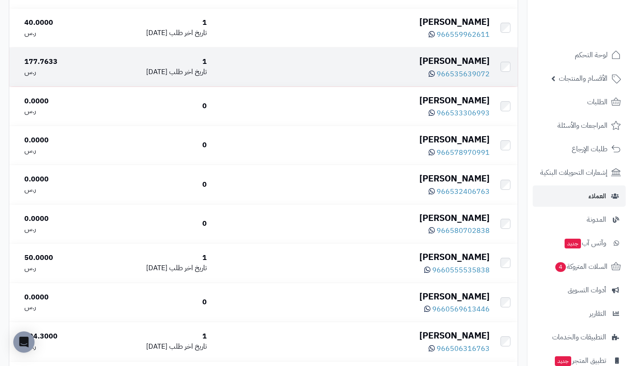
click at [432, 75] on div "966535639072" at bounding box center [352, 73] width 276 height 12
click at [434, 74] on icon at bounding box center [432, 73] width 6 height 7
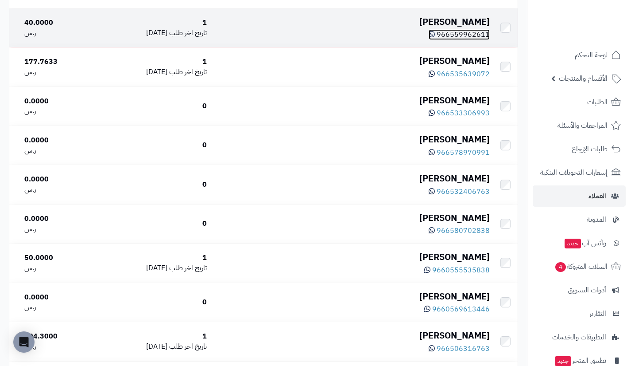
click at [435, 35] on icon at bounding box center [432, 34] width 6 height 7
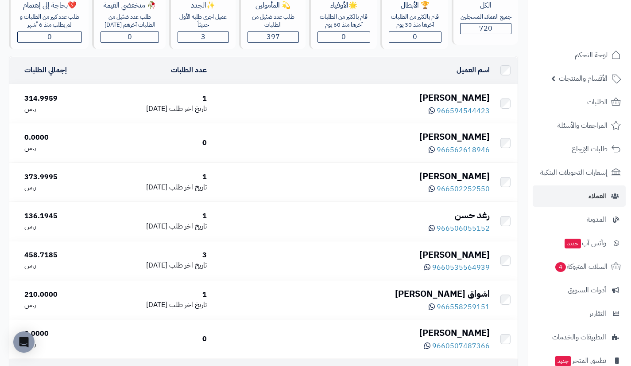
scroll to position [71, 0]
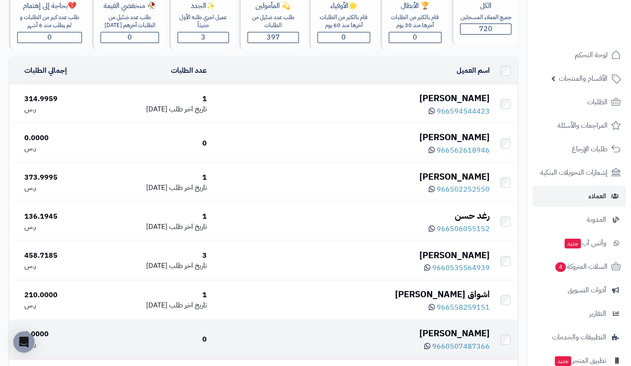
click at [427, 346] on div "9660507487366" at bounding box center [352, 345] width 276 height 12
click at [430, 346] on icon at bounding box center [427, 345] width 6 height 7
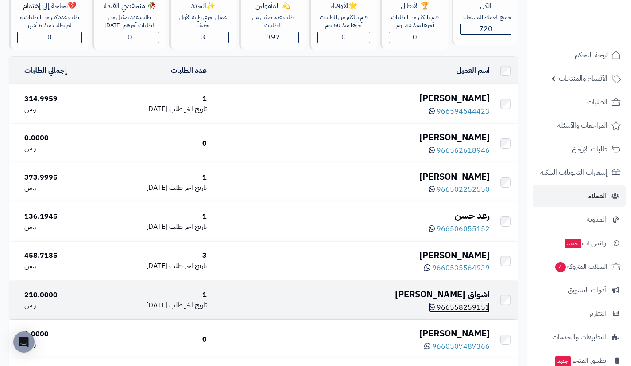
click at [435, 304] on icon at bounding box center [432, 306] width 6 height 7
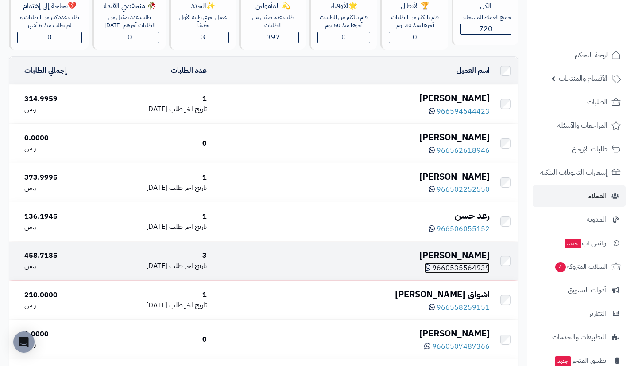
click at [430, 267] on icon at bounding box center [427, 267] width 6 height 7
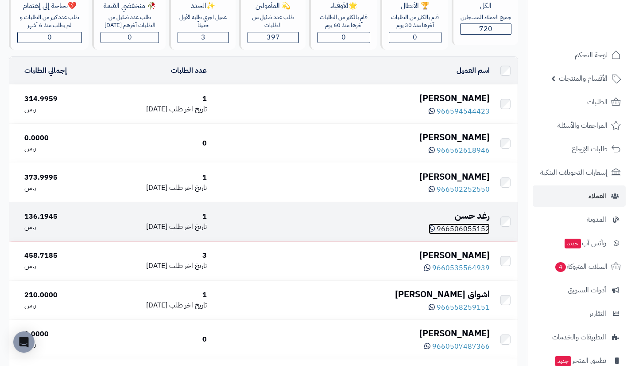
click at [433, 229] on icon at bounding box center [432, 228] width 6 height 7
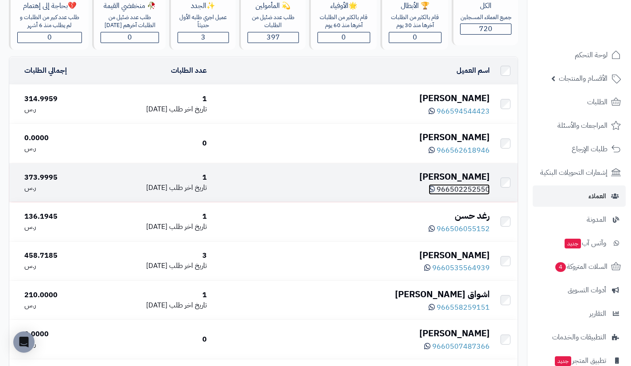
click at [434, 187] on icon at bounding box center [432, 188] width 6 height 7
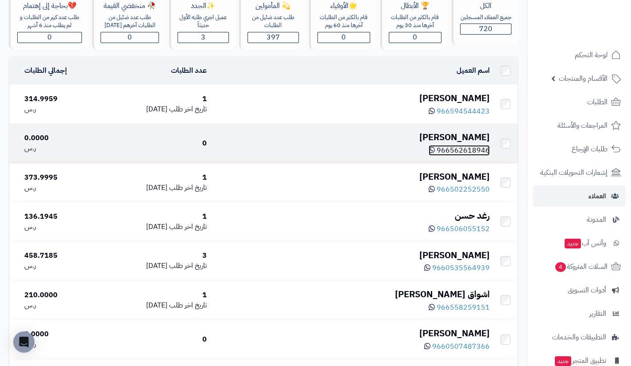
click at [435, 149] on icon at bounding box center [432, 149] width 6 height 7
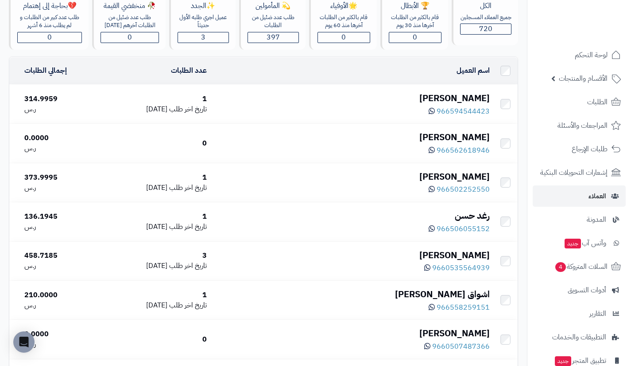
click at [467, 97] on div "Maryah AlSRHAN" at bounding box center [352, 98] width 276 height 13
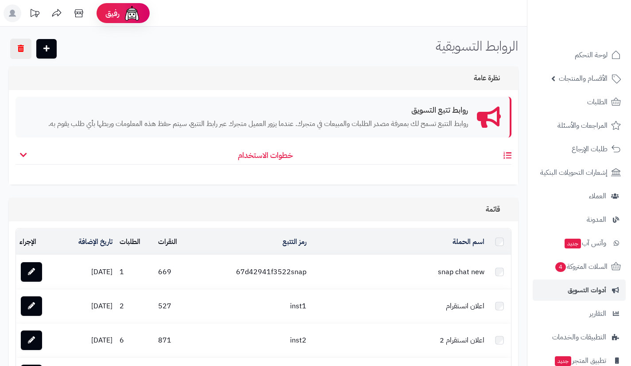
scroll to position [963, 0]
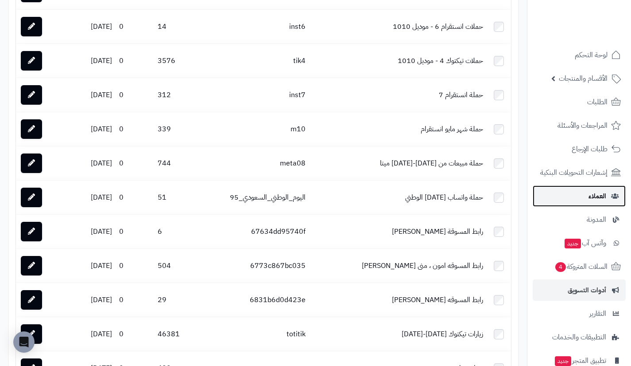
click at [571, 188] on link "العملاء" at bounding box center [579, 195] width 93 height 21
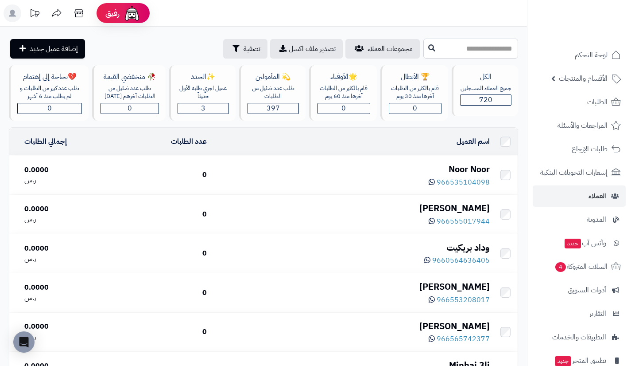
click at [452, 50] on input "text" at bounding box center [471, 49] width 95 height 20
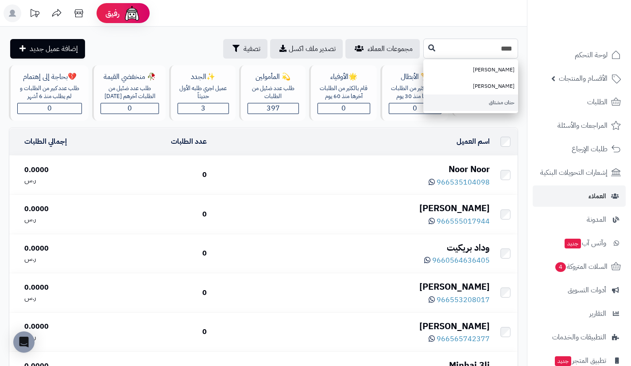
type input "****"
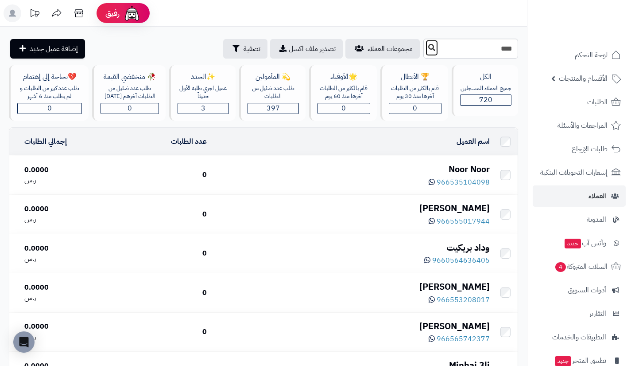
click at [425, 51] on button at bounding box center [431, 47] width 13 height 17
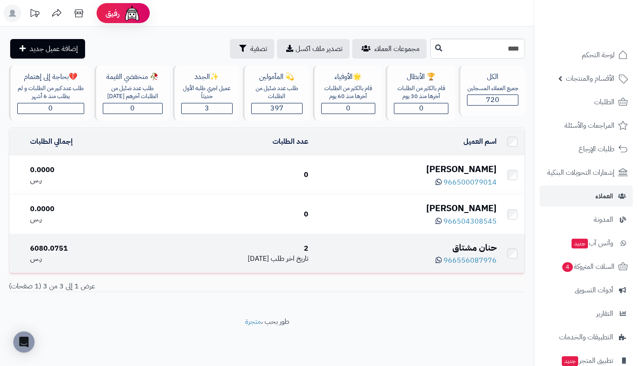
click at [478, 241] on div "حنان مشتاق" at bounding box center [405, 247] width 181 height 13
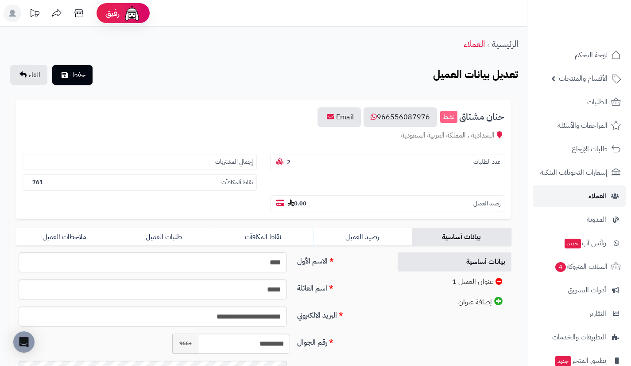
click at [589, 193] on span "العملاء" at bounding box center [598, 196] width 18 height 12
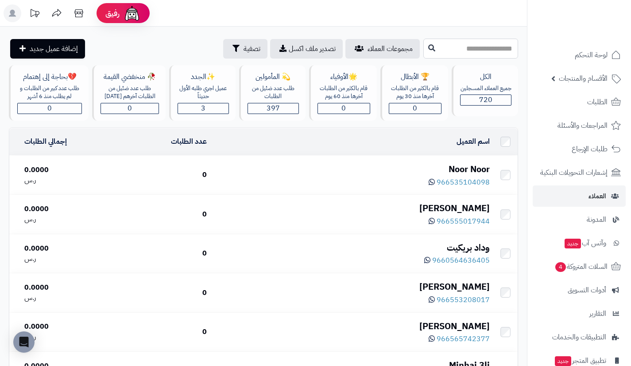
click at [462, 48] on input "text" at bounding box center [471, 49] width 95 height 20
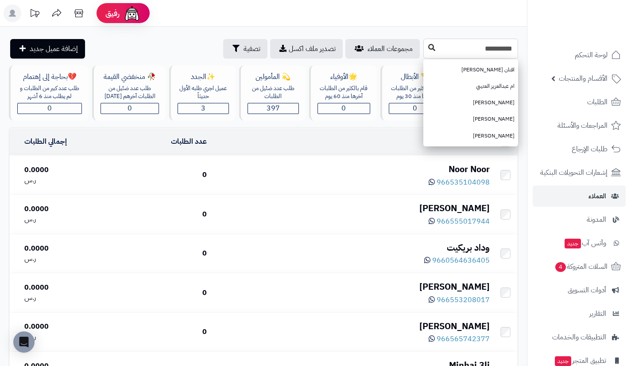
type input "*********"
click at [428, 48] on icon at bounding box center [431, 47] width 7 height 7
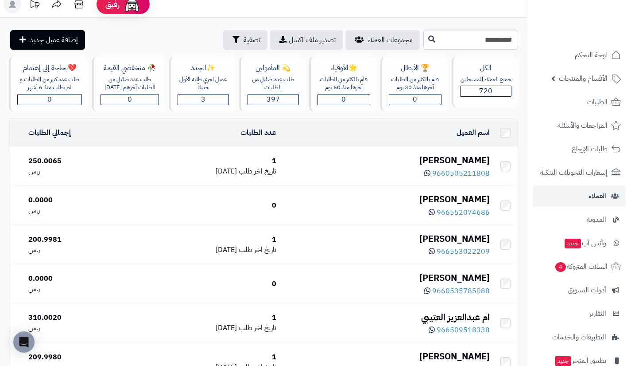
scroll to position [8, 0]
click at [503, 39] on input "*********" at bounding box center [471, 40] width 95 height 20
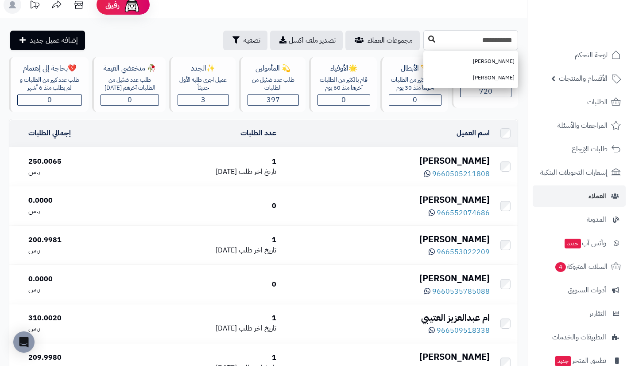
type input "**********"
click at [428, 40] on icon at bounding box center [431, 38] width 7 height 7
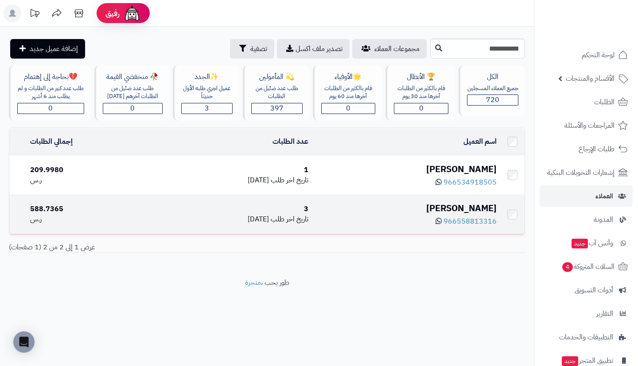
click at [456, 203] on div "[PERSON_NAME]" at bounding box center [405, 208] width 181 height 13
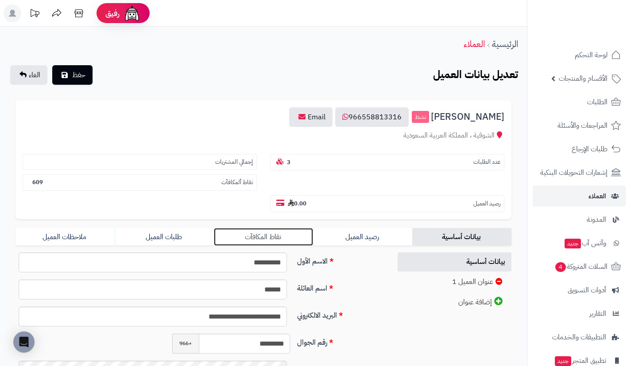
click at [256, 237] on link "نقاط المكافآت" at bounding box center [263, 237] width 99 height 18
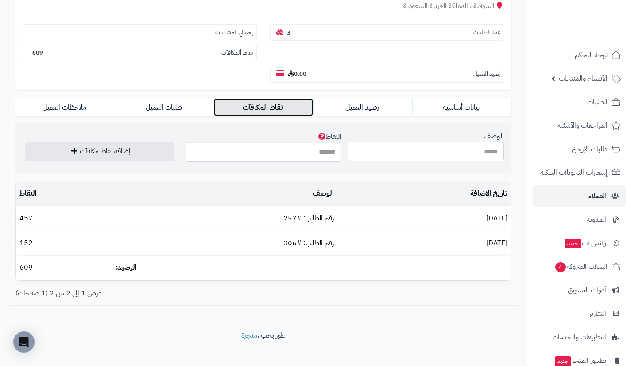
scroll to position [130, 0]
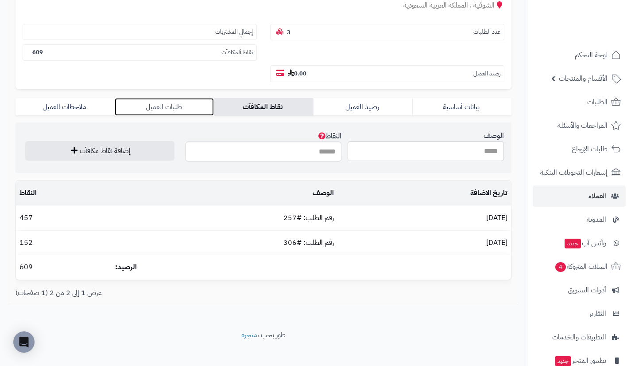
click at [195, 114] on link "طلبات العميل" at bounding box center [164, 107] width 99 height 18
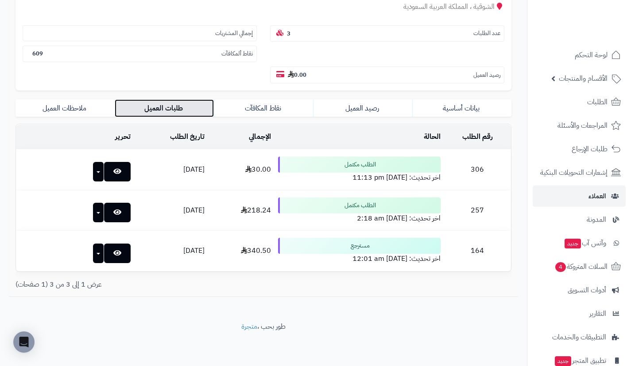
scroll to position [129, 0]
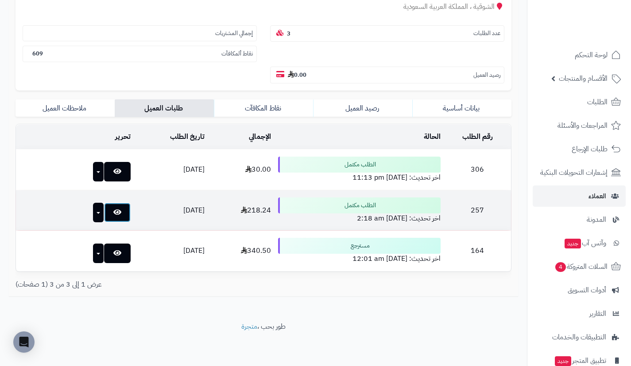
click at [112, 208] on link at bounding box center [117, 211] width 27 height 19
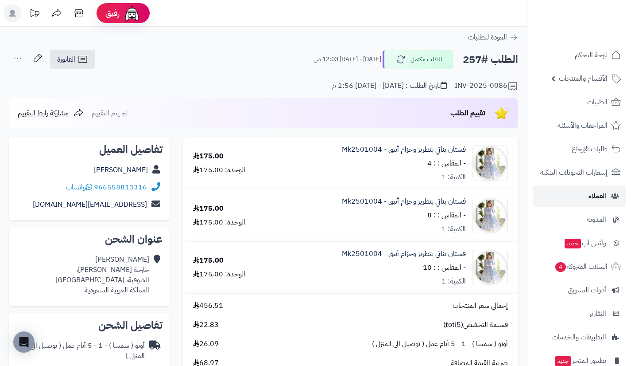
click at [580, 193] on link "العملاء" at bounding box center [579, 195] width 93 height 21
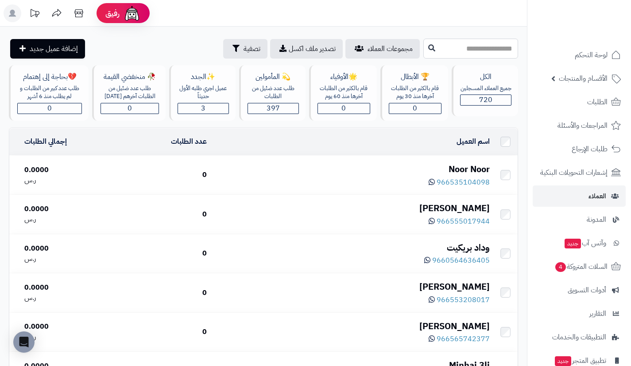
drag, startPoint x: 0, startPoint y: 0, endPoint x: 473, endPoint y: 49, distance: 475.7
click at [473, 49] on input "text" at bounding box center [471, 49] width 95 height 20
type input "*****"
click at [428, 47] on icon at bounding box center [431, 47] width 7 height 7
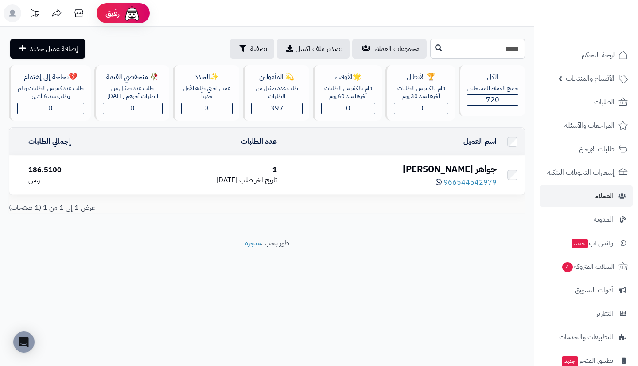
click at [451, 164] on div "جواهر [PERSON_NAME]" at bounding box center [390, 169] width 213 height 13
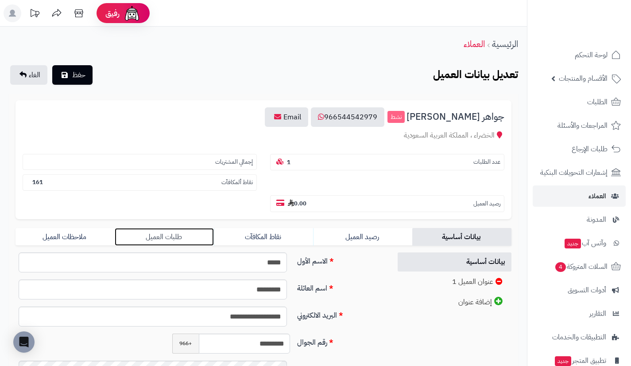
click at [206, 233] on link "طلبات العميل" at bounding box center [164, 237] width 99 height 18
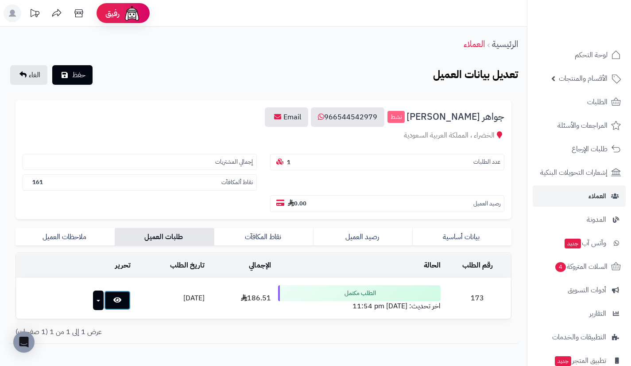
click at [110, 303] on link at bounding box center [117, 299] width 27 height 19
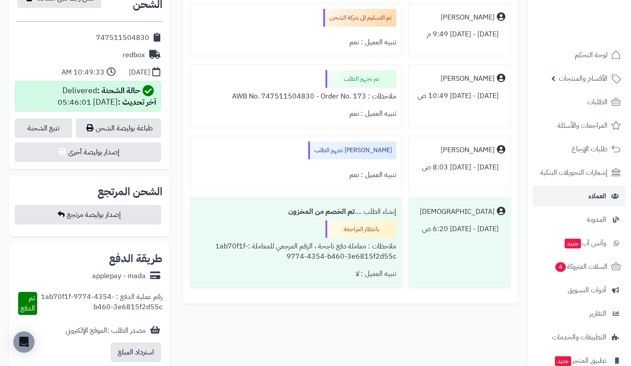
scroll to position [435, 0]
click at [575, 189] on link "العملاء" at bounding box center [579, 195] width 93 height 21
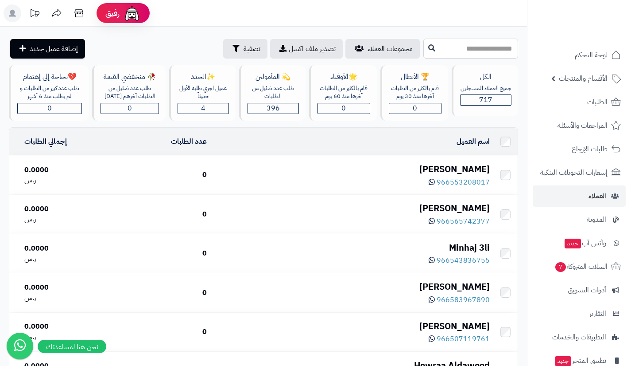
click at [476, 50] on input "text" at bounding box center [471, 49] width 95 height 20
type input "*****"
click at [428, 50] on icon at bounding box center [431, 47] width 7 height 7
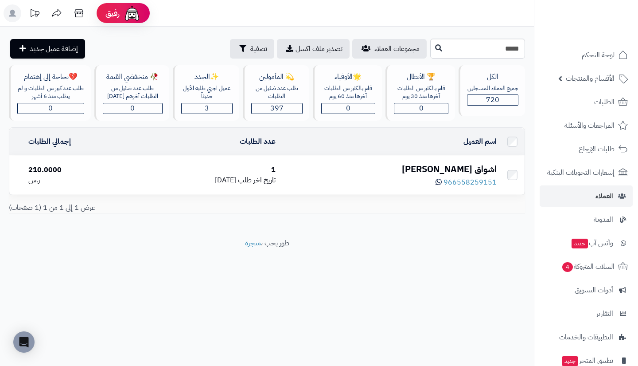
click at [454, 166] on div "اشواق [PERSON_NAME]" at bounding box center [390, 169] width 214 height 13
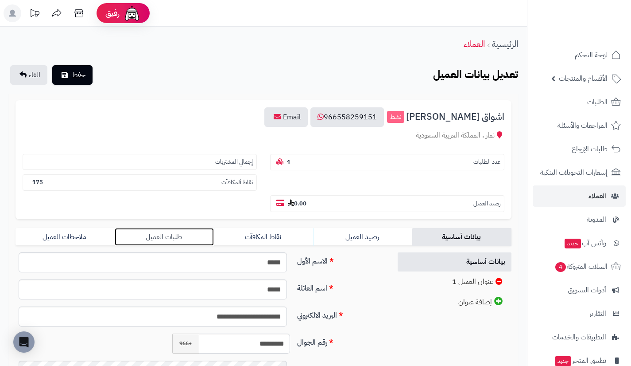
click at [196, 237] on link "طلبات العميل" at bounding box center [164, 237] width 99 height 18
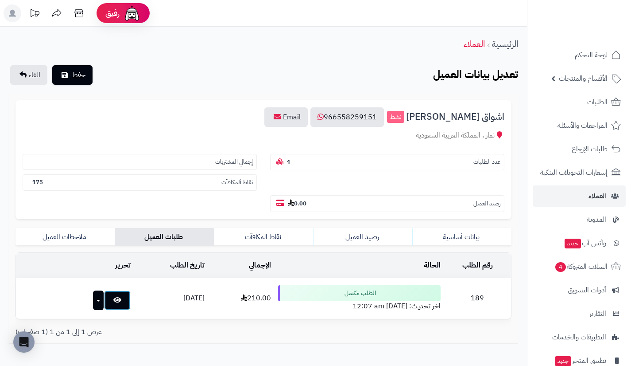
click at [113, 300] on icon at bounding box center [117, 299] width 8 height 7
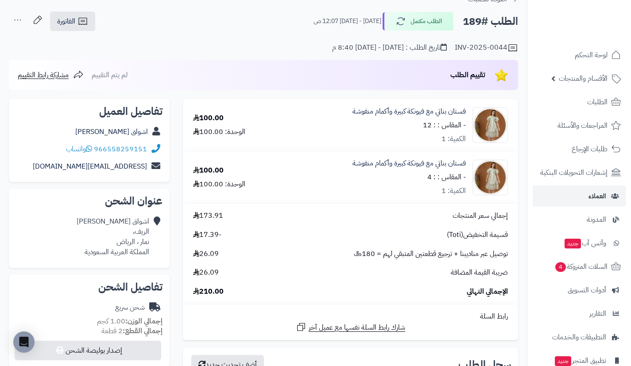
scroll to position [38, 0]
click at [409, 117] on link "فستان بناتي مع فيونكة كبيرة وأكمام منفوشة" at bounding box center [409, 112] width 113 height 10
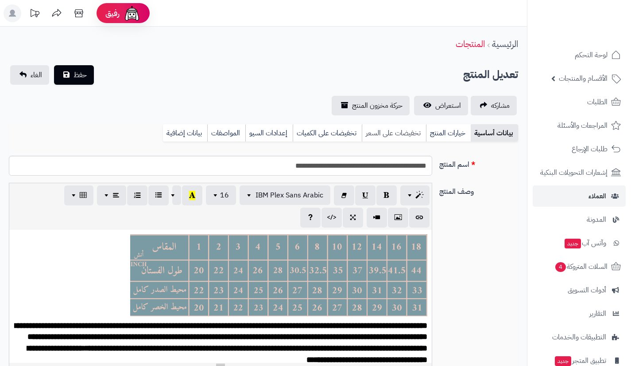
scroll to position [104, 0]
click at [453, 97] on link "استعراض" at bounding box center [441, 105] width 54 height 19
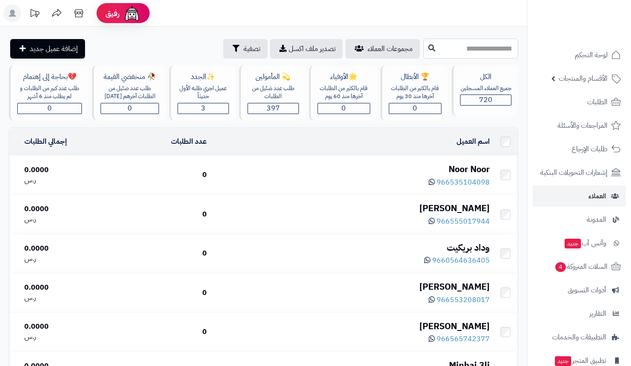
click at [458, 46] on input "text" at bounding box center [471, 49] width 95 height 20
type input "***"
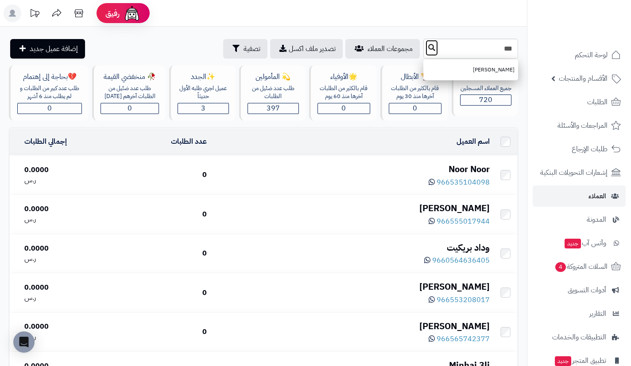
click at [425, 50] on button at bounding box center [431, 47] width 13 height 17
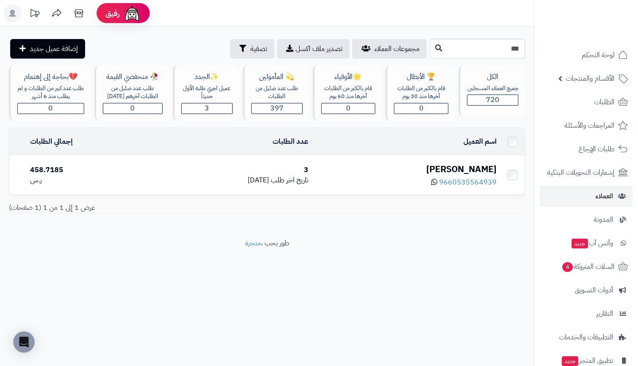
click at [467, 165] on div "[PERSON_NAME]" at bounding box center [405, 169] width 181 height 13
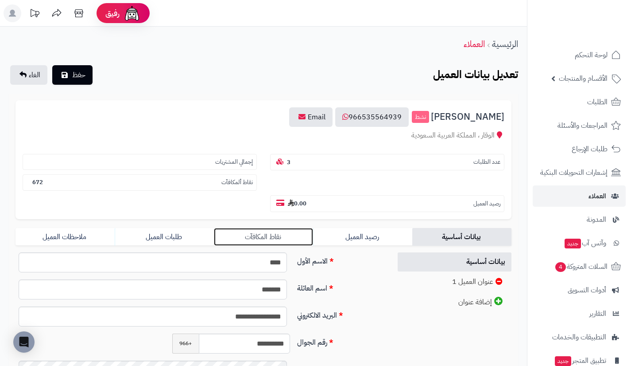
click at [251, 234] on link "نقاط المكافآت" at bounding box center [263, 237] width 99 height 18
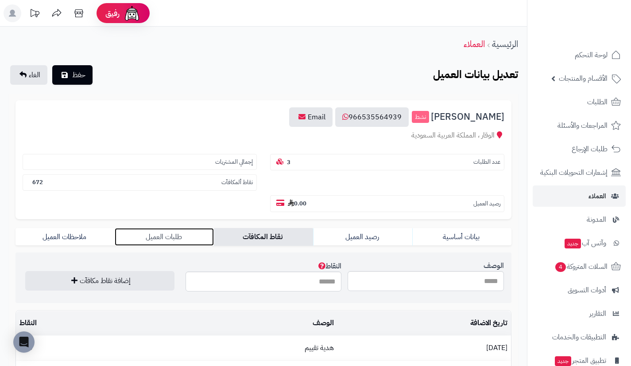
click at [196, 241] on link "طلبات العميل" at bounding box center [164, 237] width 99 height 18
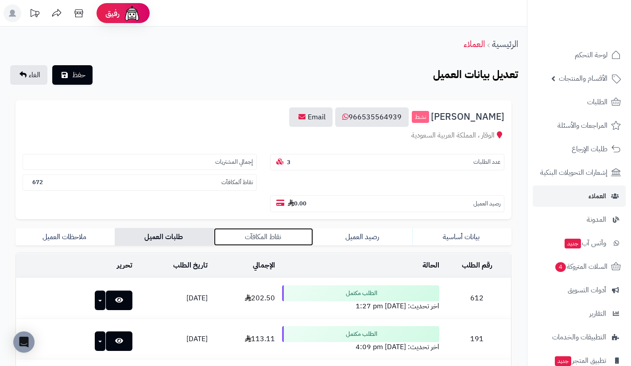
click at [229, 235] on link "نقاط المكافآت" at bounding box center [263, 237] width 99 height 18
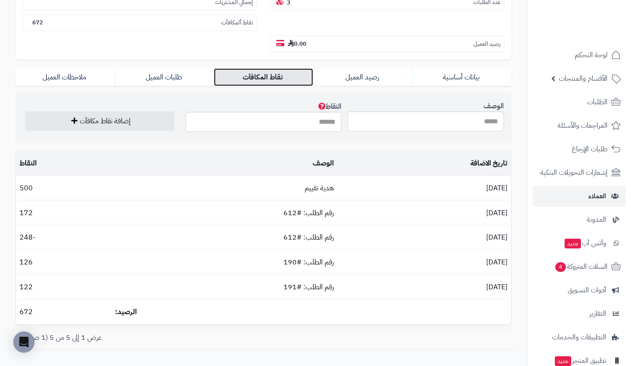
scroll to position [160, 0]
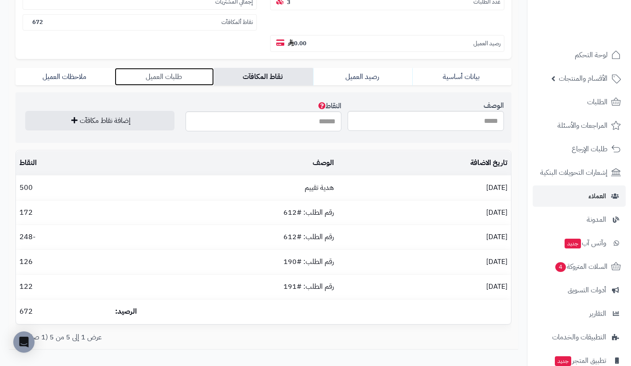
click at [185, 75] on link "طلبات العميل" at bounding box center [164, 77] width 99 height 18
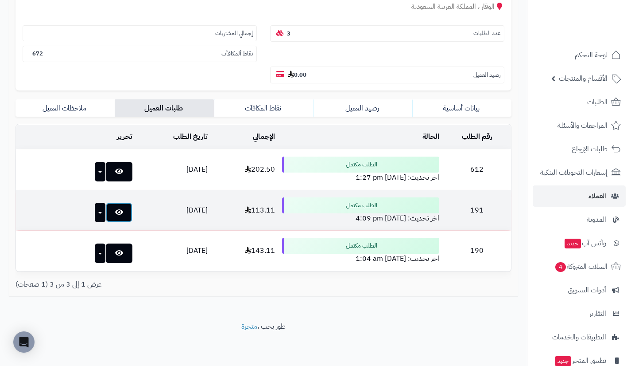
click at [110, 212] on link at bounding box center [119, 211] width 27 height 19
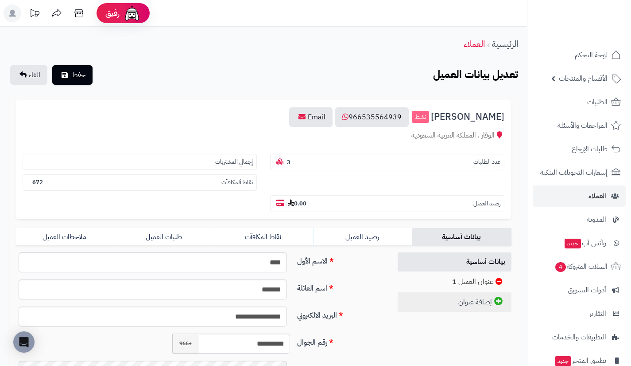
scroll to position [129, 0]
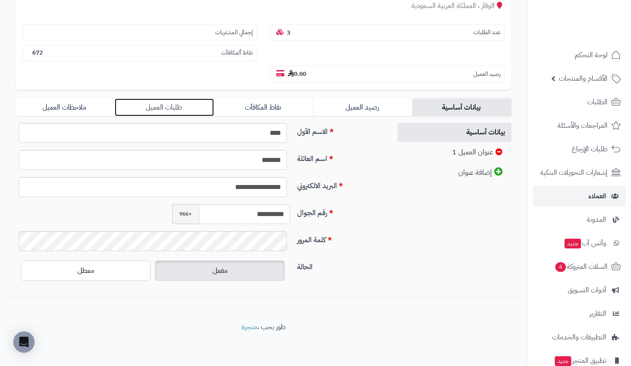
click at [196, 103] on link "طلبات العميل" at bounding box center [164, 107] width 99 height 18
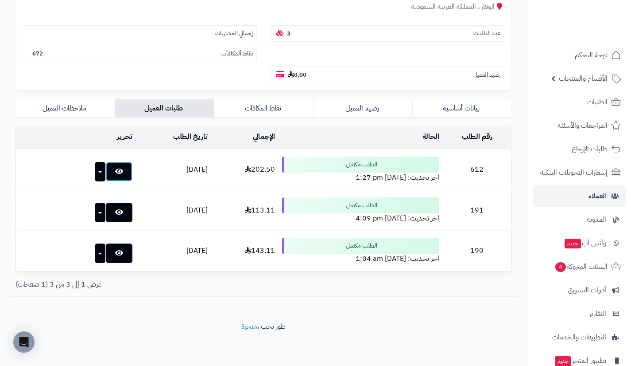
click at [108, 171] on link at bounding box center [119, 171] width 27 height 19
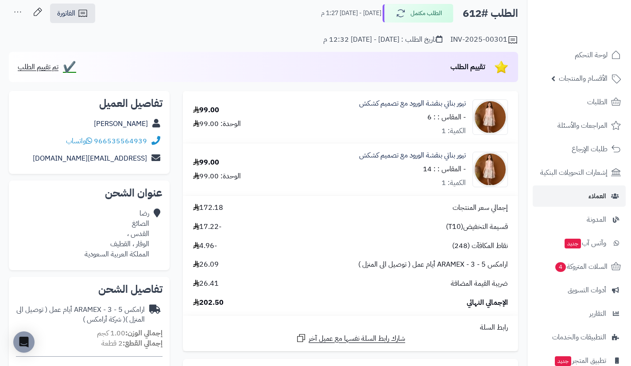
scroll to position [51, 0]
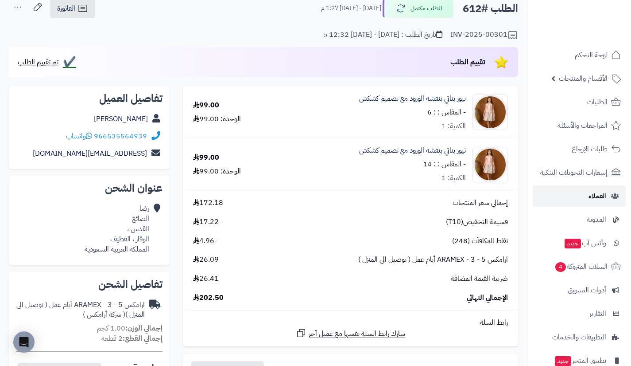
click at [583, 196] on link "العملاء" at bounding box center [579, 195] width 93 height 21
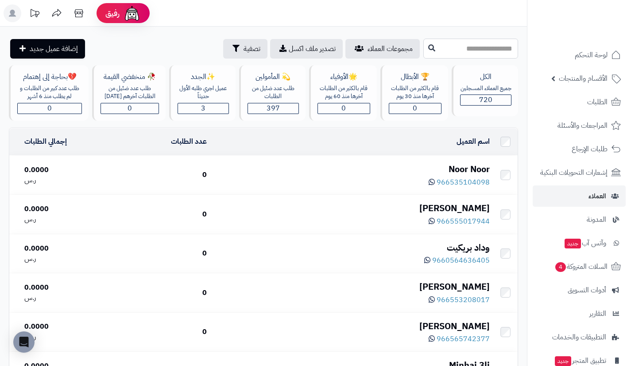
click at [467, 53] on input "text" at bounding box center [471, 49] width 95 height 20
type input "****"
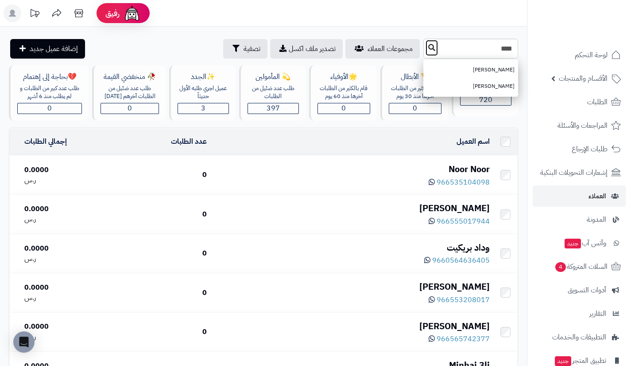
click at [428, 48] on icon at bounding box center [431, 47] width 7 height 7
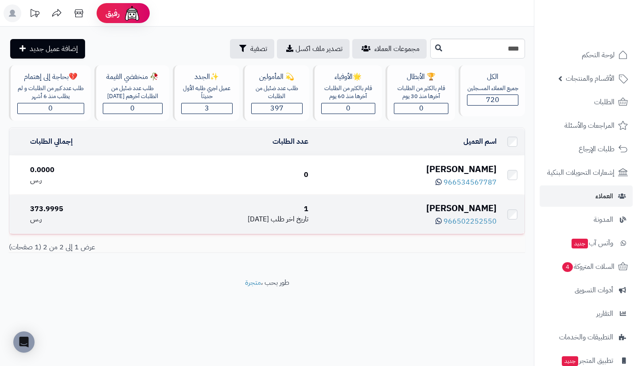
click at [466, 203] on div "[PERSON_NAME]" at bounding box center [405, 208] width 181 height 13
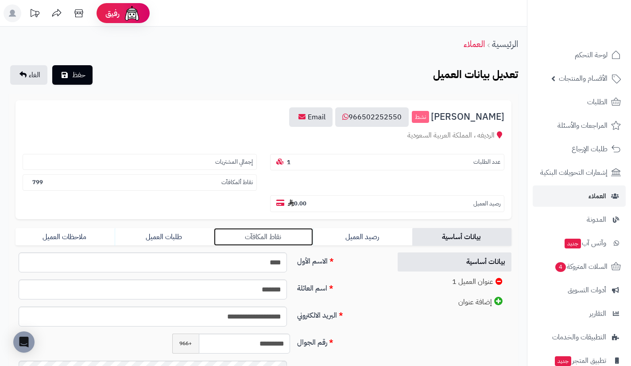
click at [231, 237] on link "نقاط المكافآت" at bounding box center [263, 237] width 99 height 18
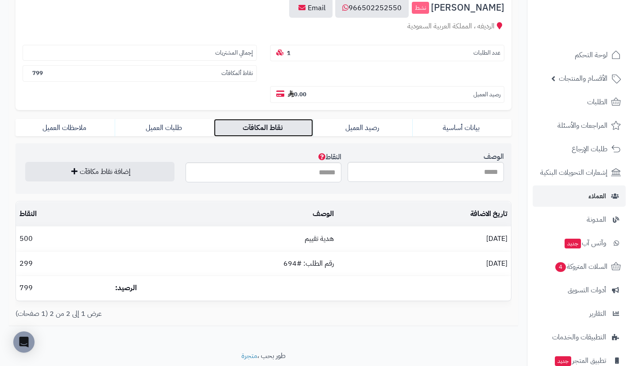
scroll to position [105, 0]
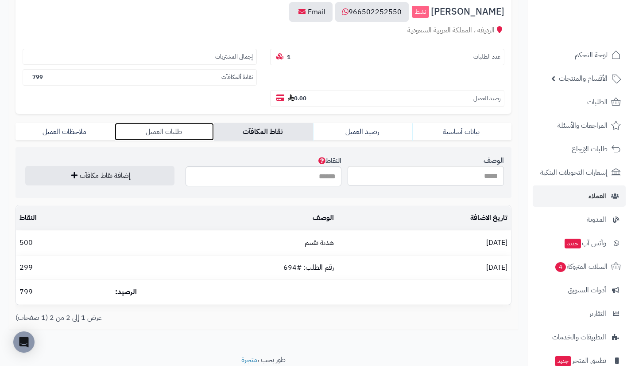
click at [185, 128] on link "طلبات العميل" at bounding box center [164, 132] width 99 height 18
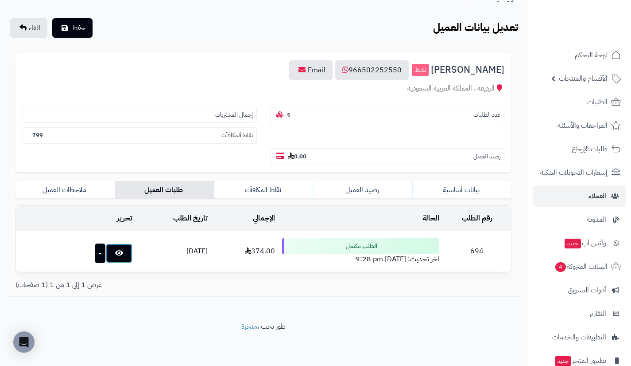
click at [116, 247] on link at bounding box center [119, 252] width 27 height 19
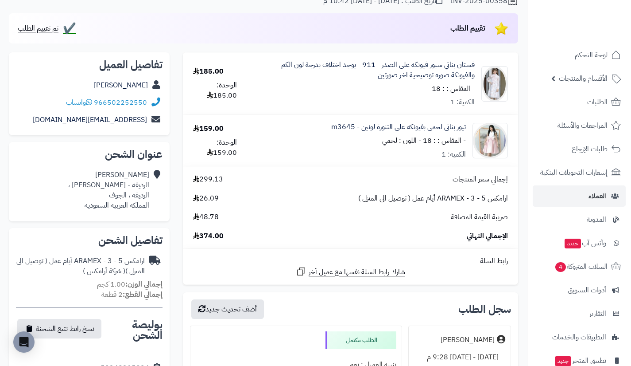
scroll to position [90, 0]
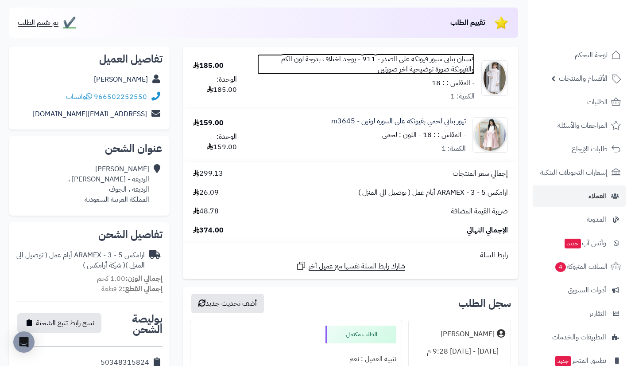
click at [446, 58] on link "فستان بناتي سبور فيونكه على الصدر - 911 - يوجد اختلاف بدرجة لون الكم والفيونكة …" at bounding box center [366, 64] width 218 height 20
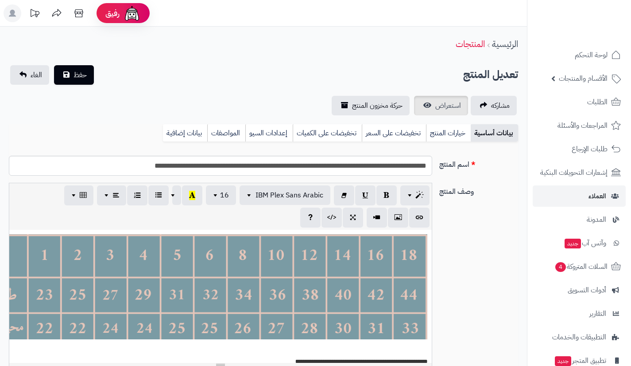
scroll to position [104, 0]
click at [446, 104] on span "استعراض" at bounding box center [449, 105] width 26 height 11
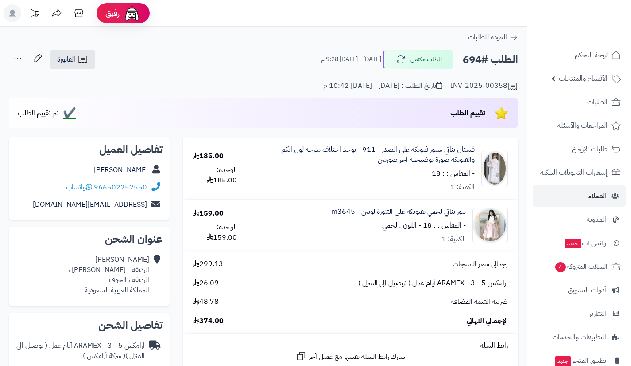
scroll to position [90, 0]
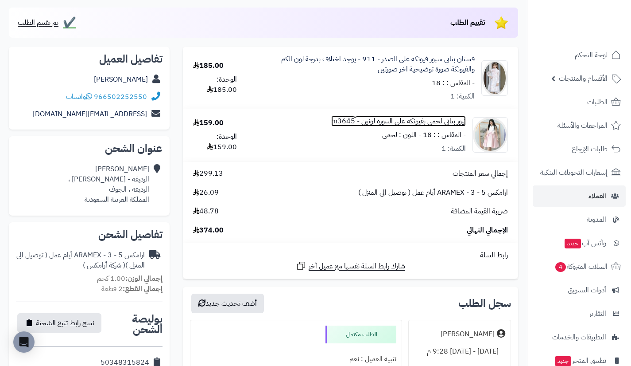
click at [447, 121] on link "تيور بناتي لحمي بفيونكه على التنورة لونين - m3645" at bounding box center [398, 121] width 135 height 10
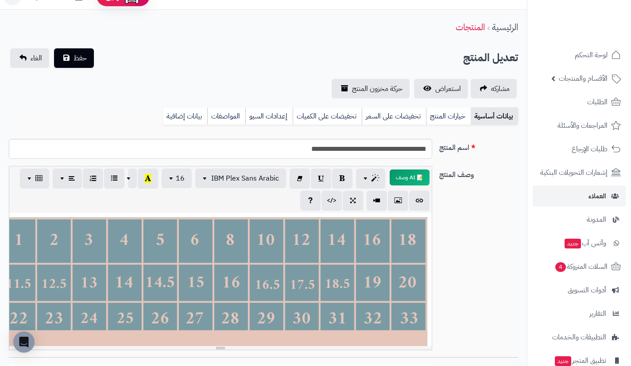
scroll to position [15, 0]
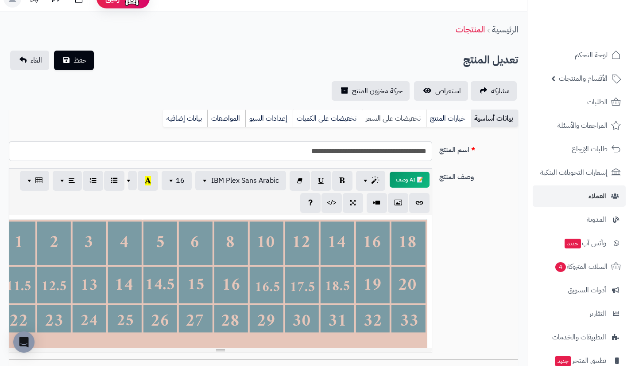
click at [409, 119] on link "تخفيضات على السعر" at bounding box center [394, 118] width 64 height 18
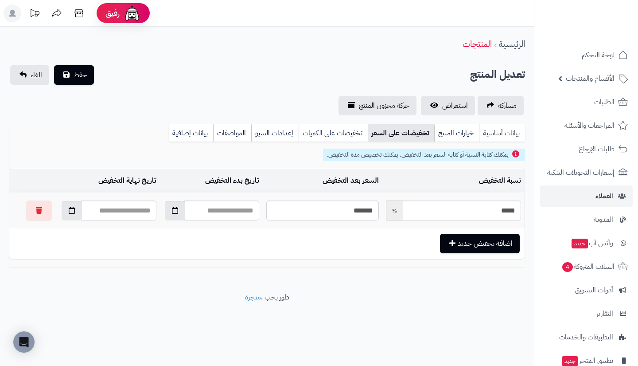
click at [504, 129] on link "بيانات أساسية" at bounding box center [502, 133] width 46 height 18
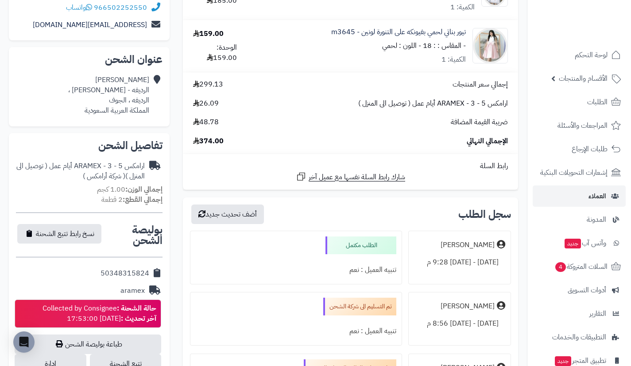
scroll to position [179, 0]
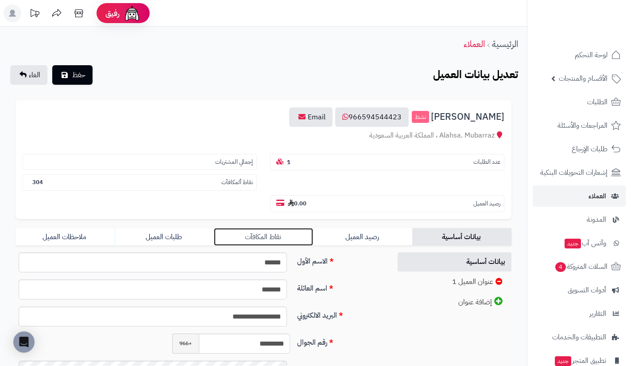
click at [247, 231] on link "نقاط المكافآت" at bounding box center [263, 237] width 99 height 18
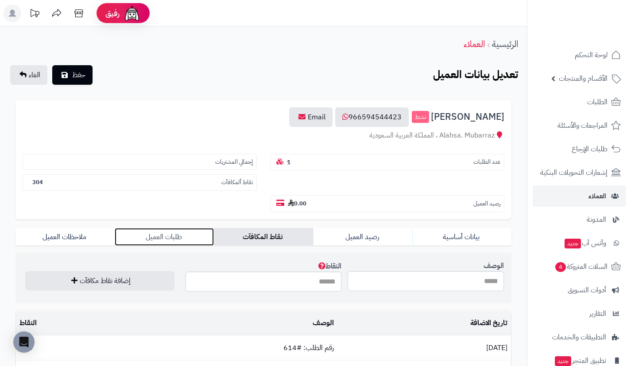
click at [201, 233] on link "طلبات العميل" at bounding box center [164, 237] width 99 height 18
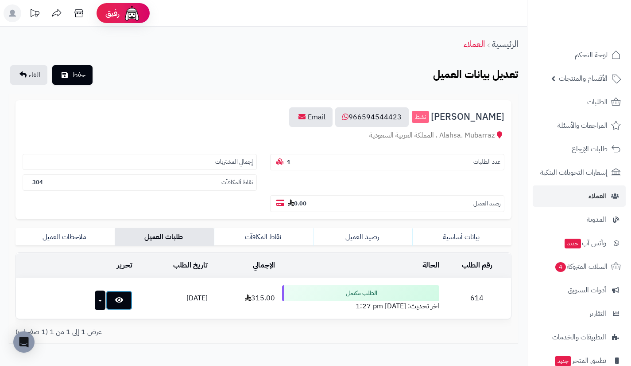
click at [115, 301] on icon at bounding box center [119, 299] width 8 height 7
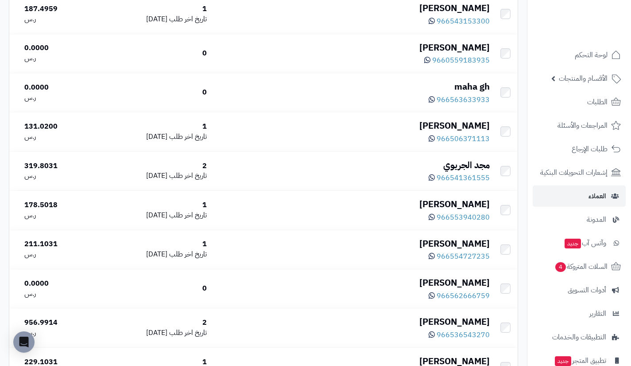
scroll to position [3825, 0]
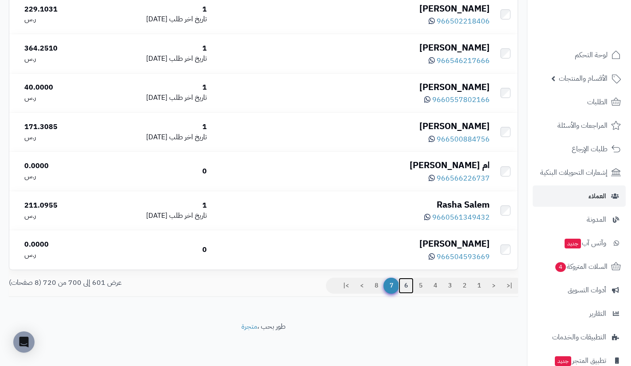
click at [404, 288] on link "6" at bounding box center [406, 285] width 15 height 16
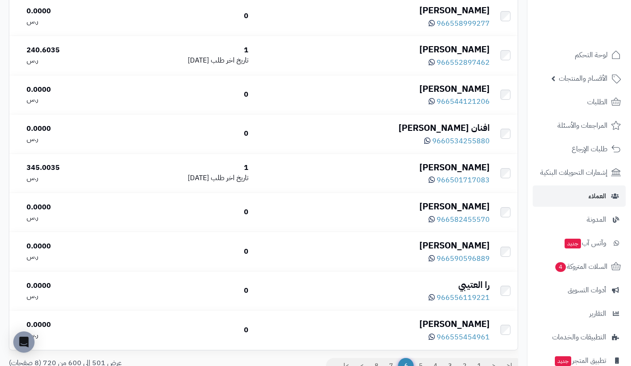
scroll to position [3825, 0]
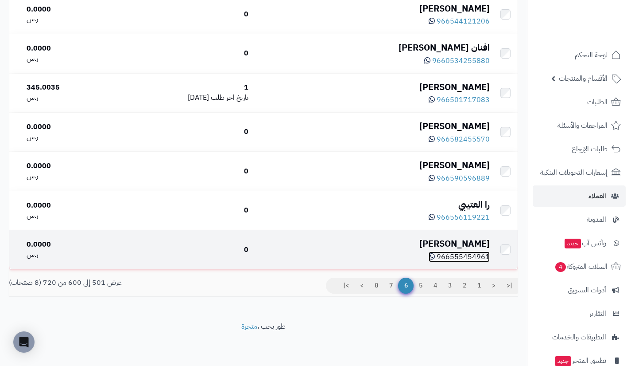
click at [434, 258] on icon at bounding box center [432, 256] width 6 height 7
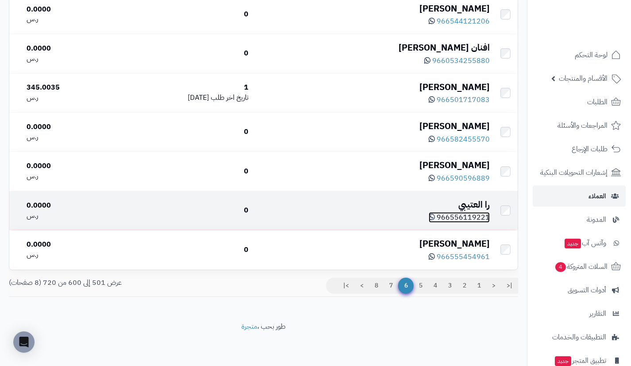
click at [435, 214] on icon at bounding box center [432, 216] width 6 height 7
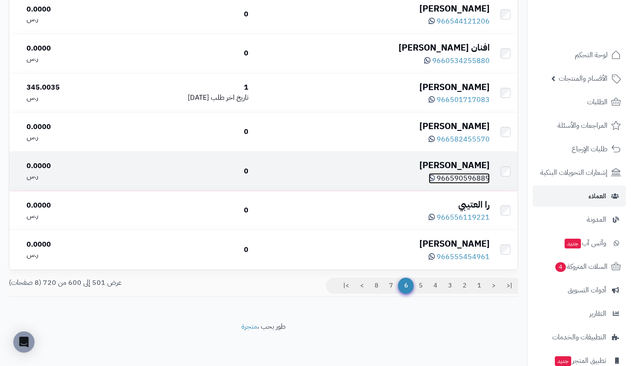
click at [435, 177] on icon at bounding box center [432, 177] width 6 height 7
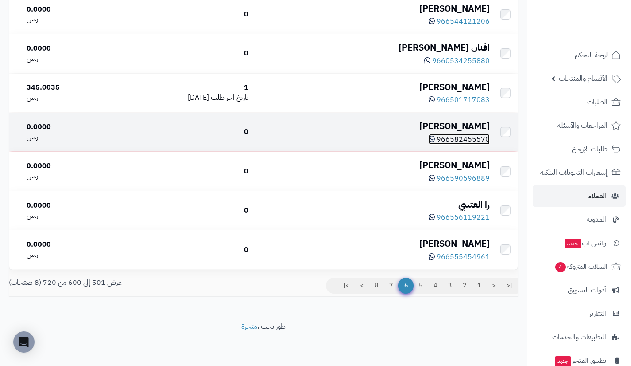
click at [449, 135] on span "966582455570" at bounding box center [463, 139] width 53 height 11
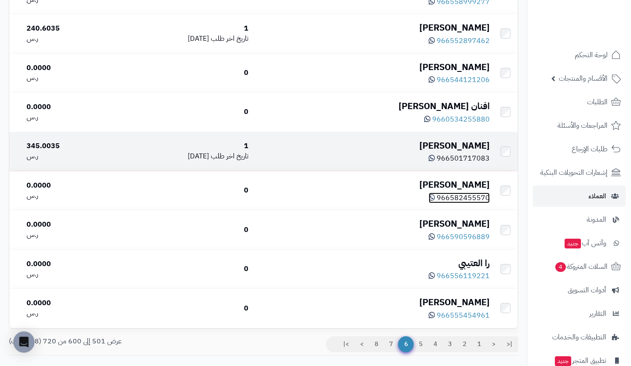
scroll to position [3744, 0]
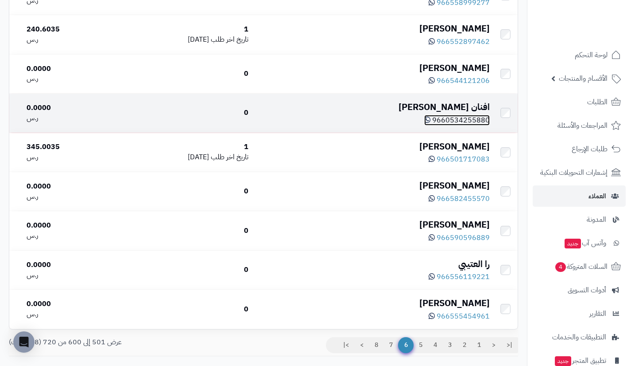
click at [431, 123] on icon at bounding box center [427, 119] width 6 height 7
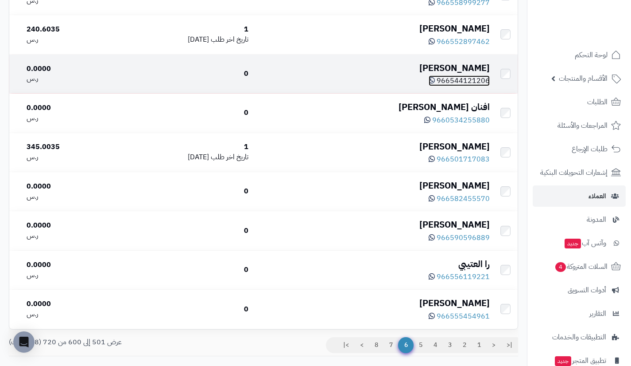
click at [435, 84] on icon at bounding box center [432, 80] width 6 height 7
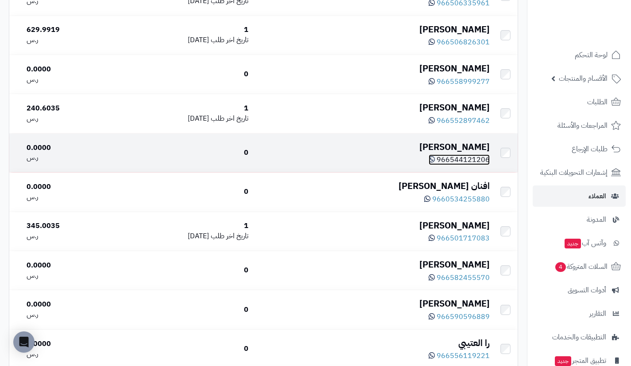
scroll to position [3664, 0]
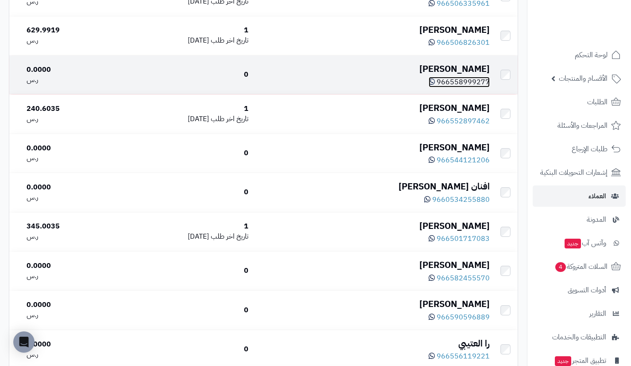
click at [435, 85] on icon at bounding box center [432, 81] width 6 height 7
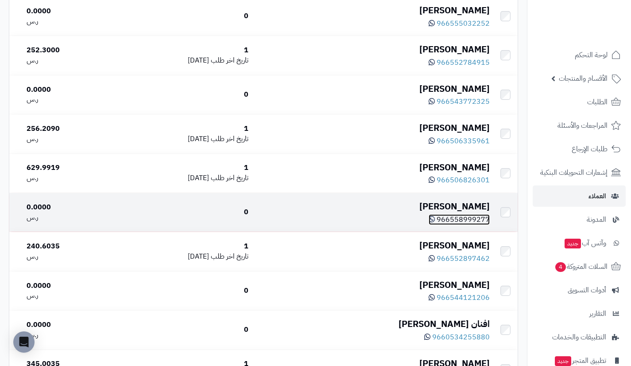
scroll to position [3527, 0]
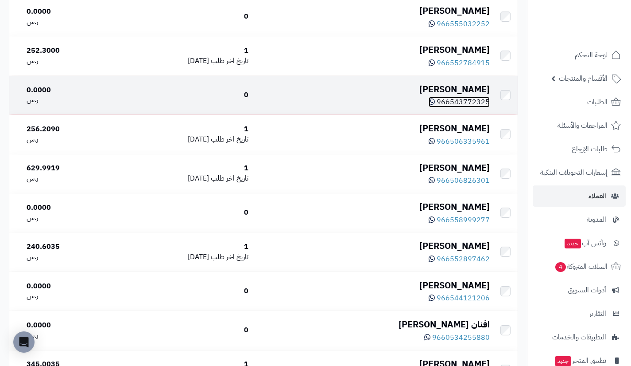
click at [435, 105] on icon at bounding box center [432, 101] width 6 height 7
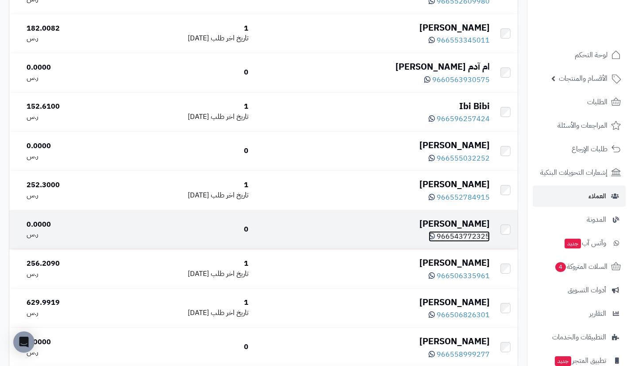
scroll to position [3391, 0]
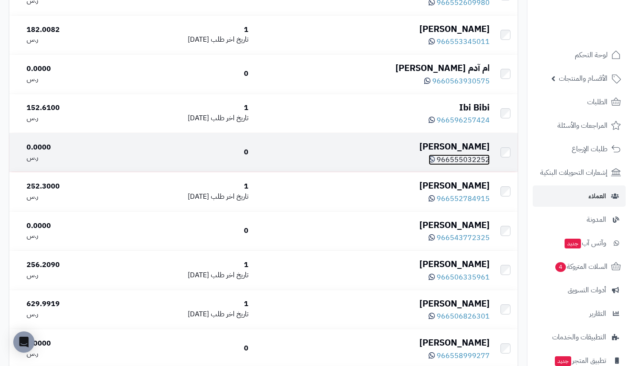
click at [435, 163] on icon at bounding box center [432, 159] width 6 height 7
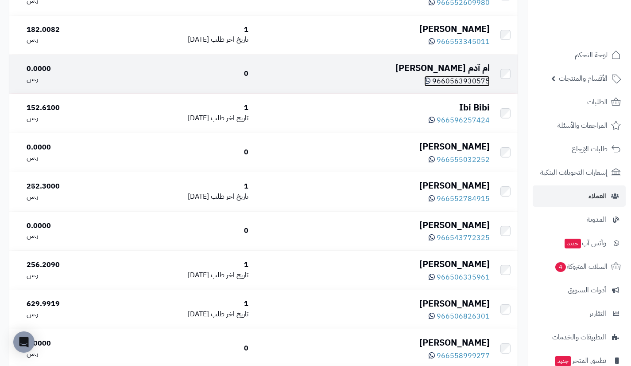
click at [430, 84] on icon at bounding box center [427, 80] width 6 height 7
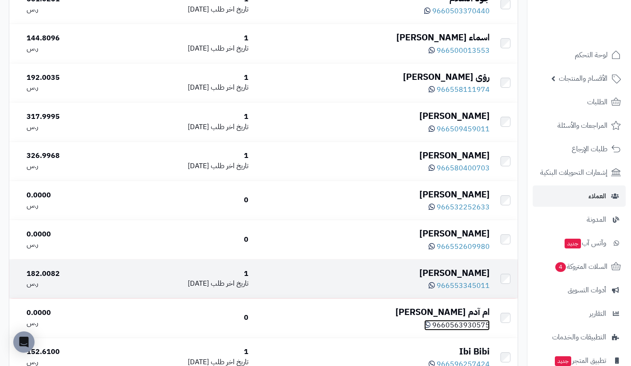
scroll to position [3146, 0]
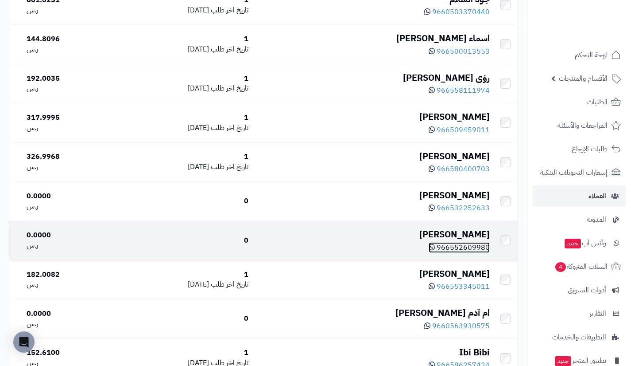
click at [433, 250] on icon at bounding box center [432, 246] width 6 height 7
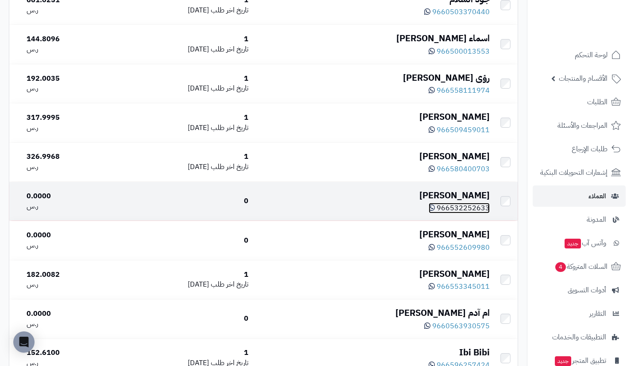
click at [442, 213] on span "966532252633" at bounding box center [463, 207] width 53 height 11
